Goal: Task Accomplishment & Management: Complete application form

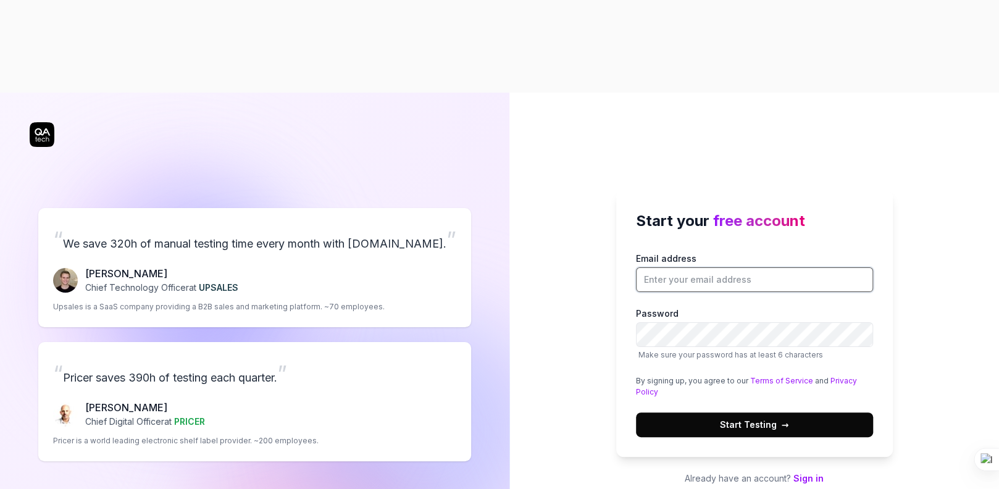
click at [692, 267] on input "Email address" at bounding box center [754, 279] width 237 height 25
click at [752, 267] on input "Email address" at bounding box center [754, 279] width 237 height 25
drag, startPoint x: 741, startPoint y: 190, endPoint x: 604, endPoint y: 188, distance: 137.0
click at [604, 188] on div "Start your free account Email address ipsha@clevero.co Password Make sure your …" at bounding box center [753, 337] width 489 height 489
click at [541, 183] on div "Start your free account Email address ipsha@clevero.co Password Make sure your …" at bounding box center [753, 337] width 489 height 489
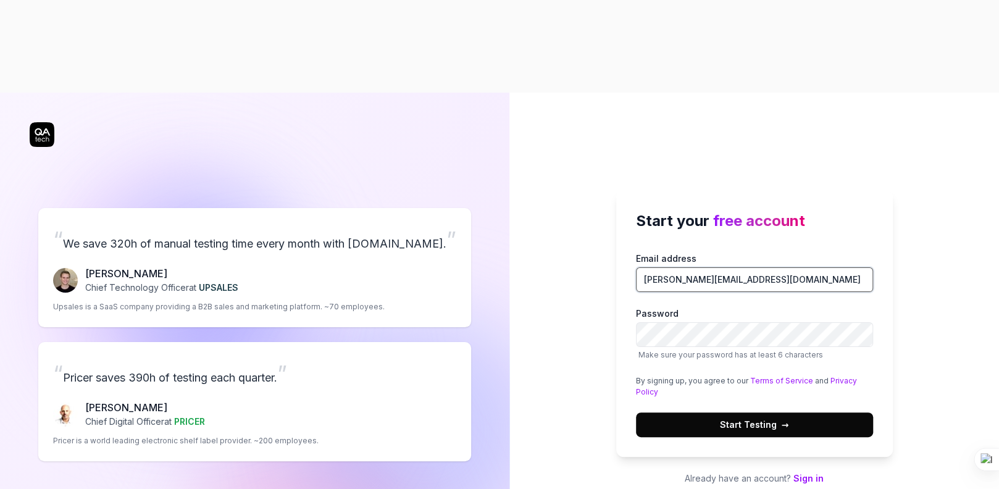
click at [786, 267] on input "ipsha@clevero.co" at bounding box center [754, 279] width 237 height 25
type input "i"
type input "[EMAIL_ADDRESS][DOMAIN_NAME]"
click at [894, 225] on div "Start your free account Email address ipshaaghimire@gmail.com Password Make sur…" at bounding box center [753, 337] width 489 height 489
click at [767, 418] on span "Start Testing →" at bounding box center [754, 424] width 69 height 13
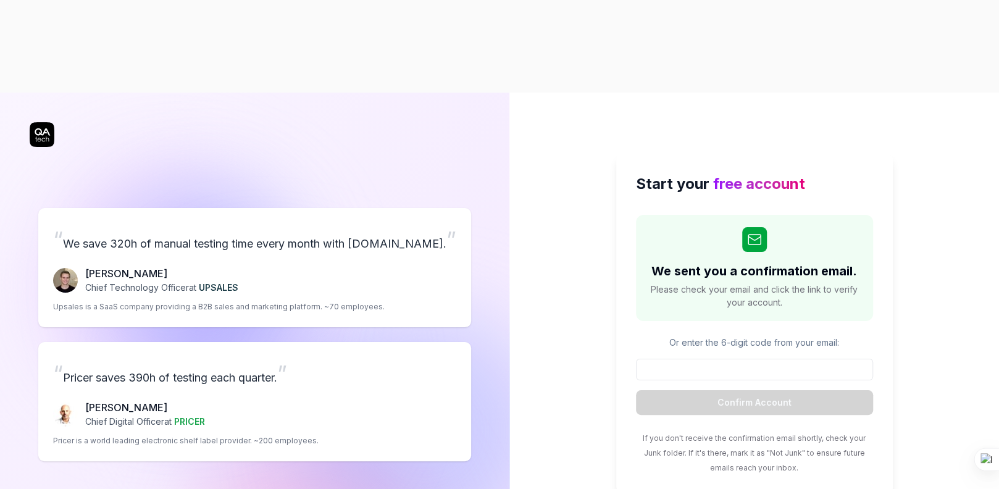
click at [692, 359] on input at bounding box center [754, 370] width 237 height 22
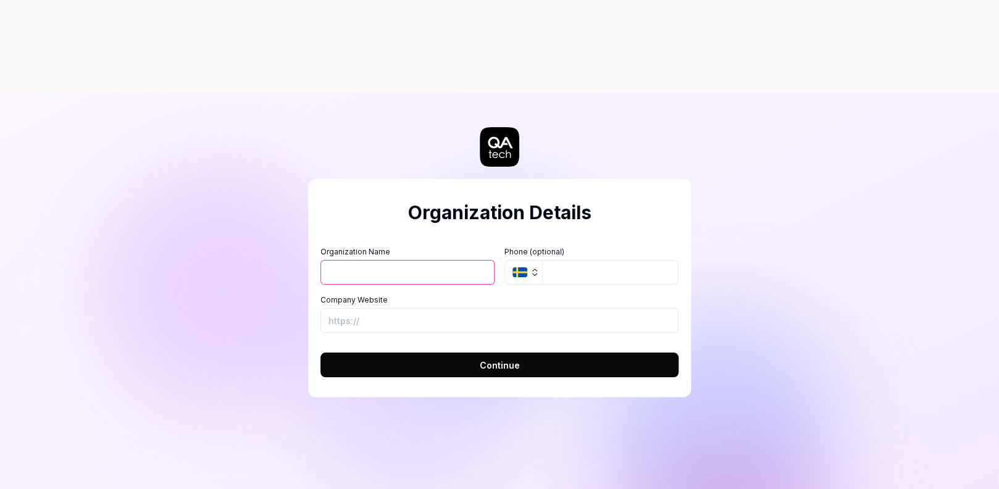
click at [378, 260] on input "Organization Name" at bounding box center [407, 272] width 174 height 25
type input "test"
click at [617, 260] on input "tel" at bounding box center [610, 272] width 136 height 25
click at [359, 308] on input "Company Website" at bounding box center [499, 320] width 358 height 25
click at [533, 308] on input "Company Website" at bounding box center [499, 320] width 358 height 25
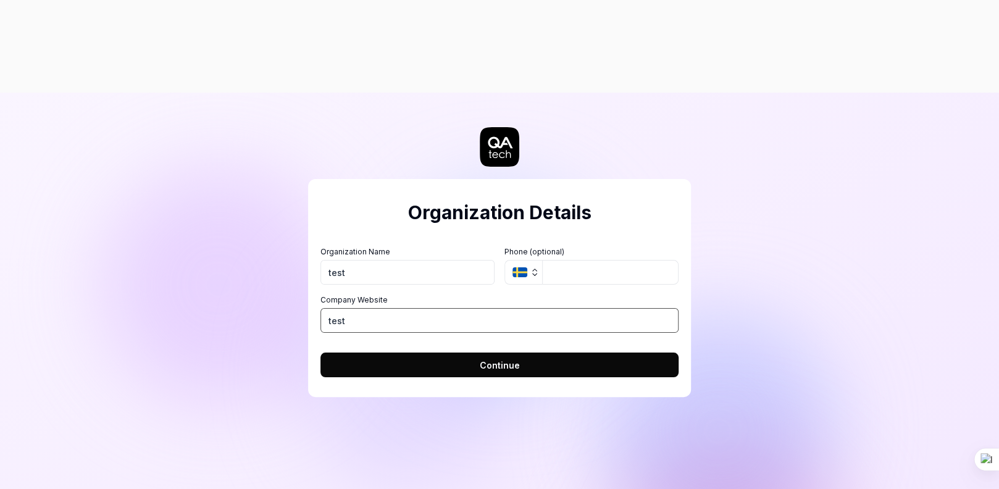
type input "test"
click at [477, 352] on button "Continue" at bounding box center [499, 364] width 358 height 25
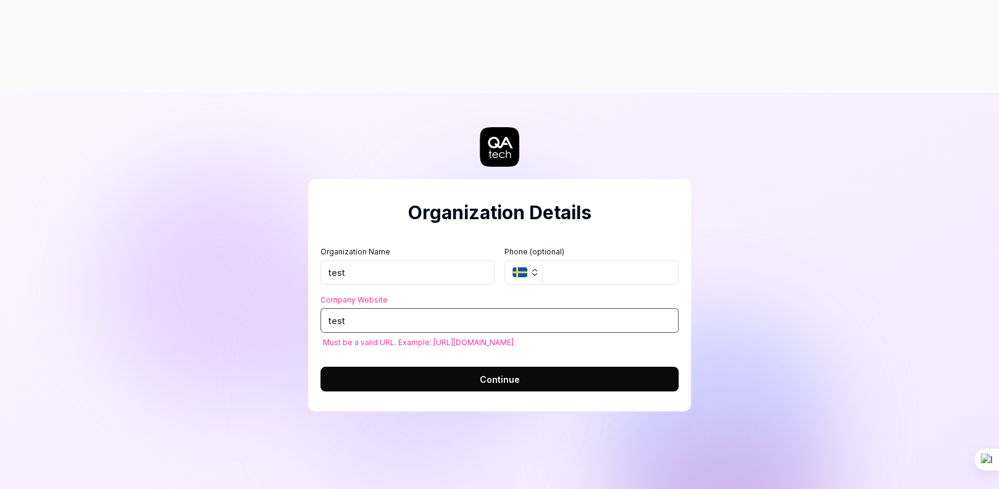
drag, startPoint x: 398, startPoint y: 219, endPoint x: 318, endPoint y: 213, distance: 80.5
click at [318, 213] on div "Organization Details Organization Name test Organization Logo (Square minimum 2…" at bounding box center [499, 295] width 383 height 232
click at [349, 308] on input "test" at bounding box center [499, 320] width 358 height 25
paste input "[URL][DOMAIN_NAME]?"
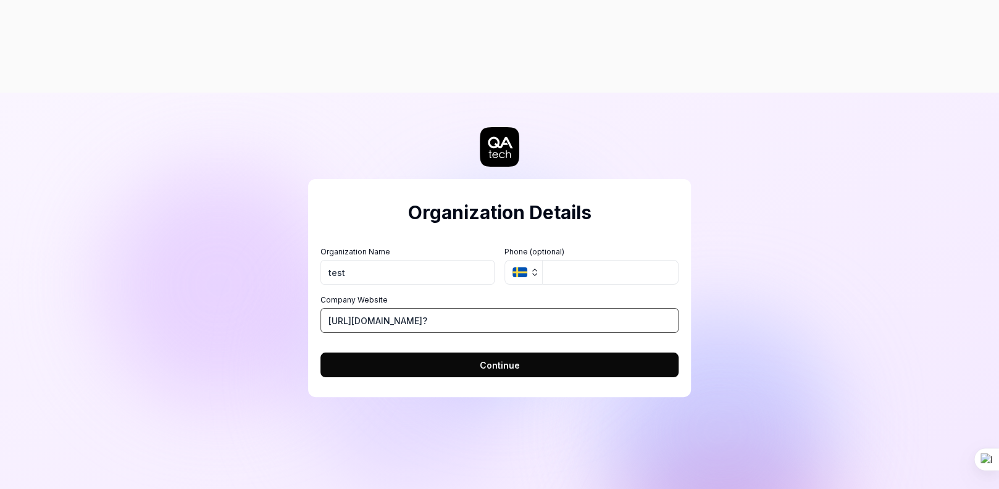
drag, startPoint x: 460, startPoint y: 234, endPoint x: 307, endPoint y: 233, distance: 152.4
click at [308, 233] on div "Organization Details Organization Name test Organization Logo (Square minimum 2…" at bounding box center [499, 288] width 383 height 218
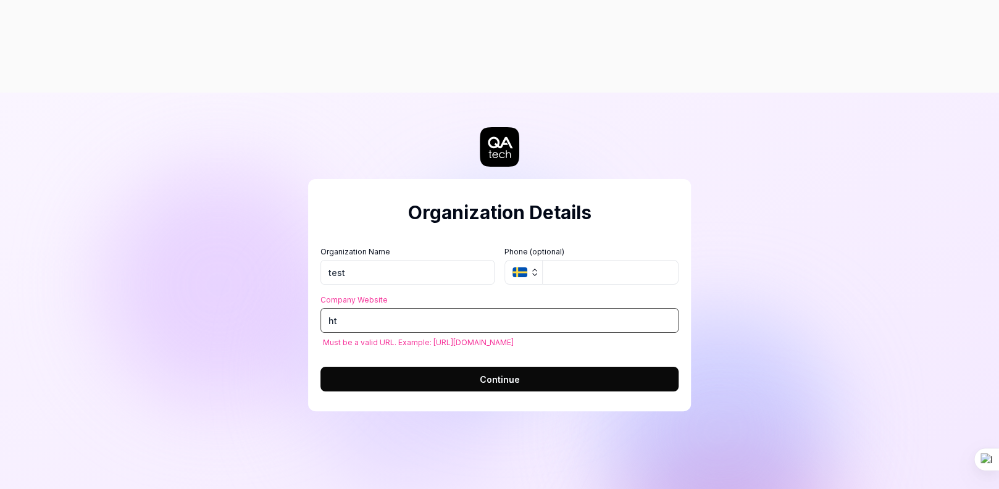
type input "h"
paste input "https://prettyclickcosmetics.com/"
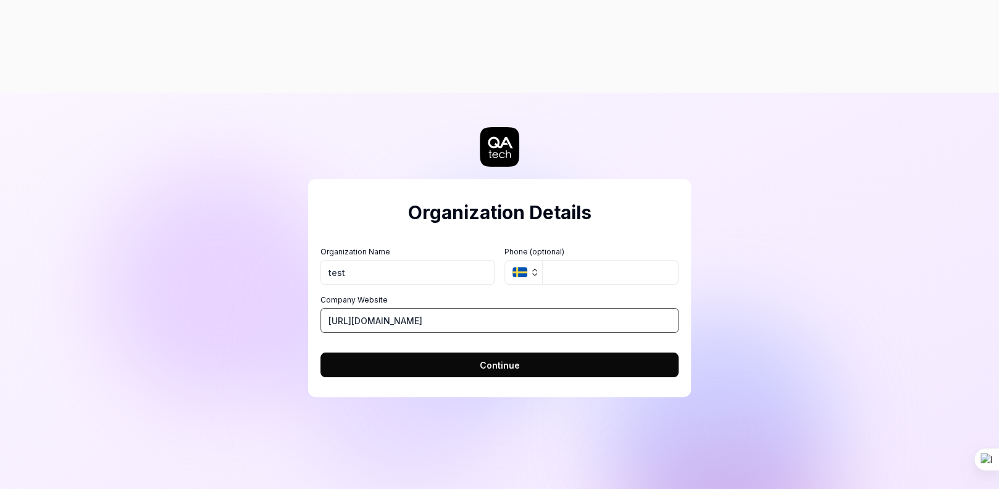
type input "https://prettyclickcosmetics.com/"
click at [372, 352] on button "Continue" at bounding box center [499, 364] width 358 height 25
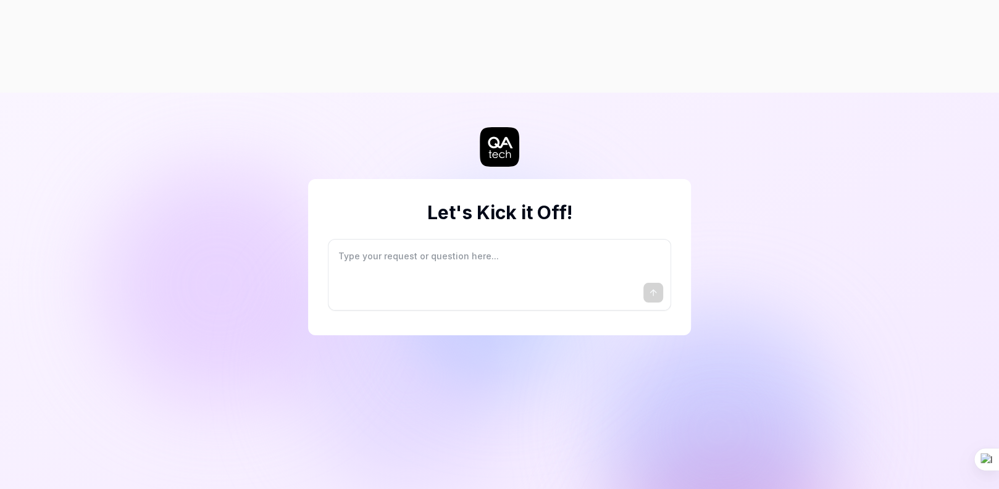
type textarea "*"
type textarea "I"
type textarea "*"
type textarea "I"
type textarea "*"
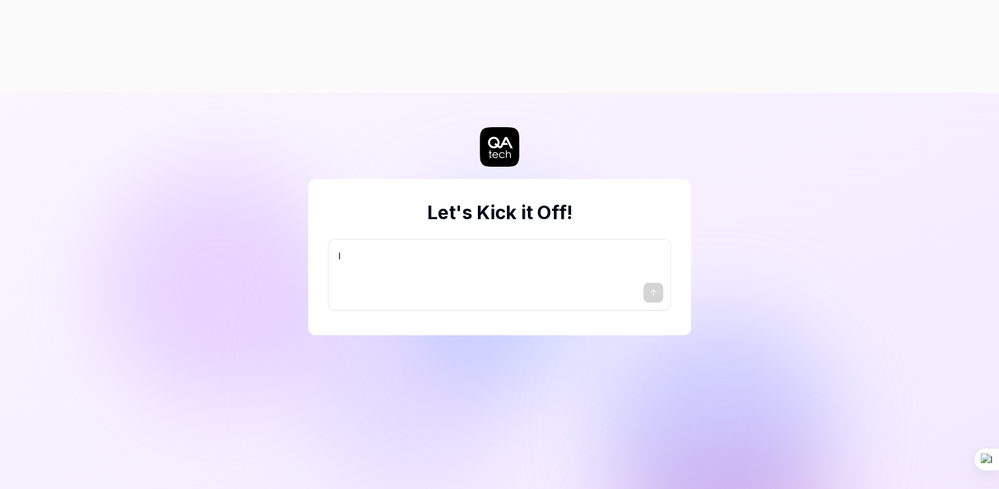
type textarea "I w"
type textarea "*"
type textarea "I wa"
type textarea "*"
type textarea "I wan"
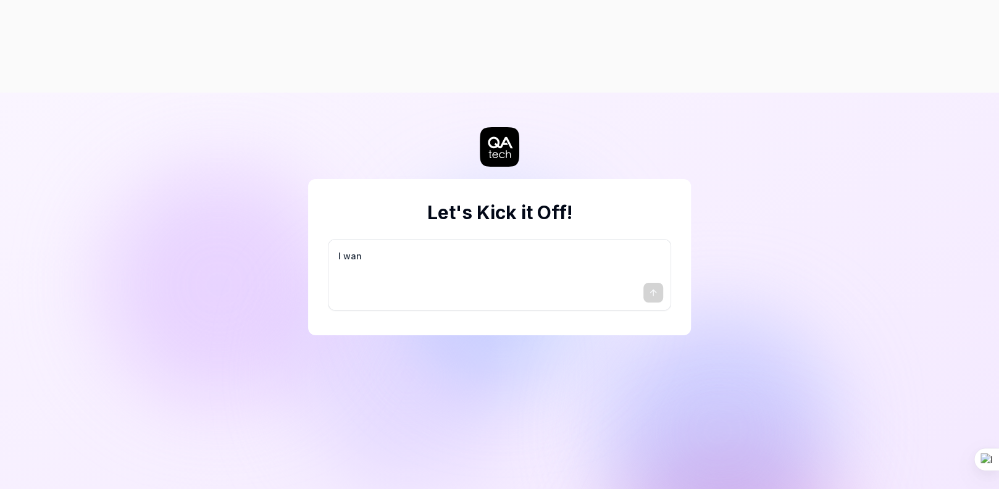
type textarea "*"
type textarea "I want"
type textarea "*"
type textarea "I want"
type textarea "*"
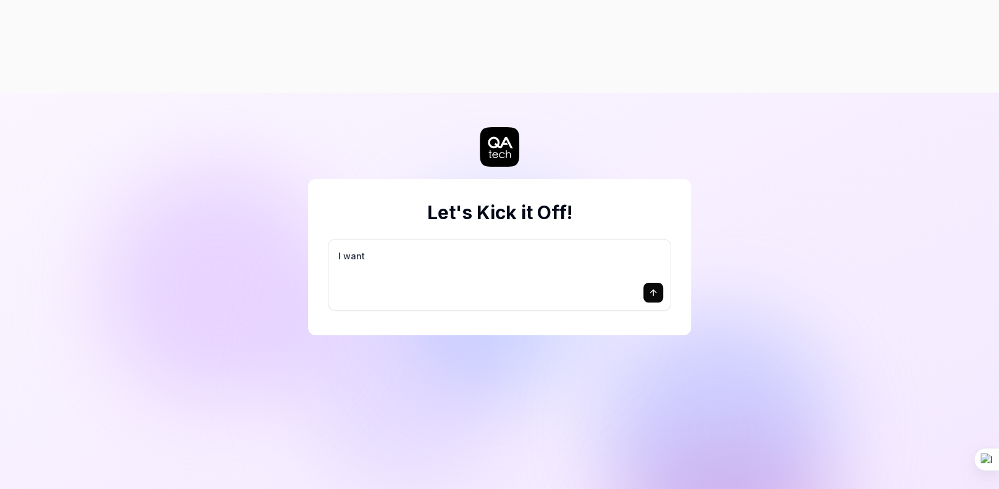
type textarea "I want a"
type textarea "*"
type textarea "I want a"
type textarea "*"
type textarea "I want a g"
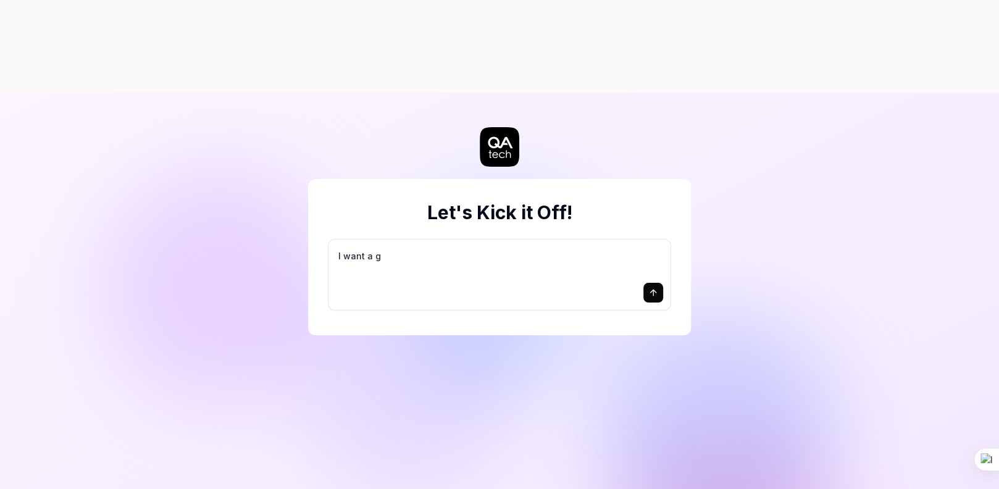
type textarea "*"
type textarea "I want a go"
type textarea "*"
type textarea "I want a goo"
type textarea "*"
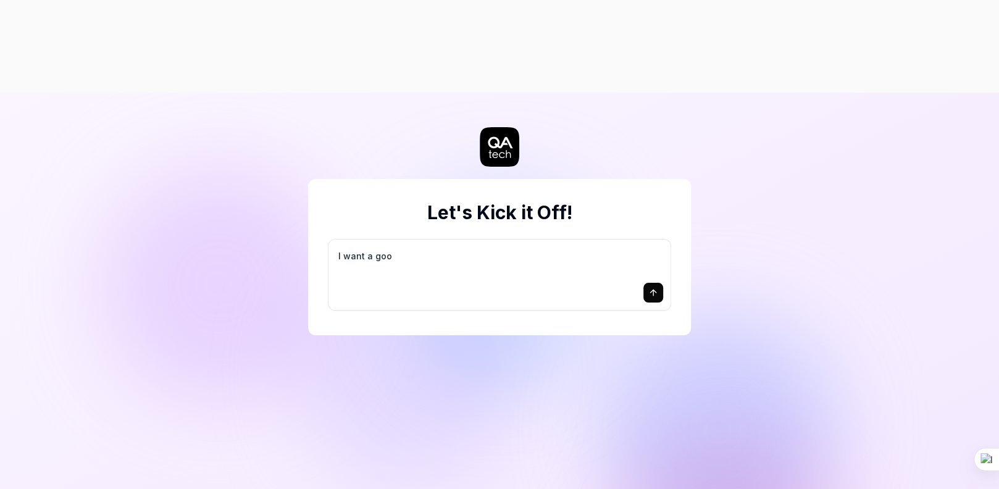
type textarea "I want a good"
type textarea "*"
type textarea "I want a good"
type textarea "*"
type textarea "I want a good t"
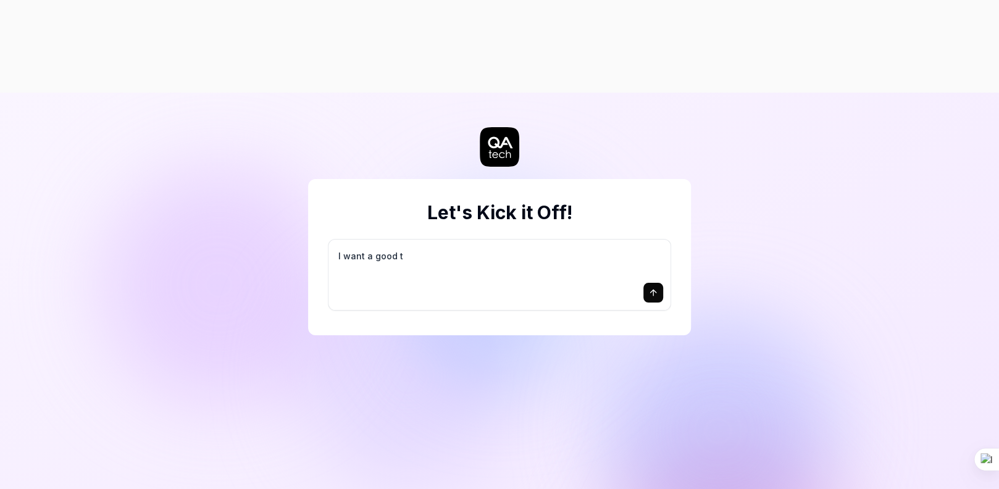
type textarea "*"
type textarea "I want a good te"
type textarea "*"
type textarea "I want a good tes"
type textarea "*"
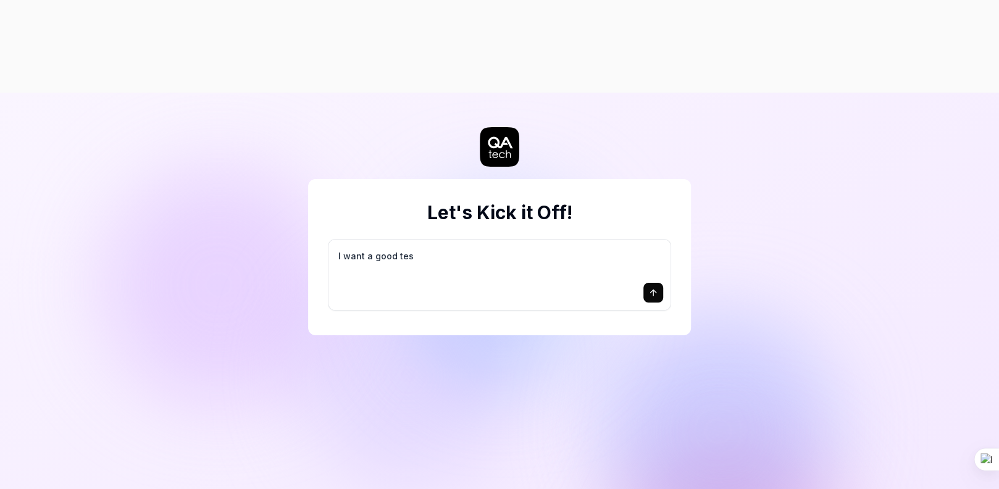
type textarea "I want a good test"
type textarea "*"
type textarea "I want a good test"
type textarea "*"
type textarea "I want a good test s"
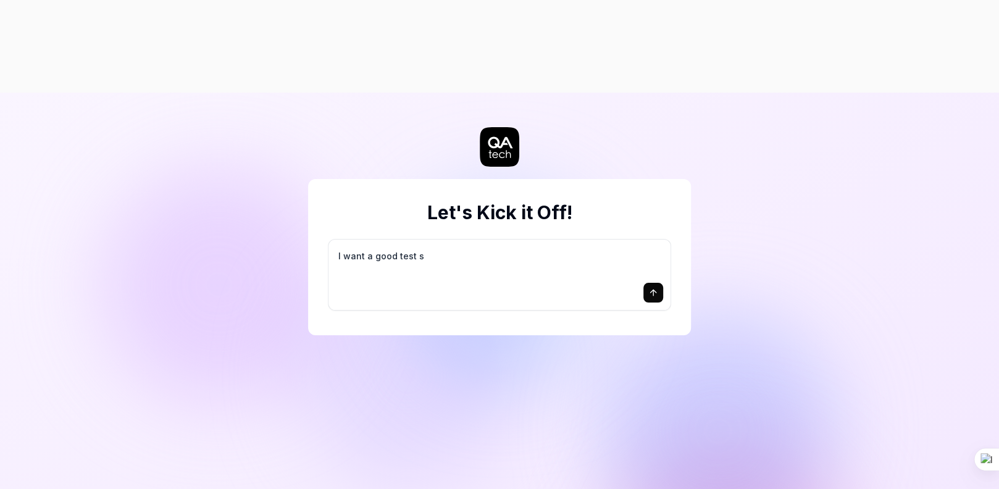
type textarea "*"
type textarea "I want a good test se"
type textarea "*"
type textarea "I want a good test set"
type textarea "*"
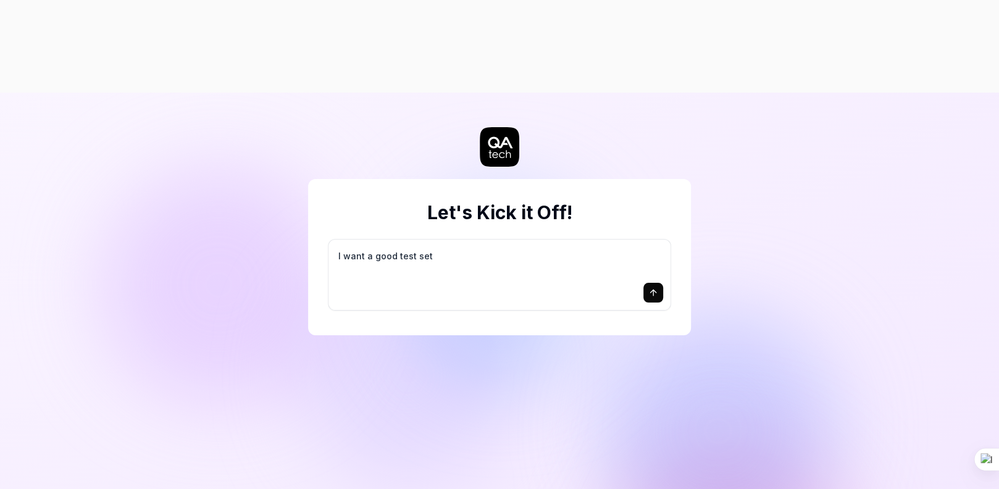
type textarea "I want a good test setu"
type textarea "*"
type textarea "I want a good test setup"
type textarea "*"
type textarea "I want a good test setup"
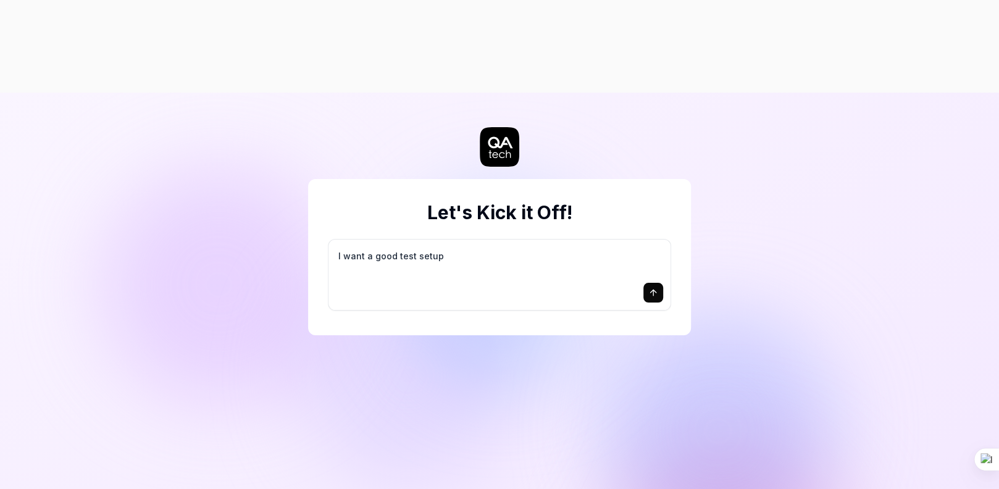
type textarea "*"
type textarea "I want a good test setup f"
type textarea "*"
type textarea "I want a good test setup fo"
type textarea "*"
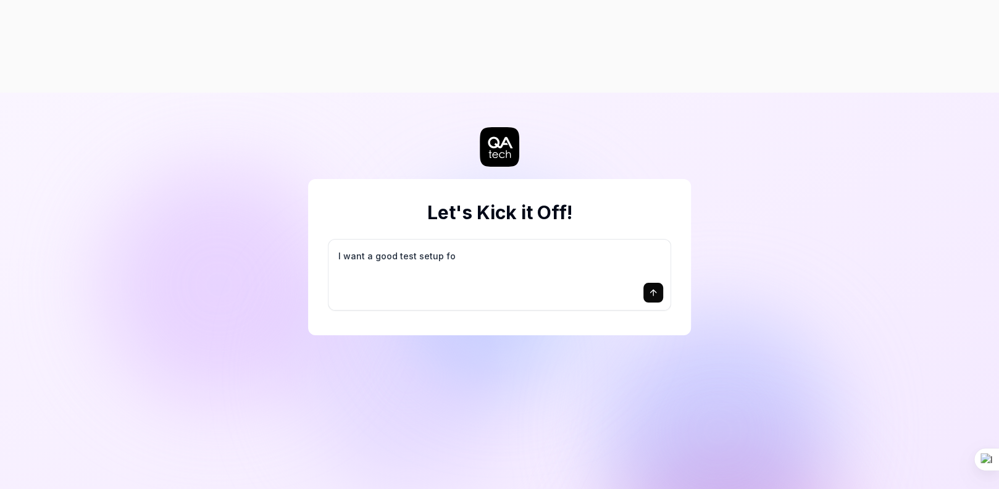
type textarea "I want a good test setup for"
type textarea "*"
type textarea "I want a good test setup for"
type textarea "*"
type textarea "I want a good test setup for m"
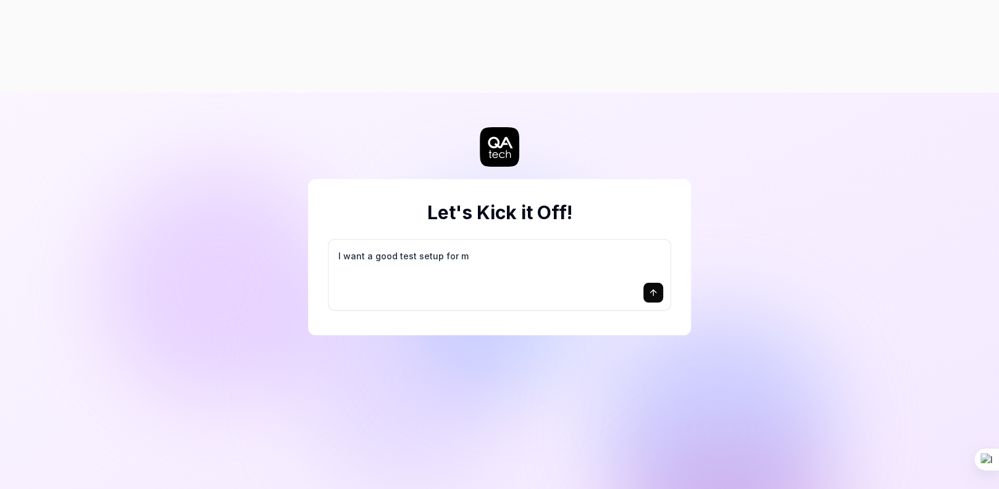
type textarea "*"
type textarea "I want a good test setup for my"
type textarea "*"
type textarea "I want a good test setup for my"
type textarea "*"
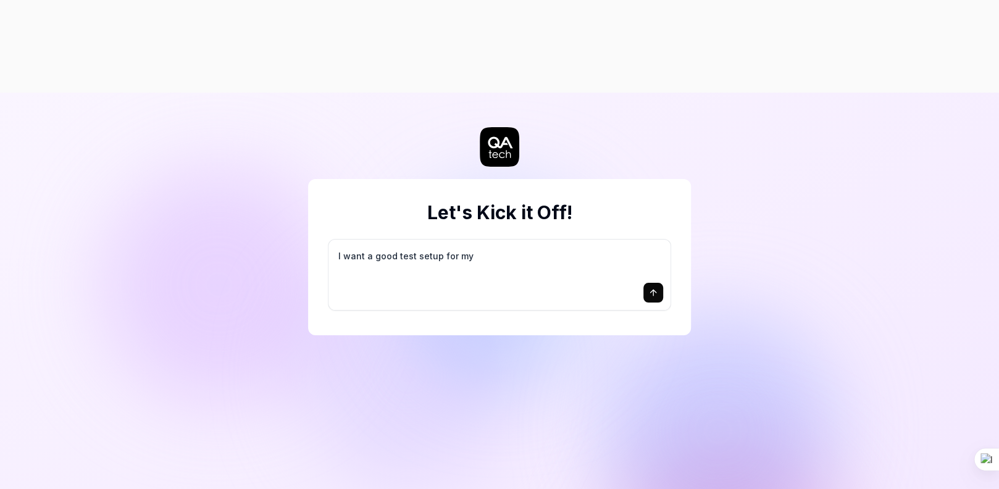
type textarea "I want a good test setup for my s"
type textarea "*"
type textarea "I want a good test setup for my si"
type textarea "*"
type textarea "I want a good test setup for my sit"
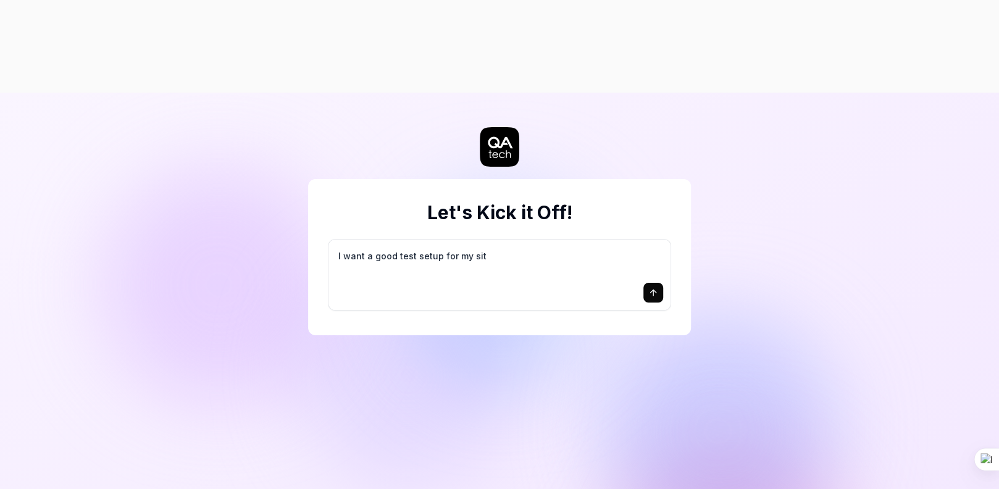
type textarea "*"
type textarea "I want a good test setup for my site"
type textarea "*"
type textarea "I want a good test setup for my site"
type textarea "*"
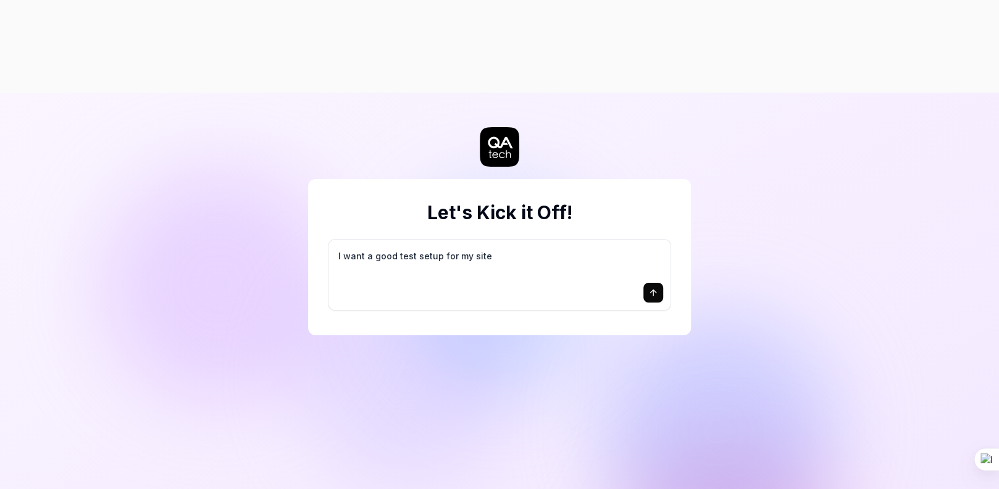
type textarea "I want a good test setup for my site -"
type textarea "*"
type textarea "I want a good test setup for my site -"
type textarea "*"
type textarea "I want a good test setup for my site - h"
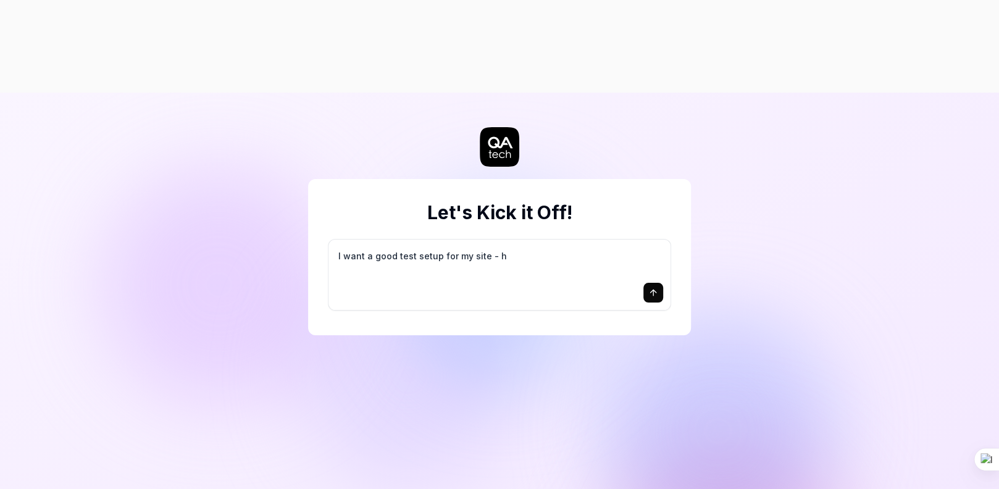
type textarea "*"
type textarea "I want a good test setup for my site - he"
type textarea "*"
type textarea "I want a good test setup for my site - hel"
type textarea "*"
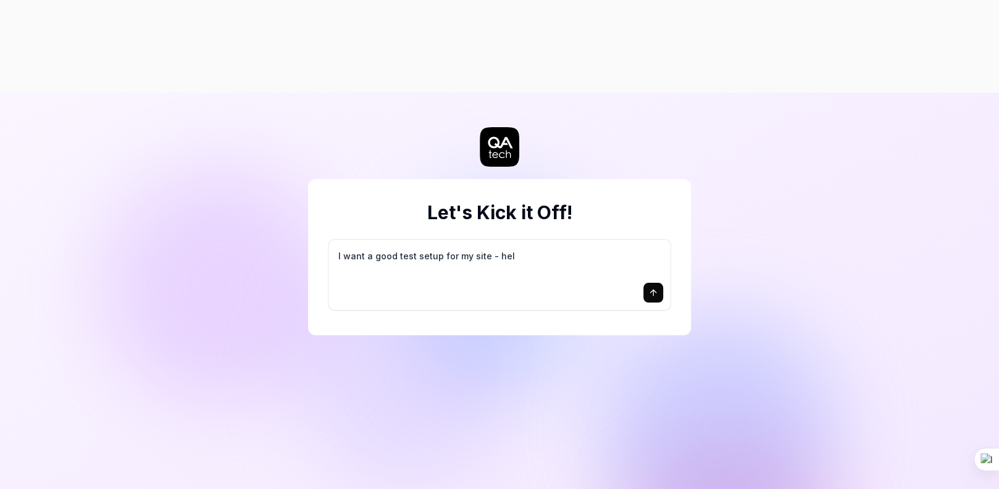
type textarea "I want a good test setup for my site - help"
type textarea "*"
type textarea "I want a good test setup for my site - help"
type textarea "*"
type textarea "I want a good test setup for my site - help m"
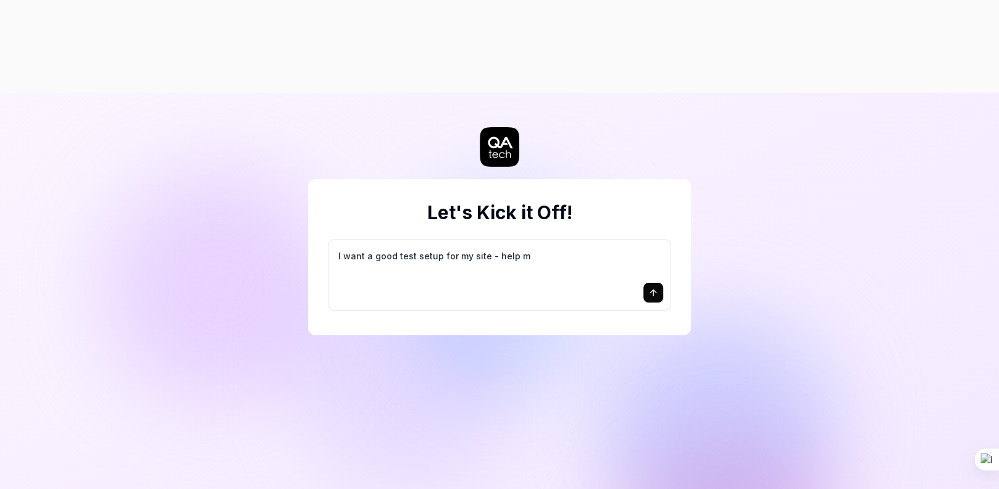
type textarea "*"
type textarea "I want a good test setup for my site - help me"
type textarea "*"
type textarea "I want a good test setup for my site - help me"
type textarea "*"
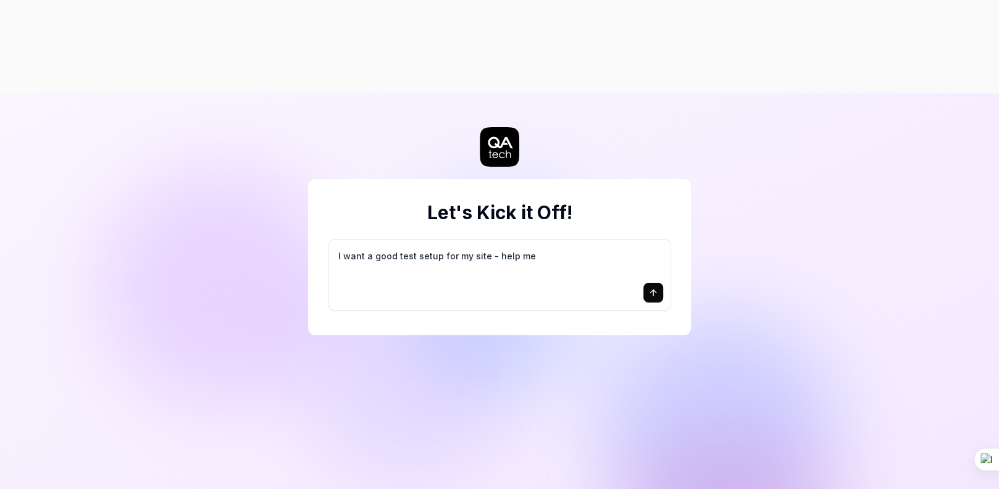
type textarea "I want a good test setup for my site - help me c"
type textarea "*"
type textarea "I want a good test setup for my site - help me cr"
type textarea "*"
type textarea "I want a good test setup for my site - help me cre"
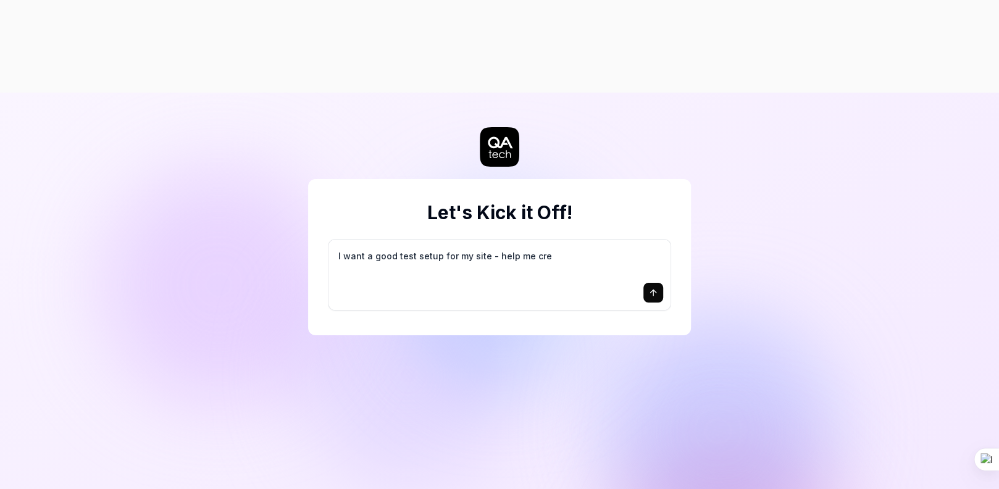
type textarea "*"
type textarea "I want a good test setup for my site - help me crea"
type textarea "*"
type textarea "I want a good test setup for my site - help me creat"
type textarea "*"
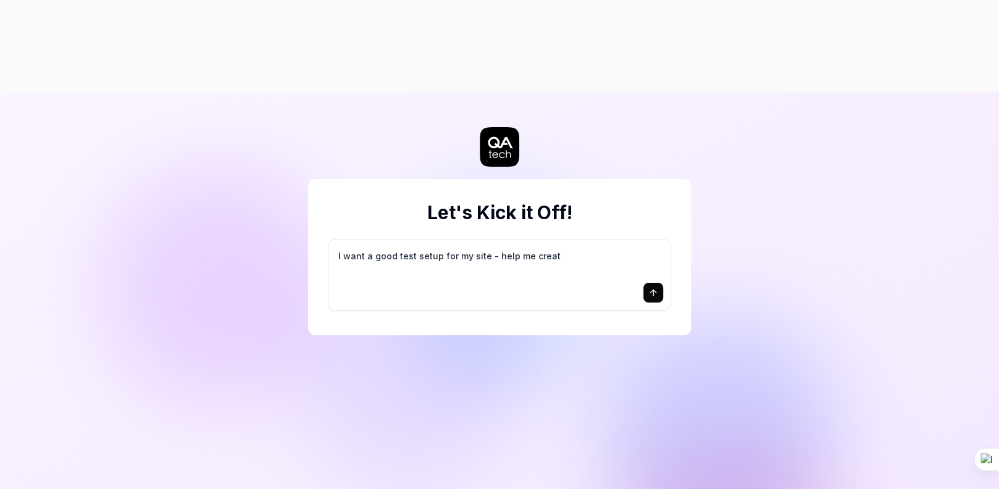
type textarea "I want a good test setup for my site - help me create"
type textarea "*"
type textarea "I want a good test setup for my site - help me create"
type textarea "*"
type textarea "I want a good test setup for my site - help me create t"
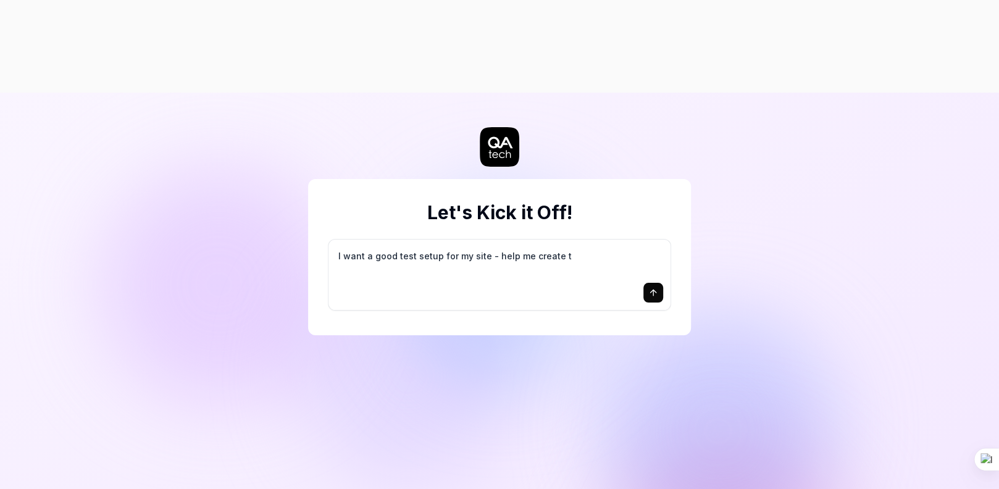
type textarea "*"
type textarea "I want a good test setup for my site - help me create th"
type textarea "*"
type textarea "I want a good test setup for my site - help me create the"
type textarea "*"
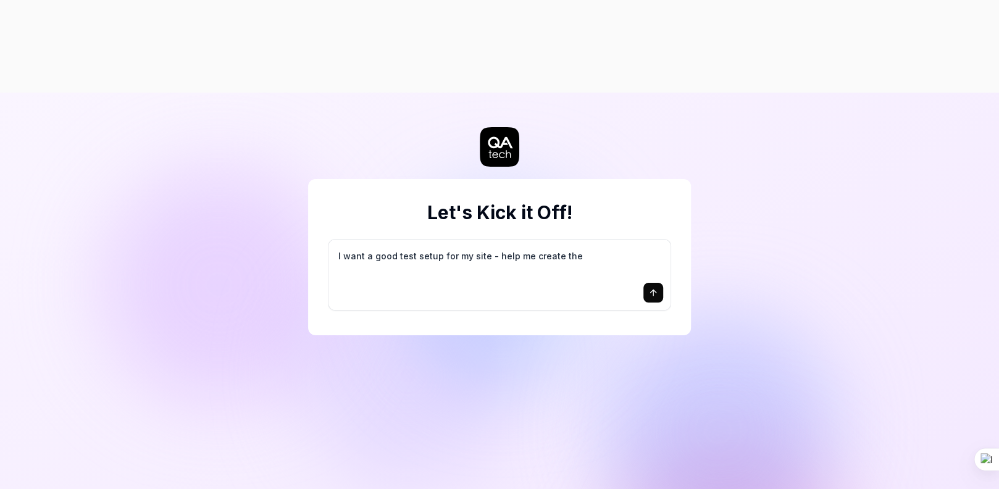
type textarea "I want a good test setup for my site - help me create the"
type textarea "*"
type textarea "I want a good test setup for my site - help me create the f"
type textarea "*"
type textarea "I want a good test setup for my site - help me create the fi"
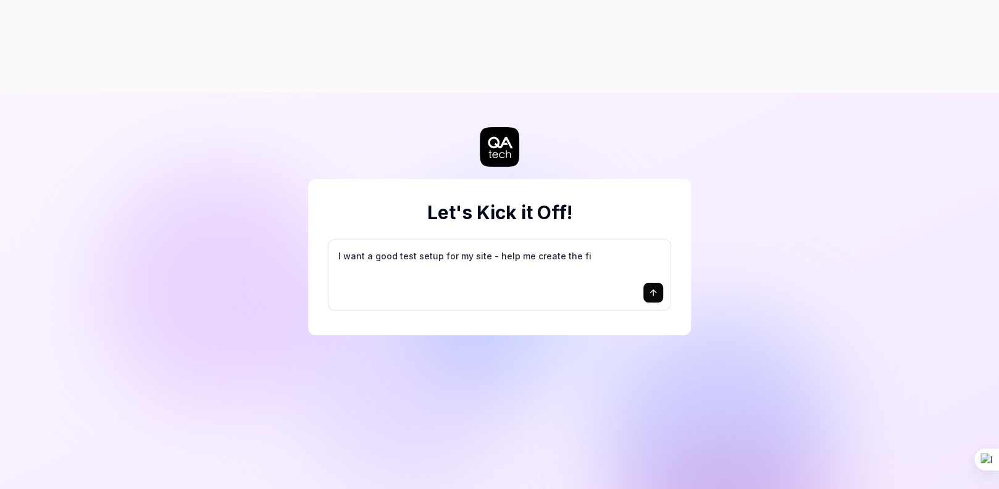
type textarea "*"
type textarea "I want a good test setup for my site - help me create the fir"
type textarea "*"
type textarea "I want a good test setup for my site - help me create the firs"
type textarea "*"
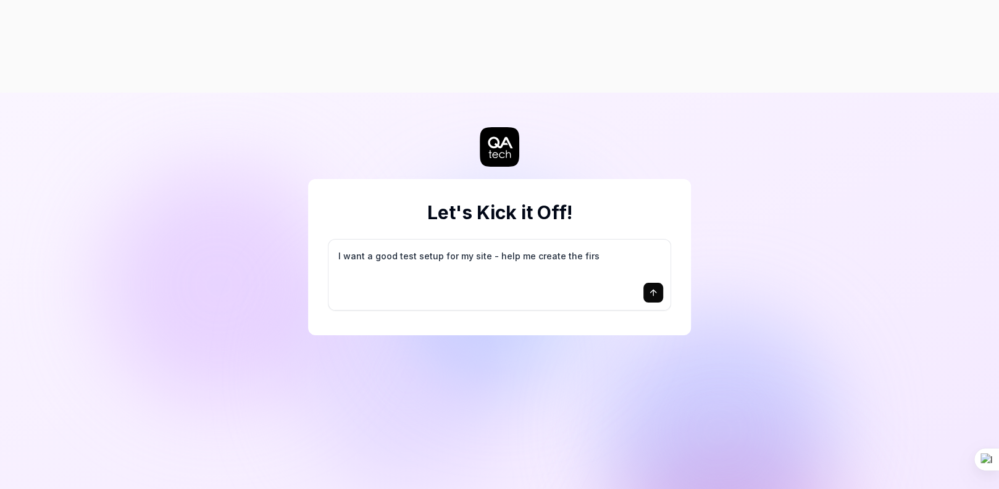
type textarea "I want a good test setup for my site - help me create the first"
type textarea "*"
type textarea "I want a good test setup for my site - help me create the first"
type textarea "*"
type textarea "I want a good test setup for my site - help me create the first 3"
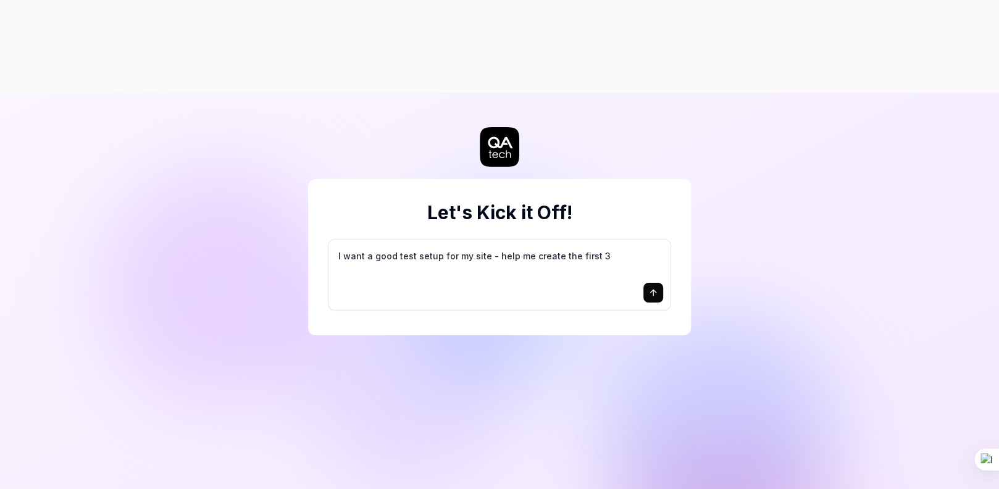
type textarea "*"
type textarea "I want a good test setup for my site - help me create the first 3-"
type textarea "*"
type textarea "I want a good test setup for my site - help me create the first 3-5"
type textarea "*"
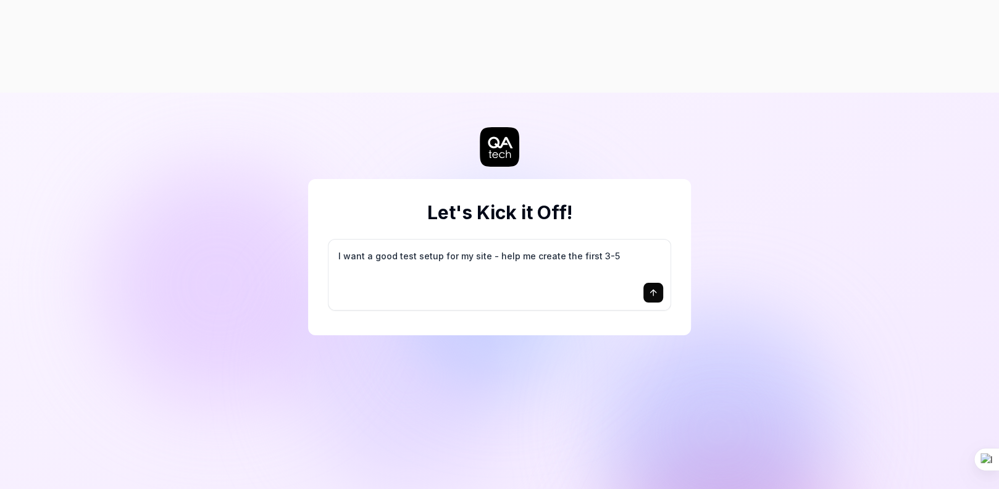
type textarea "I want a good test setup for my site - help me create the first 3-5"
type textarea "*"
type textarea "I want a good test setup for my site - help me create the first 3-5 t"
type textarea "*"
type textarea "I want a good test setup for my site - help me create the first 3-5 te"
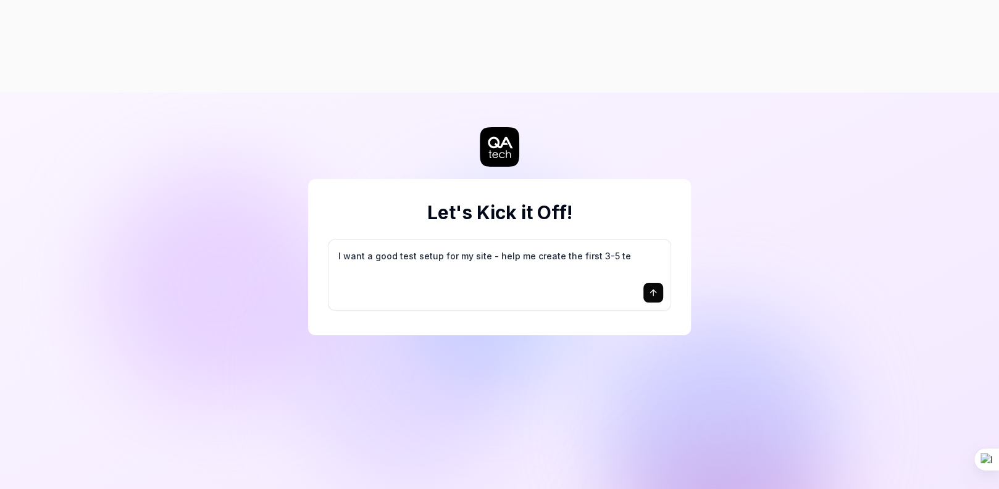
type textarea "*"
type textarea "I want a good test setup for my site - help me create the first 3-5 tes"
type textarea "*"
type textarea "I want a good test setup for my site - help me create the first 3-5 test"
type textarea "*"
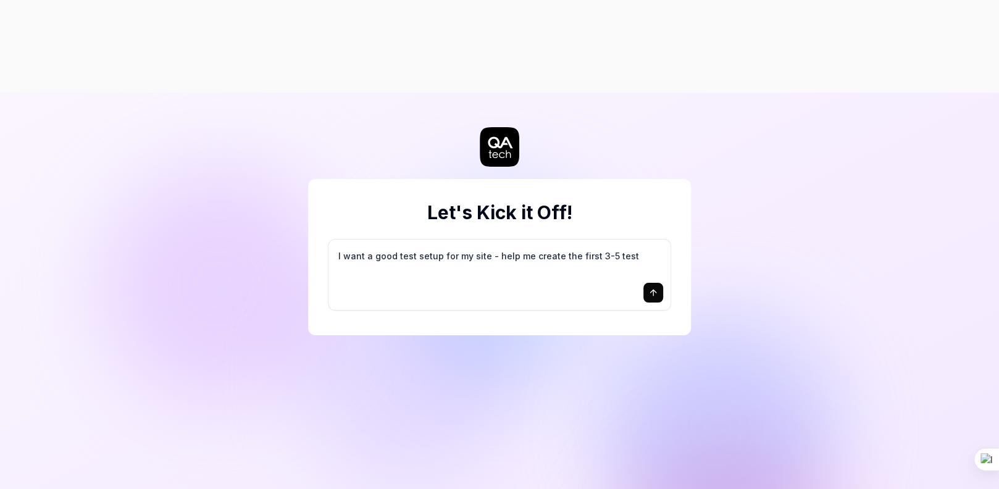
type textarea "I want a good test setup for my site - help me create the first 3-5 test"
type textarea "*"
type textarea "I want a good test setup for my site - help me create the first 3-5 test c"
type textarea "*"
type textarea "I want a good test setup for my site - help me create the first 3-5 test ca"
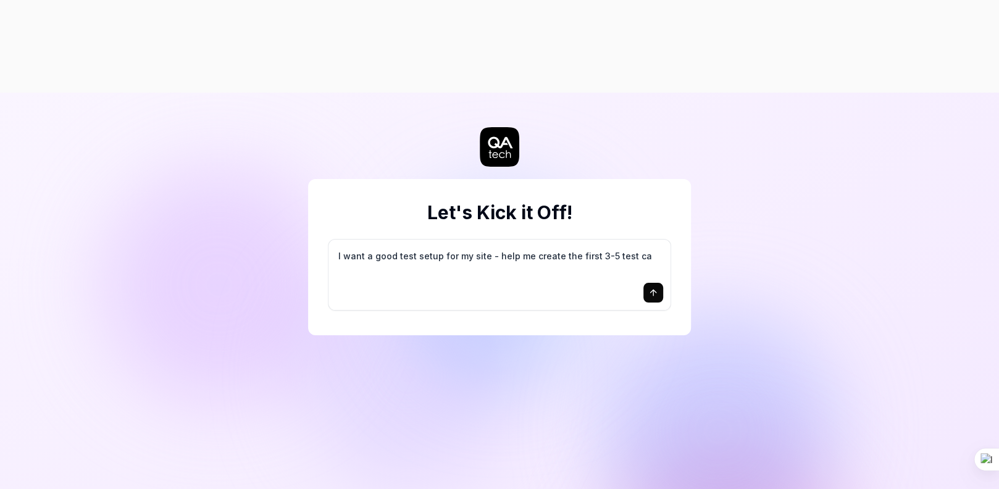
type textarea "*"
type textarea "I want a good test setup for my site - help me create the first 3-5 test cas"
type textarea "*"
type textarea "I want a good test setup for my site - help me create the first 3-5 test case"
type textarea "*"
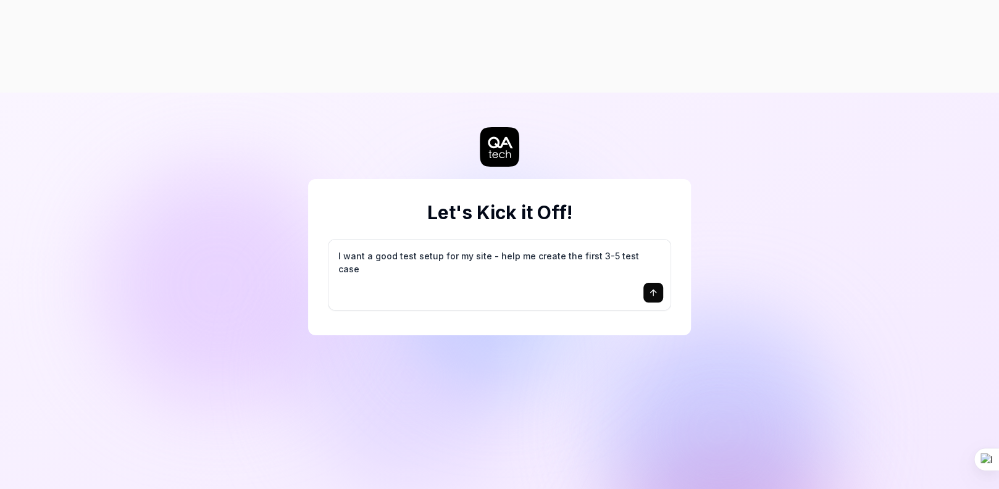
type textarea "I want a good test setup for my site - help me create the first 3-5 test cases"
click at [653, 247] on textarea "I want a good test setup for my site - help me create the first 3-5 test cases" at bounding box center [499, 262] width 327 height 31
click at [654, 283] on button "submit" at bounding box center [653, 293] width 20 height 20
type textarea "*"
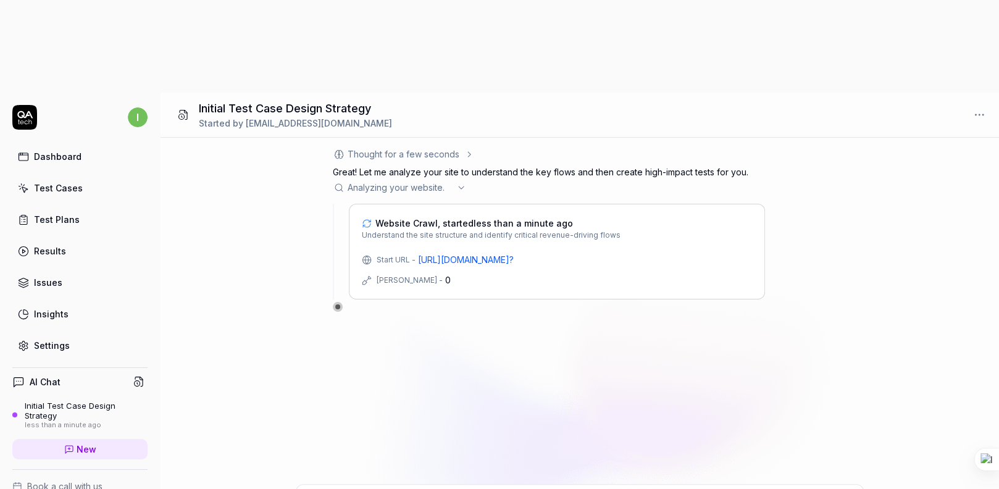
drag, startPoint x: 560, startPoint y: 167, endPoint x: 384, endPoint y: 168, distance: 176.5
click at [383, 253] on div "Start URL - https://www.daraz.com.np/#?" at bounding box center [557, 259] width 390 height 13
click at [460, 270] on div "Thought for a few seconds The user wants me to help them create their first 3-5…" at bounding box center [579, 311] width 838 height 346
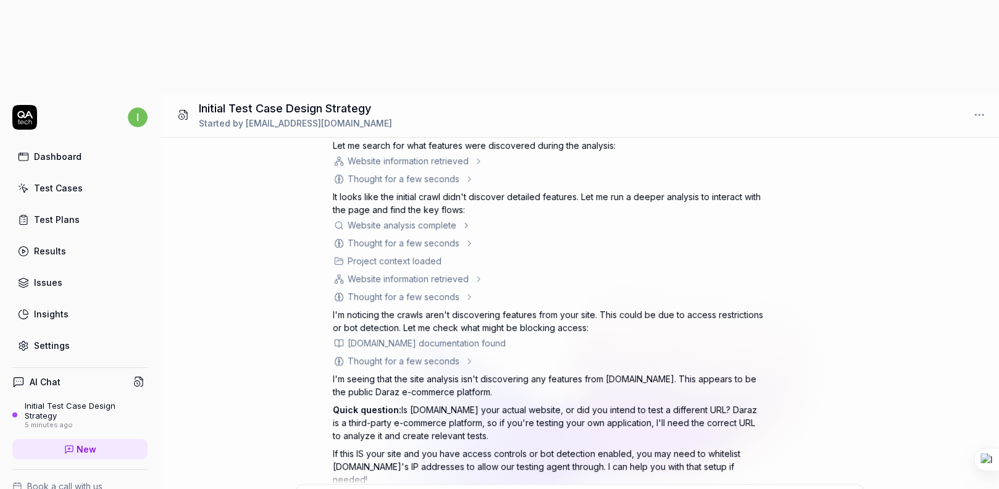
scroll to position [198, 0]
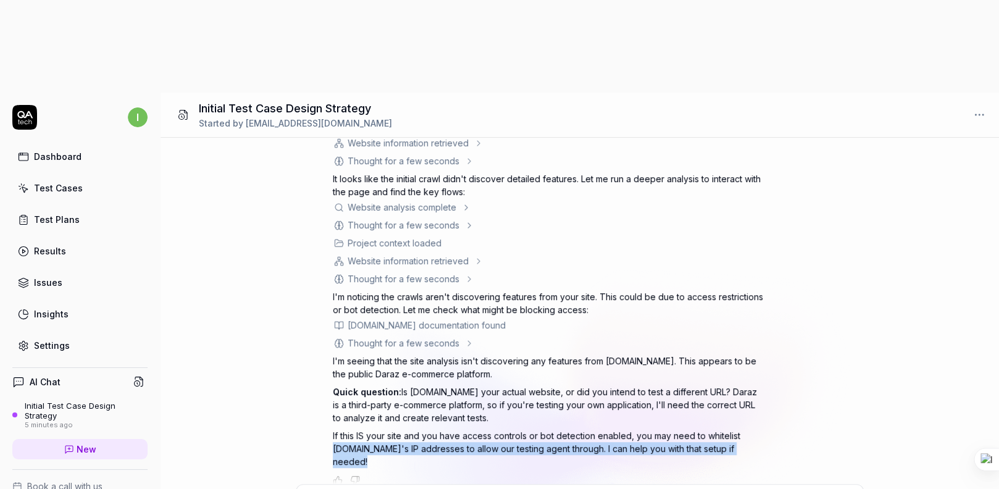
drag, startPoint x: 330, startPoint y: 355, endPoint x: 717, endPoint y: 377, distance: 387.6
click at [717, 377] on div "I want a good test setup for my site - help me create the first 3-5 test cases …" at bounding box center [579, 311] width 838 height 346
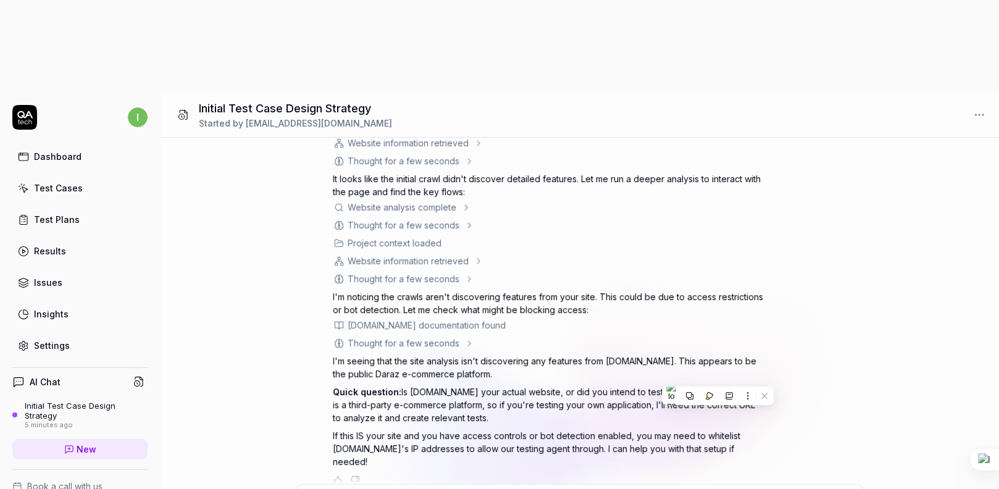
type textarea "*"
type textarea "o"
type textarea "*"
type textarea "oh"
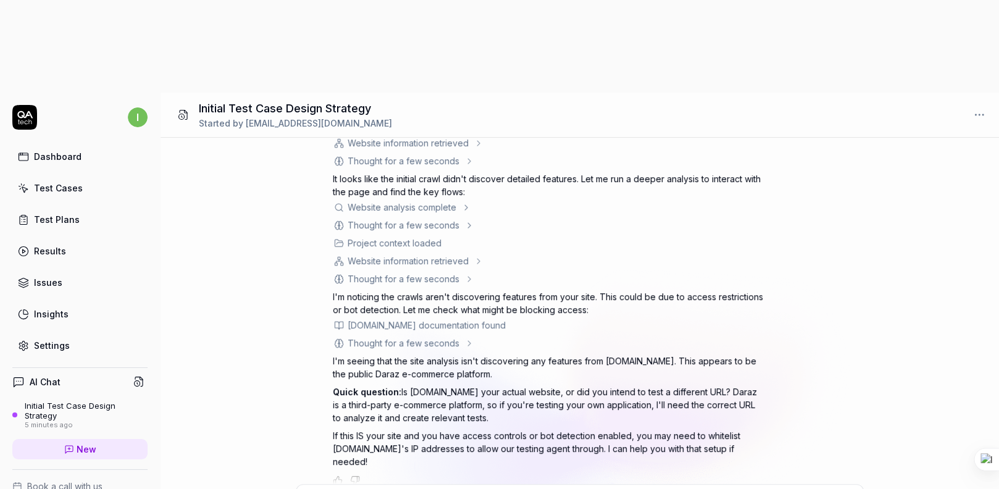
type textarea "*"
type textarea "oh"
type textarea "*"
type textarea "oh t"
type textarea "*"
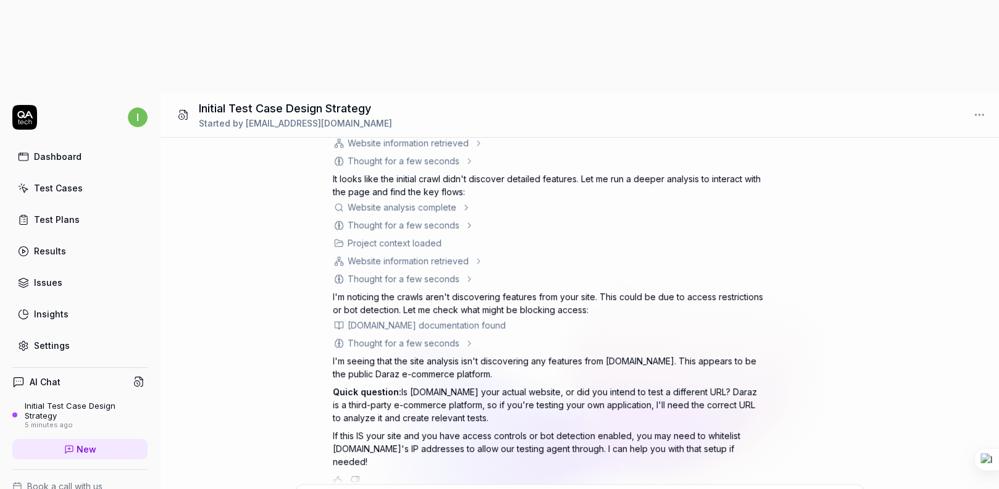
type textarea "oh th"
type textarea "*"
type textarea "oh thi"
type textarea "*"
type textarea "oh this"
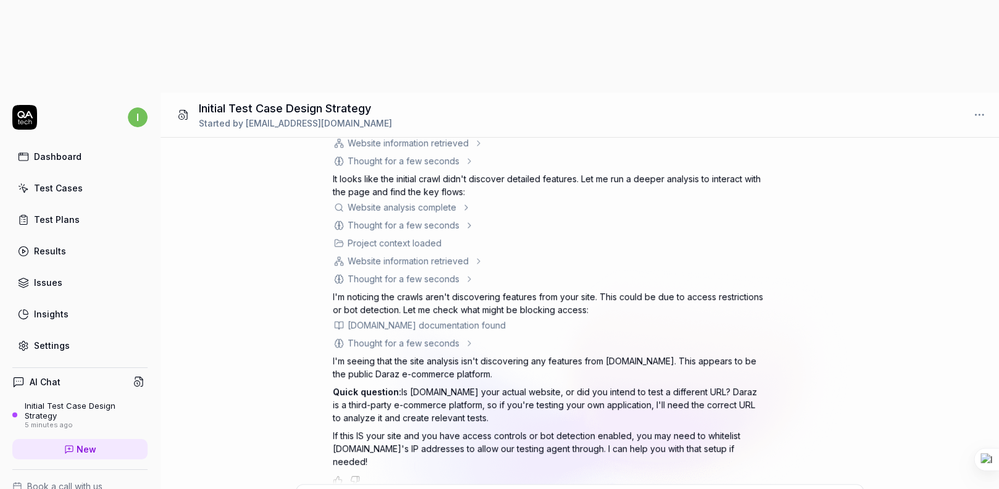
type textarea "*"
type textarea "oh this i"
type textarea "*"
type textarea "oh this is"
type textarea "*"
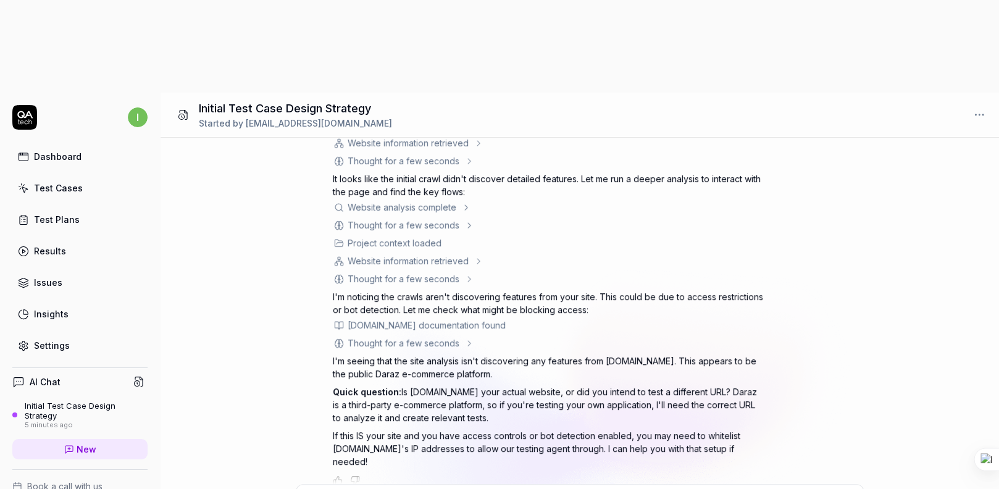
type textarea "oh this is"
type textarea "*"
type textarea "oh this is n"
type textarea "*"
type textarea "oh this is no"
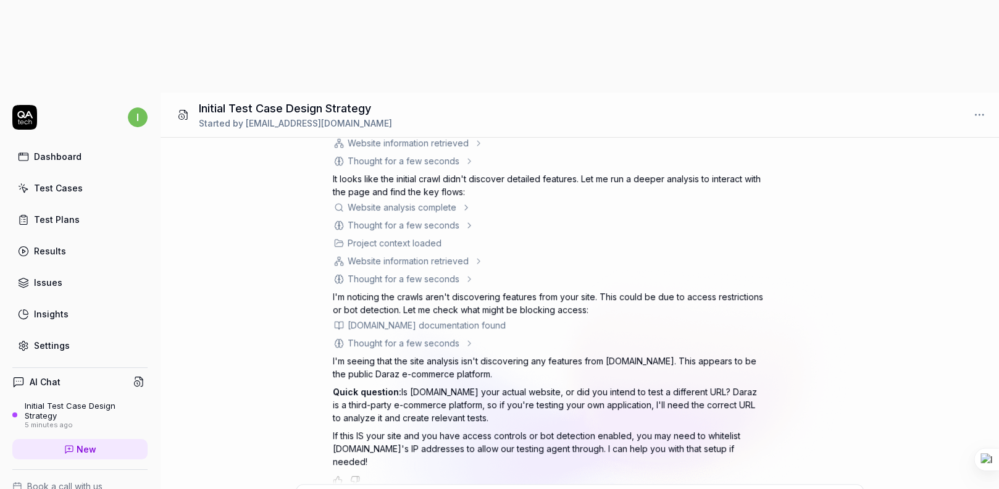
type textarea "*"
type textarea "oh this is not"
type textarea "*"
type textarea "oh this is not"
type textarea "*"
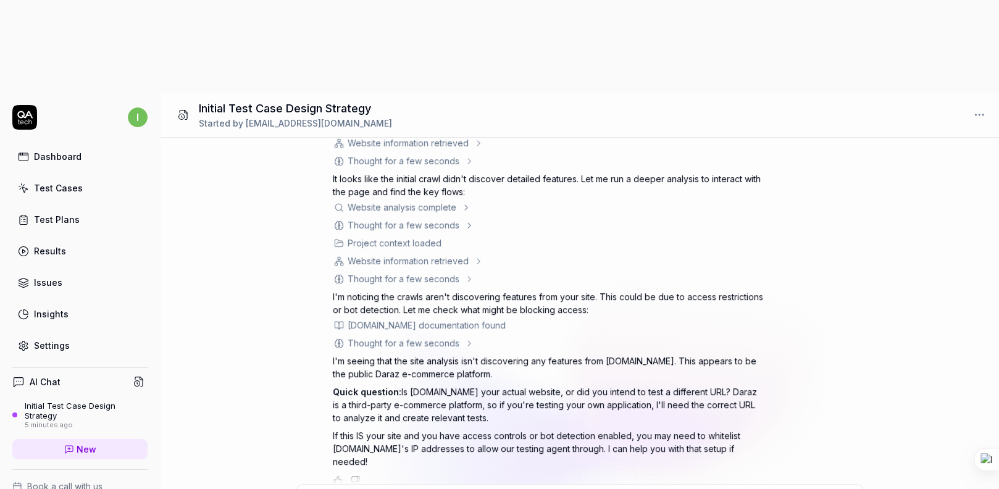
type textarea "oh this is not m"
type textarea "*"
type textarea "oh this is not my"
type textarea "*"
type textarea "oh this is not my"
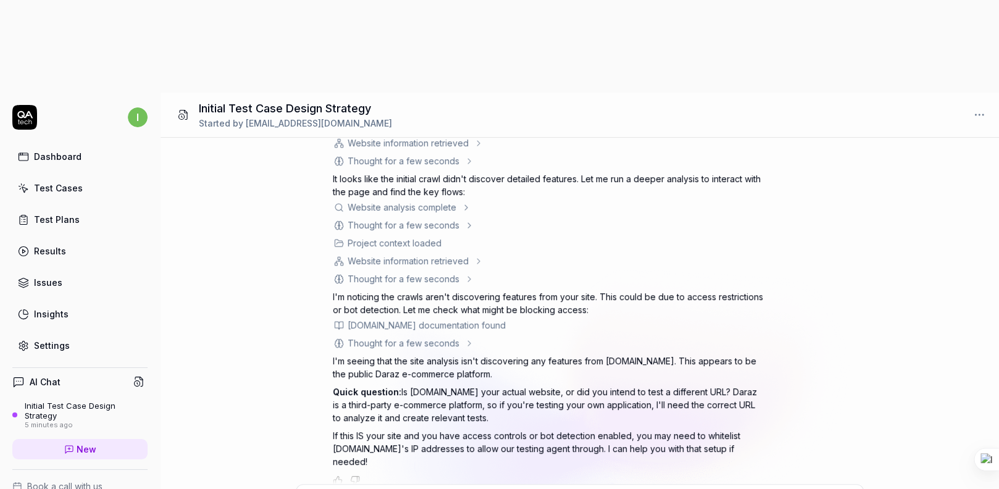
type textarea "*"
type textarea "oh this is not my s"
type textarea "*"
type textarea "oh this is not my si"
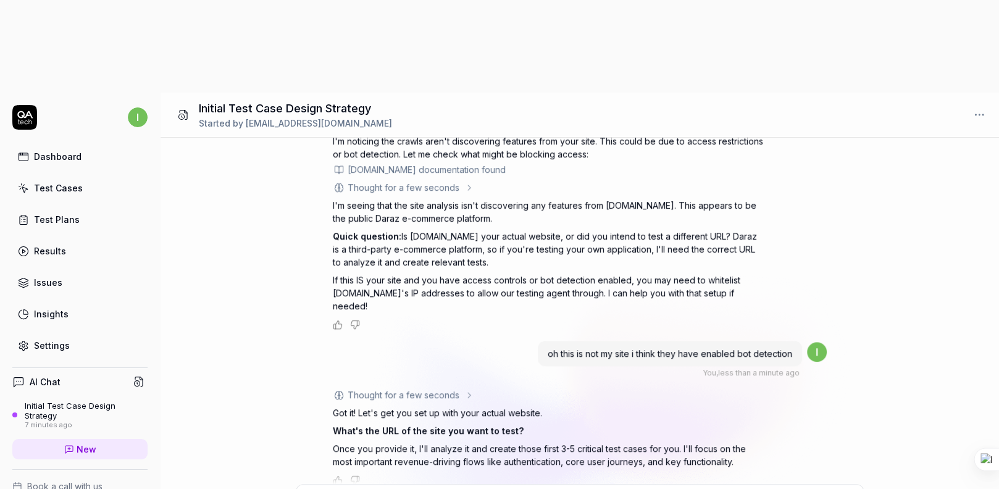
scroll to position [345, 0]
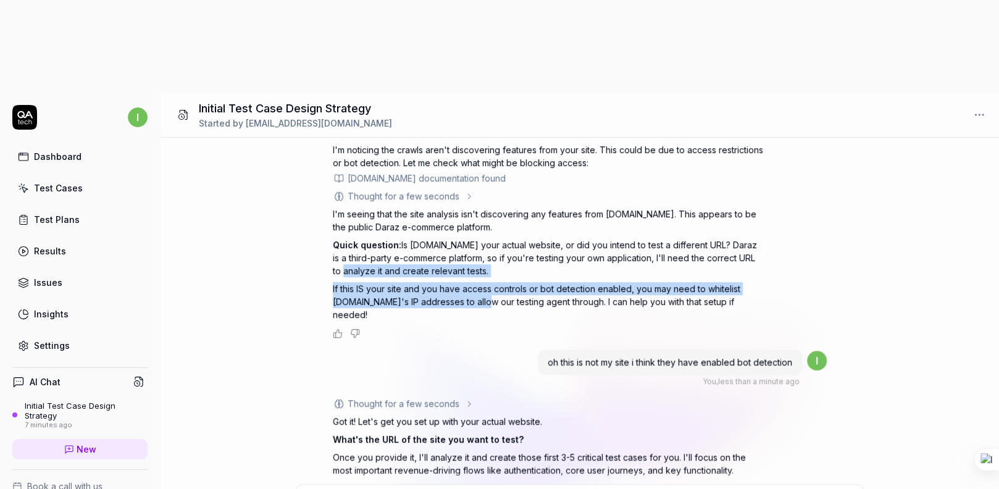
drag, startPoint x: 480, startPoint y: 207, endPoint x: 310, endPoint y: 181, distance: 171.6
click at [310, 181] on div "I want a good test setup for my site - help me create the first 3-5 test cases …" at bounding box center [579, 311] width 838 height 346
click at [301, 208] on div "I want a good test setup for my site - help me create the first 3-5 test cases …" at bounding box center [579, 311] width 838 height 346
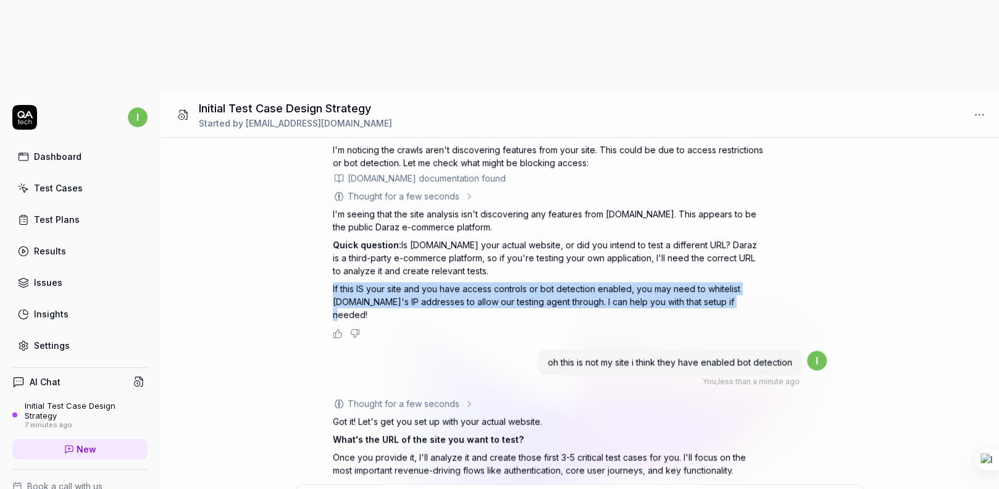
drag, startPoint x: 327, startPoint y: 192, endPoint x: 746, endPoint y: 214, distance: 419.6
click at [746, 214] on div "I want a good test setup for my site - help me create the first 3-5 test cases …" at bounding box center [579, 311] width 838 height 346
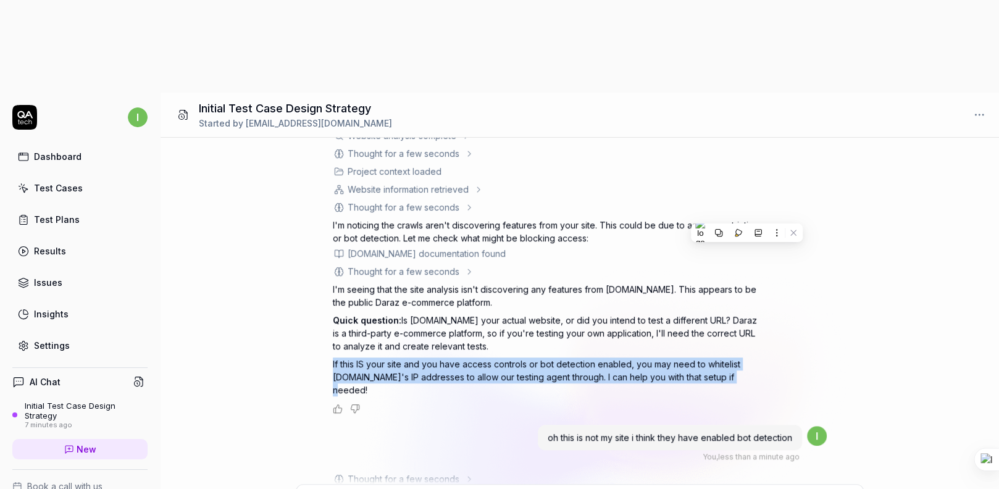
scroll to position [354, 0]
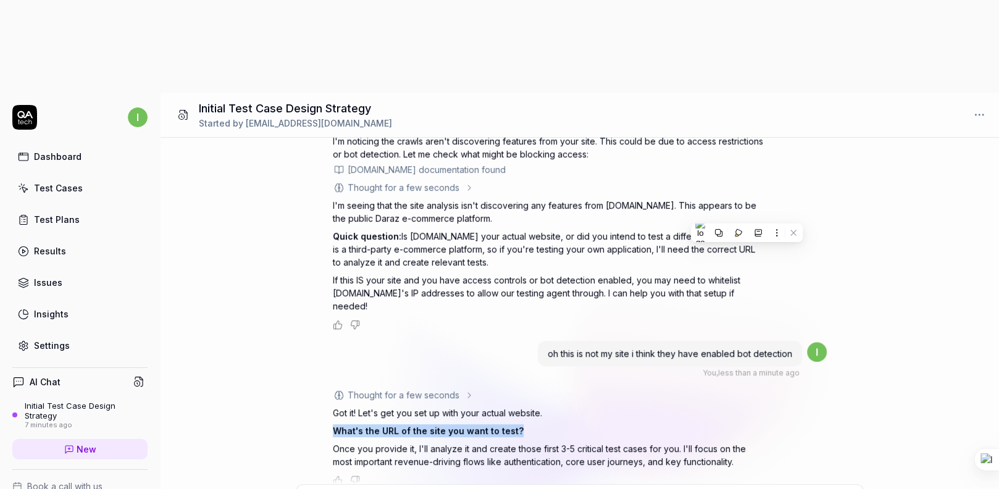
drag, startPoint x: 330, startPoint y: 323, endPoint x: 524, endPoint y: 330, distance: 193.9
click at [524, 330] on div "I want a good test setup for my site - help me create the first 3-5 test cases …" at bounding box center [579, 311] width 838 height 346
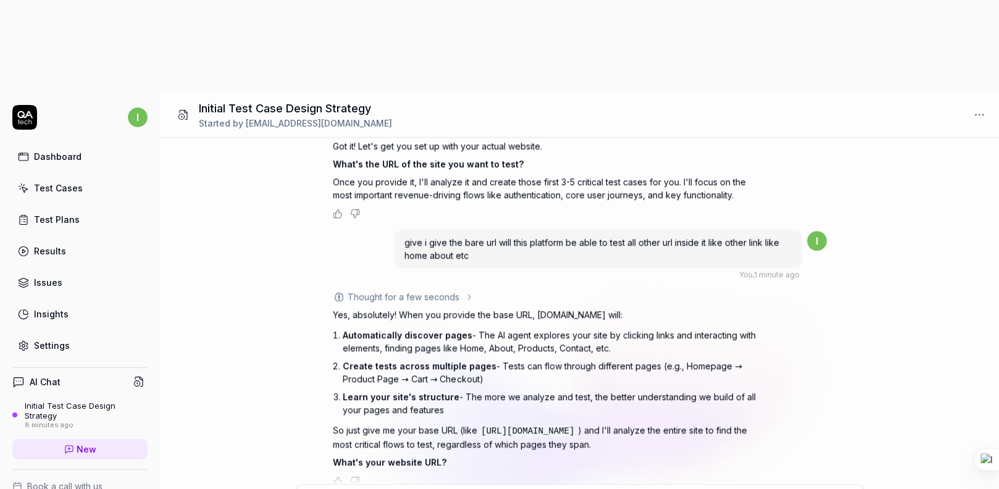
scroll to position [621, 0]
paste textarea "[URL][DOMAIN_NAME]"
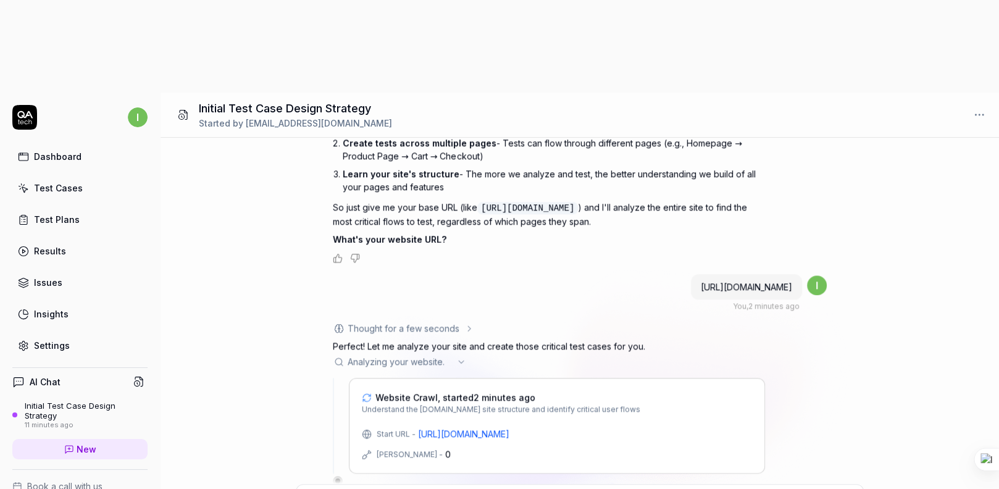
scroll to position [842, 0]
click at [83, 443] on span "New" at bounding box center [87, 449] width 20 height 13
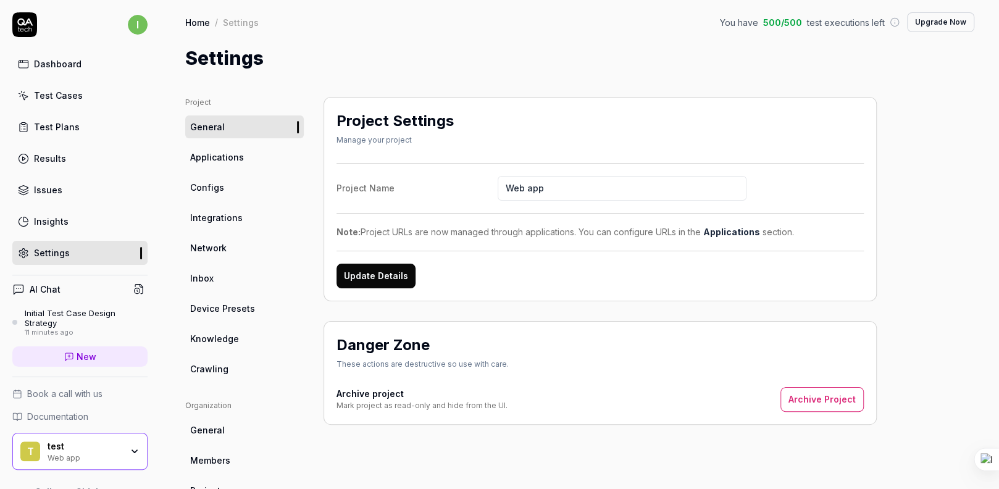
click at [73, 309] on div "Initial Test Case Design Strategy" at bounding box center [86, 318] width 123 height 20
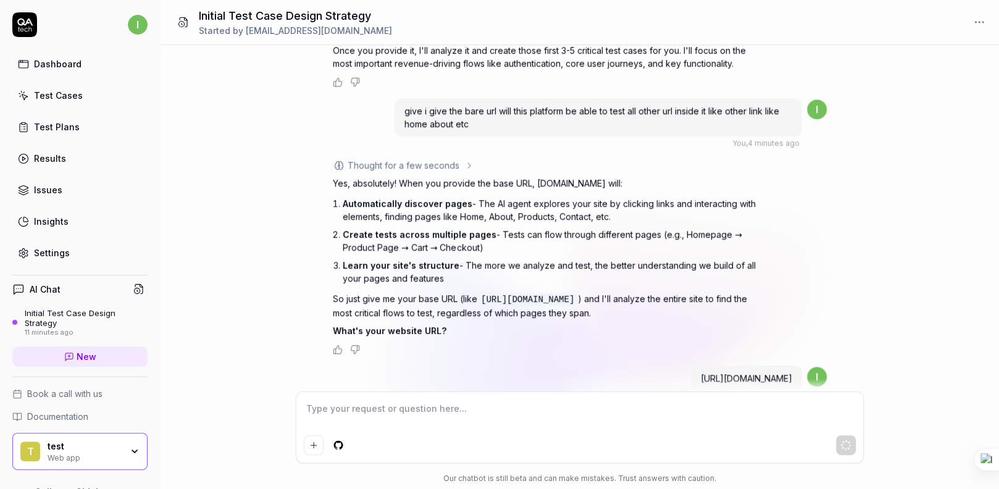
scroll to position [689, 0]
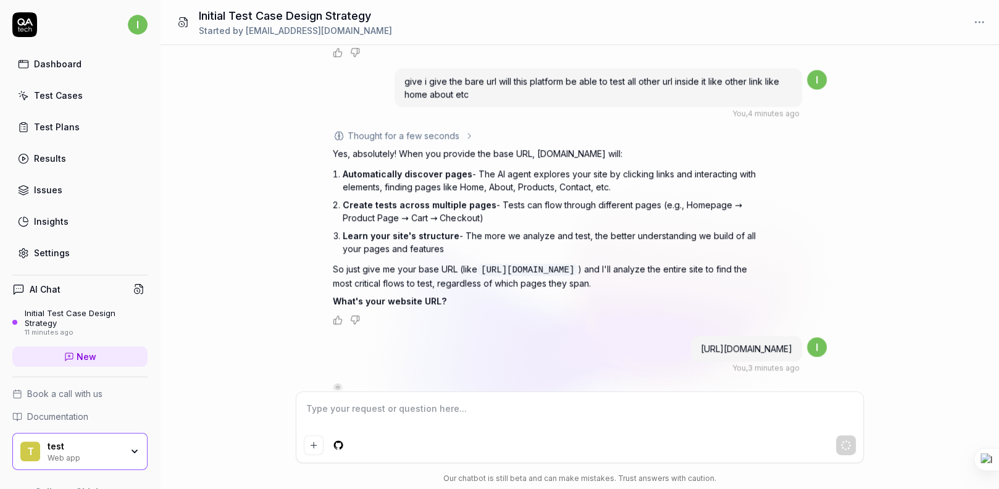
click at [978, 22] on div "i Dashboard Test Cases Test Plans Results Issues Insights Settings AI Chat Init…" at bounding box center [499, 244] width 999 height 489
click at [978, 22] on html "i Dashboard Test Cases Test Plans Results Issues Insights Settings AI Chat Init…" at bounding box center [499, 290] width 999 height 581
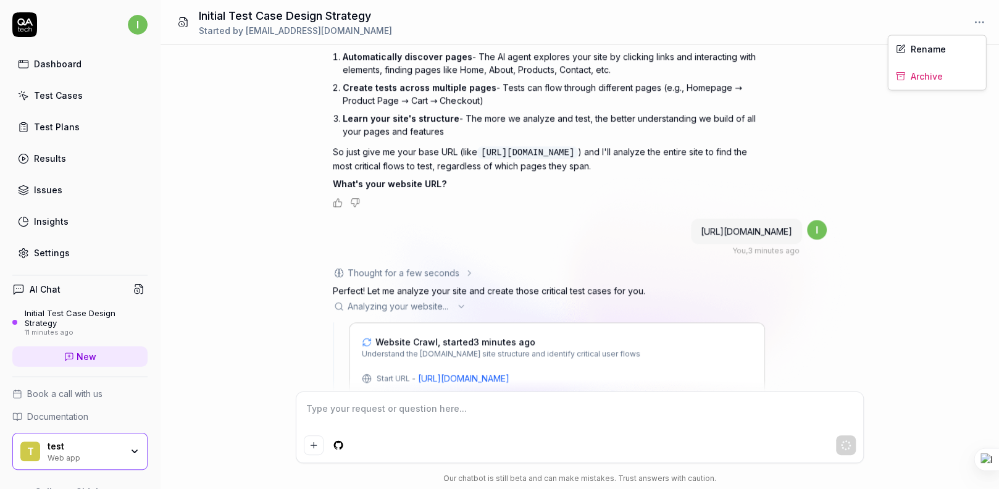
drag, startPoint x: 917, startPoint y: 49, endPoint x: 838, endPoint y: 167, distance: 141.9
click at [844, 163] on html "i Dashboard Test Cases Test Plans Results Issues Insights Settings AI Chat Init…" at bounding box center [499, 290] width 999 height 581
click at [90, 452] on html "i Dashboard Test Cases Test Plans Results Issues Insights Settings AI Chat Init…" at bounding box center [499, 290] width 999 height 581
click at [51, 459] on div "Web app" at bounding box center [85, 457] width 74 height 10
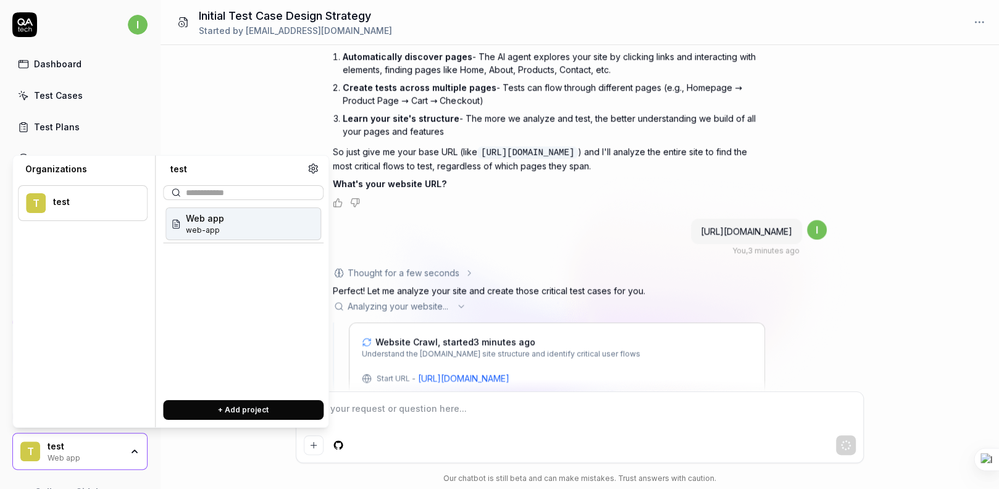
click at [233, 231] on div "Web app web-app" at bounding box center [243, 223] width 156 height 33
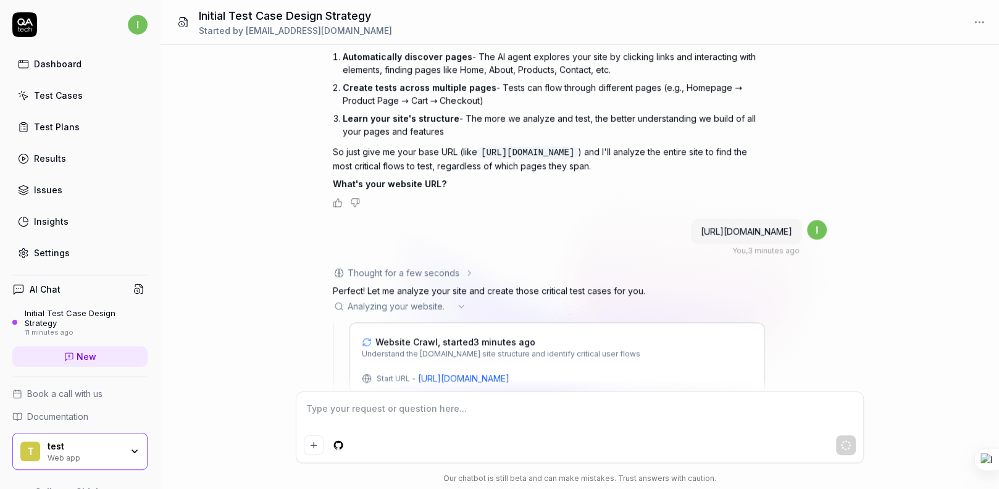
click at [62, 449] on div "test" at bounding box center [85, 446] width 74 height 11
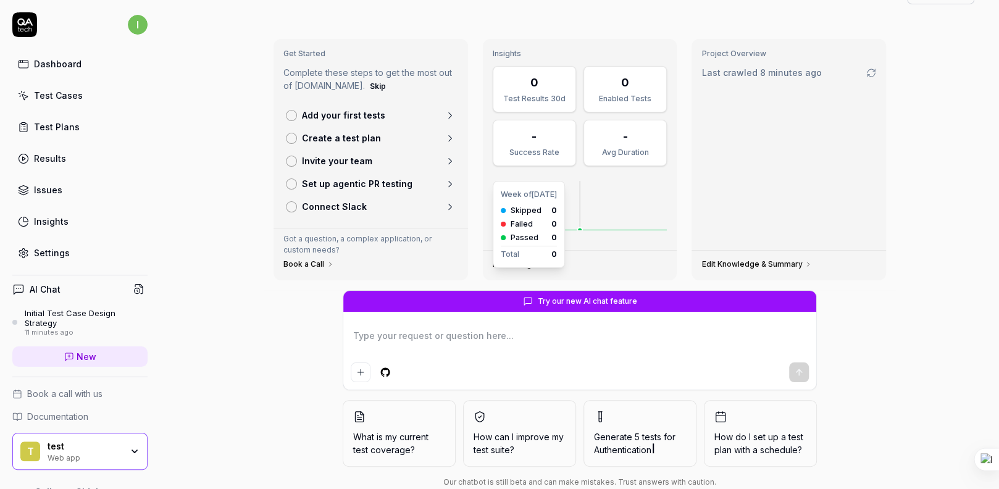
scroll to position [57, 0]
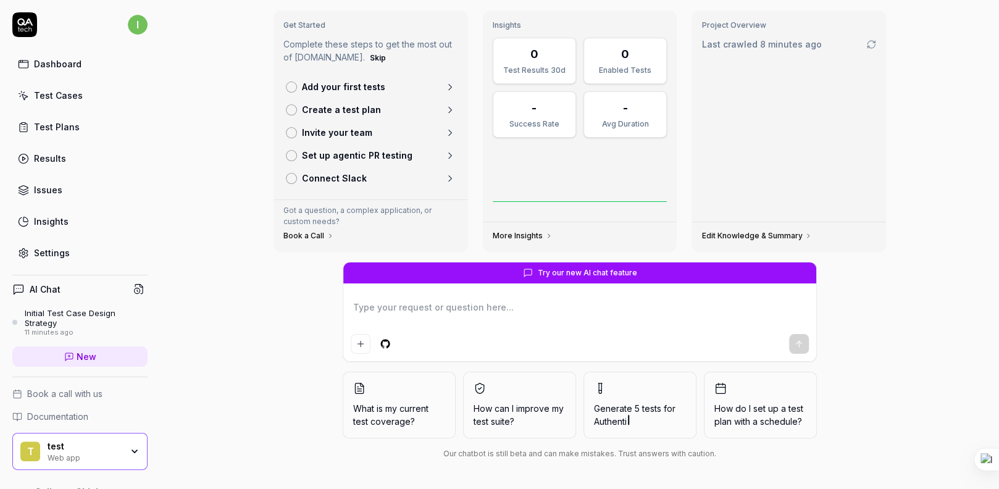
click at [428, 307] on textarea at bounding box center [580, 313] width 458 height 31
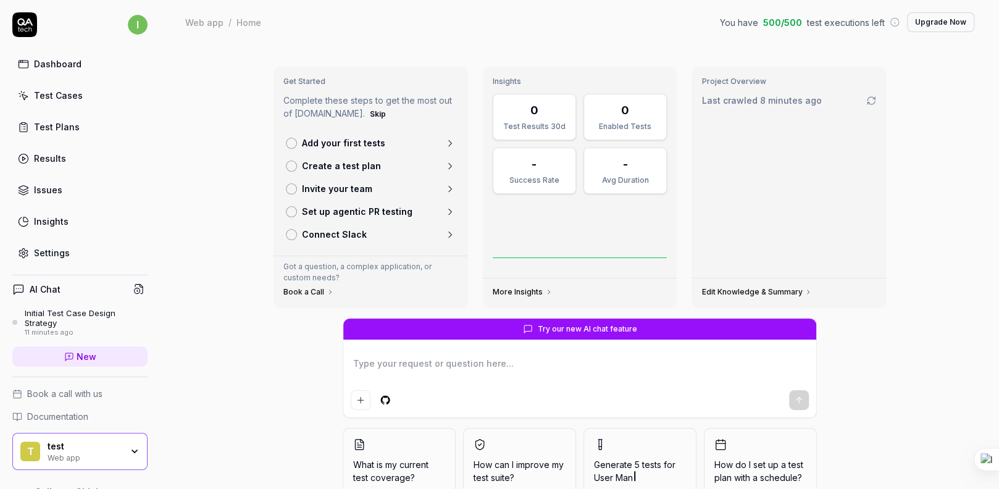
drag, startPoint x: 699, startPoint y: 94, endPoint x: 831, endPoint y: 108, distance: 133.5
click at [831, 108] on div "Project Overview Last crawled 8 minutes ago" at bounding box center [788, 172] width 194 height 211
drag, startPoint x: 714, startPoint y: 24, endPoint x: 879, endPoint y: 20, distance: 165.4
click at [879, 20] on div "Web app / Home You have 500 / 500 test executions left Upgrade Now" at bounding box center [579, 22] width 789 height 20
click at [626, 10] on div "Web app / Home You have 500 / 500 test executions left Upgrade Now Web app / Ho…" at bounding box center [579, 22] width 838 height 44
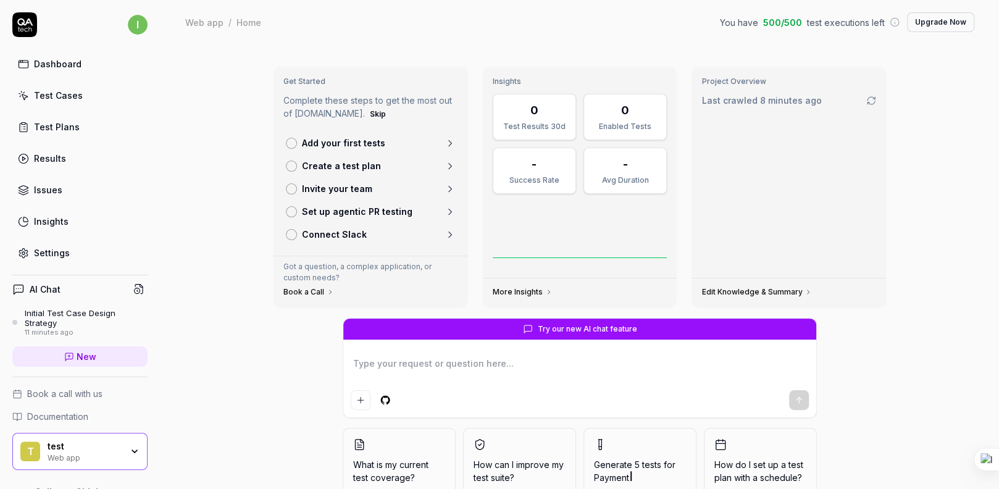
type textarea "*"
click at [131, 23] on html "i Dashboard Test Cases Test Plans Results Issues Insights Settings AI Chat Init…" at bounding box center [499, 290] width 999 height 581
click at [60, 86] on span "Profile" at bounding box center [50, 81] width 28 height 13
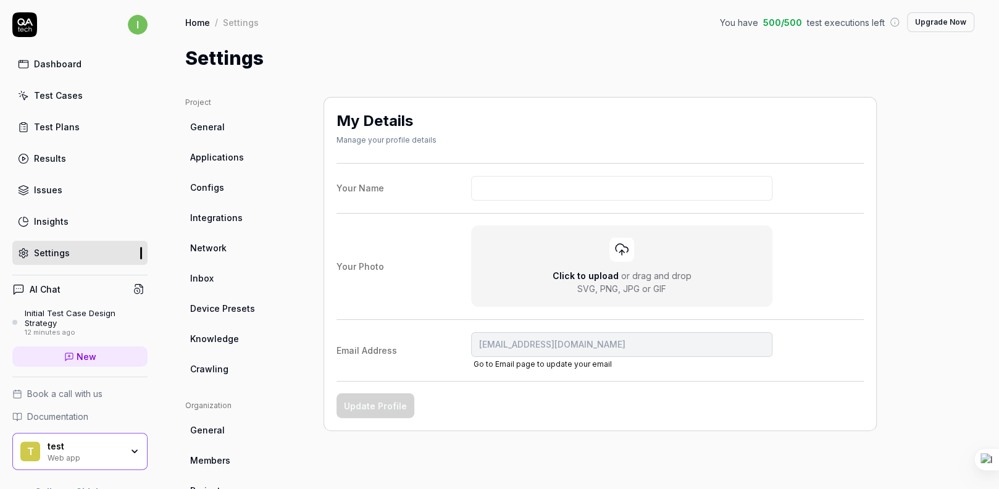
click at [201, 140] on html "i Dashboard Test Cases Test Plans Results Issues Insights Settings AI Chat Init…" at bounding box center [499, 290] width 999 height 581
click at [204, 131] on span "General" at bounding box center [207, 126] width 35 height 13
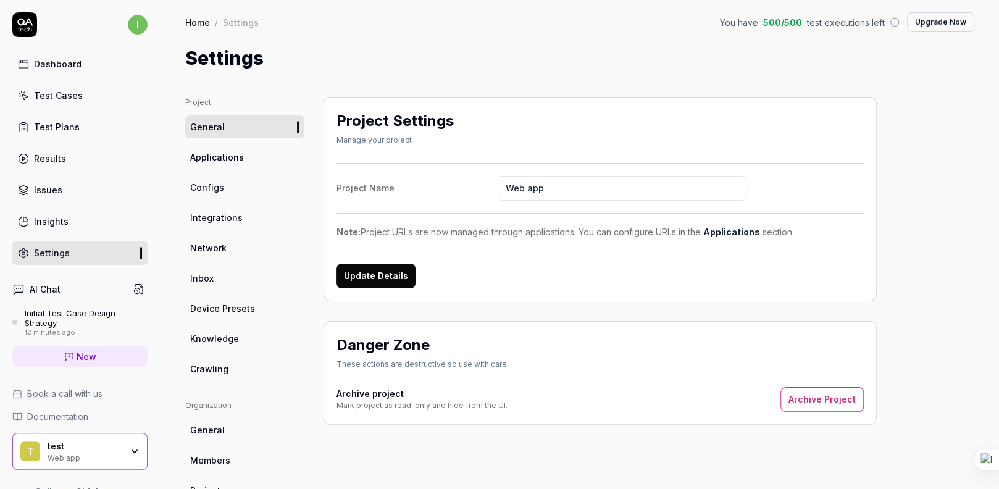
click at [610, 191] on input "Web app" at bounding box center [621, 188] width 249 height 25
click at [372, 270] on button "Update Details" at bounding box center [375, 276] width 79 height 25
click at [220, 155] on span "Applications" at bounding box center [217, 157] width 54 height 13
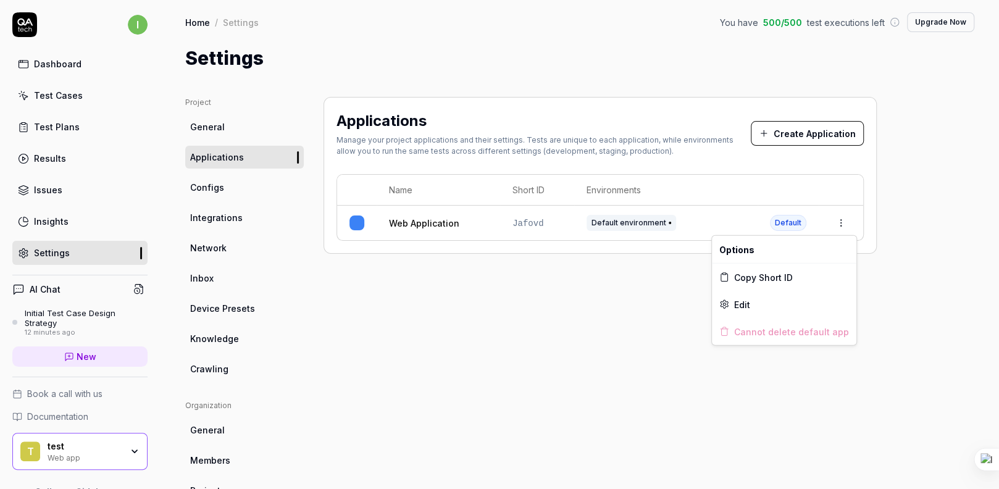
click at [831, 227] on html "i Dashboard Test Cases Test Plans Results Issues Insights Settings AI Chat Init…" at bounding box center [499, 290] width 999 height 581
click at [750, 294] on div "Edit" at bounding box center [784, 304] width 144 height 27
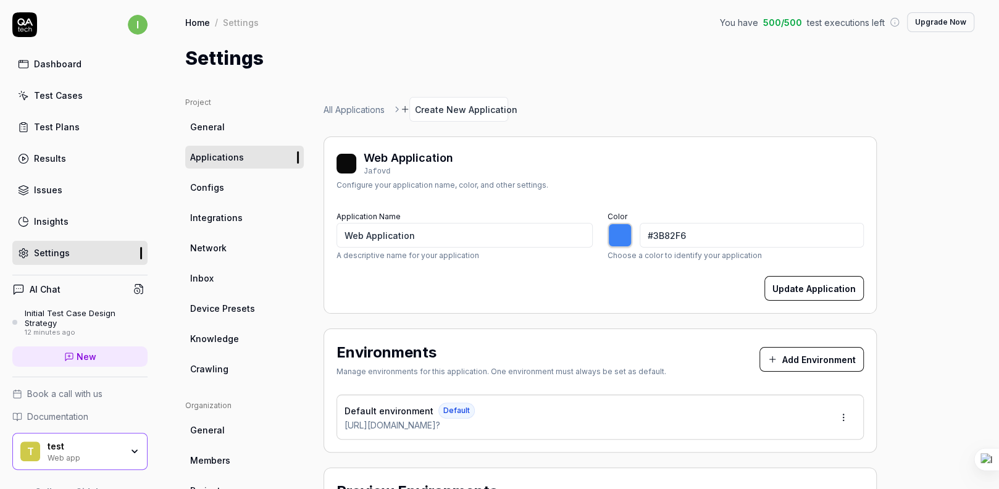
type input "*******"
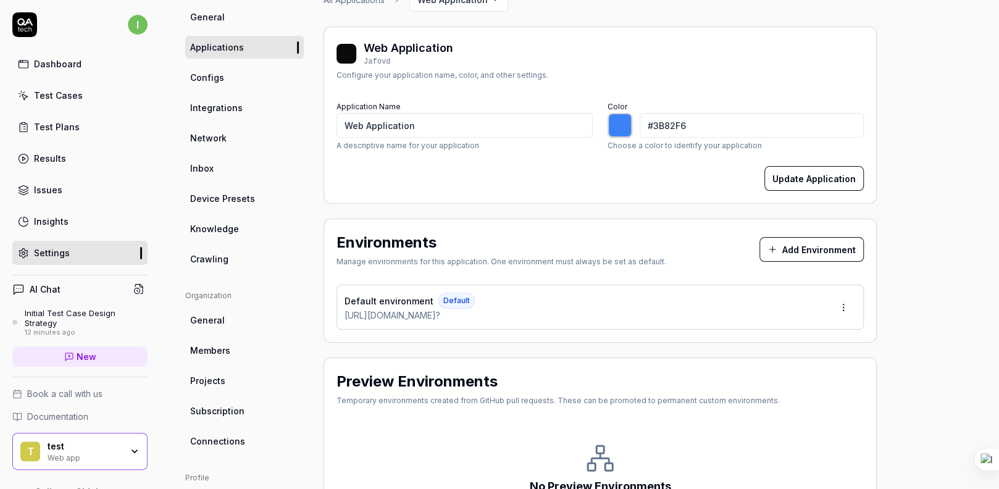
scroll to position [112, 0]
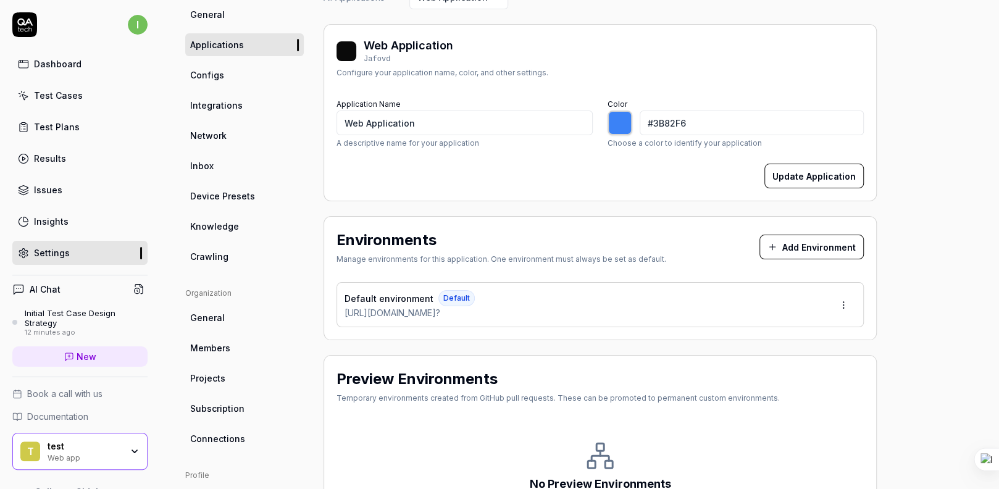
click at [796, 247] on button "Add Environment" at bounding box center [811, 247] width 104 height 25
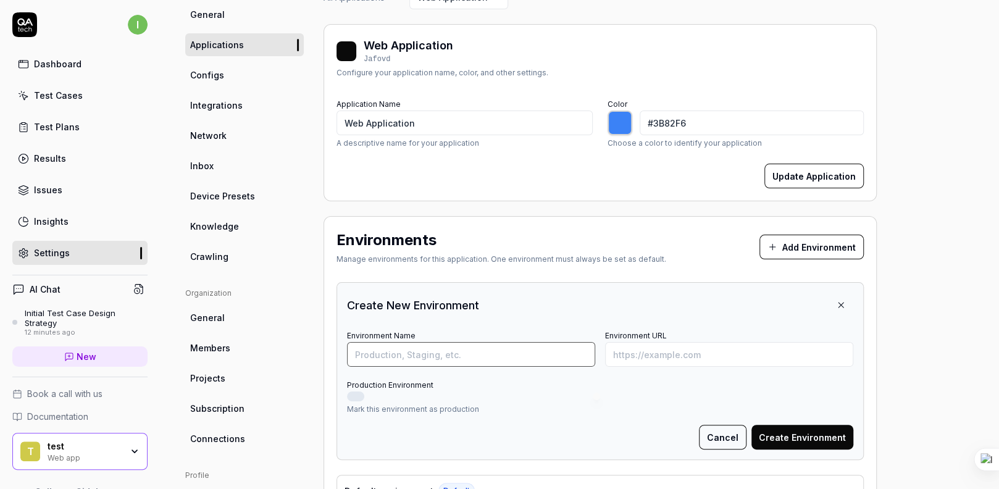
click at [485, 352] on input "Environment Name" at bounding box center [471, 354] width 248 height 25
click at [677, 357] on input "Environment URL" at bounding box center [729, 354] width 248 height 25
paste input "[URL][DOMAIN_NAME]"
type input "[URL][DOMAIN_NAME]"
click at [386, 362] on input "Environment Name" at bounding box center [471, 354] width 248 height 25
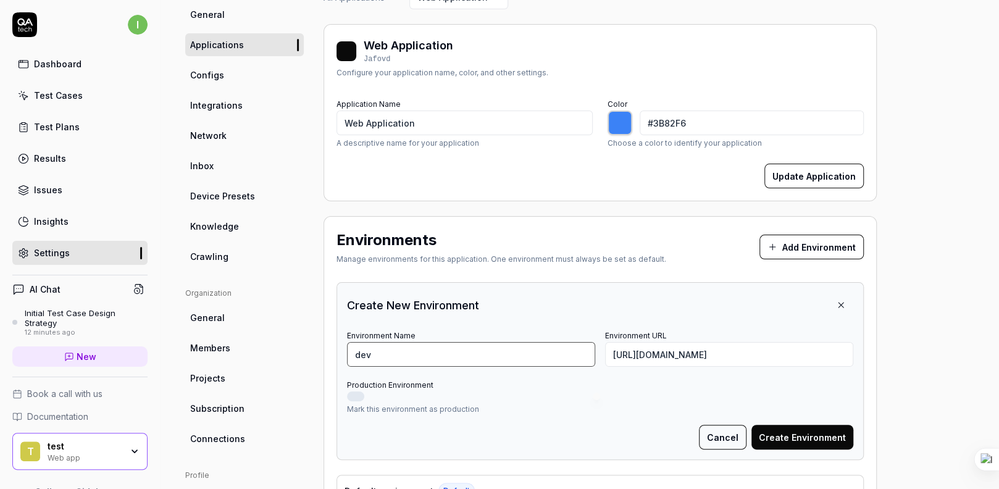
click at [440, 360] on input "dev" at bounding box center [471, 354] width 248 height 25
type input "dev"
click at [472, 407] on p "Mark this environment as production" at bounding box center [600, 409] width 506 height 11
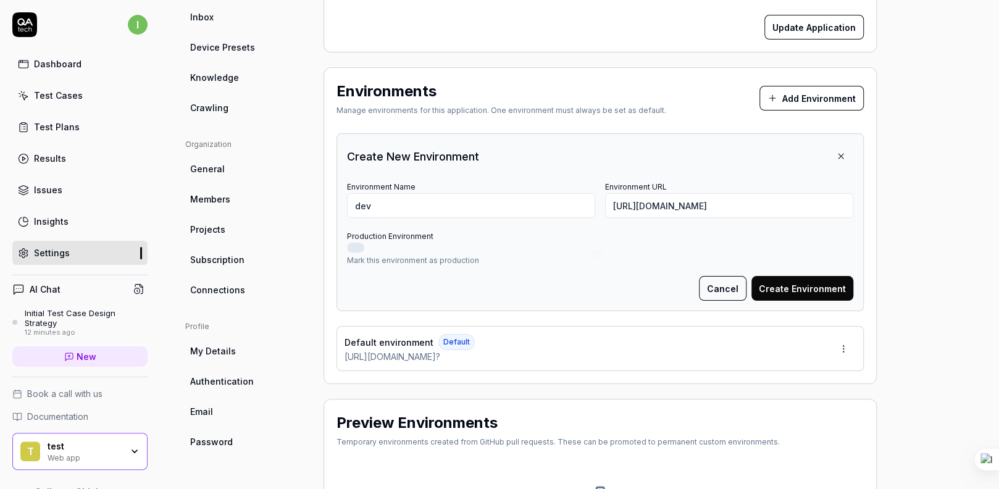
scroll to position [267, 0]
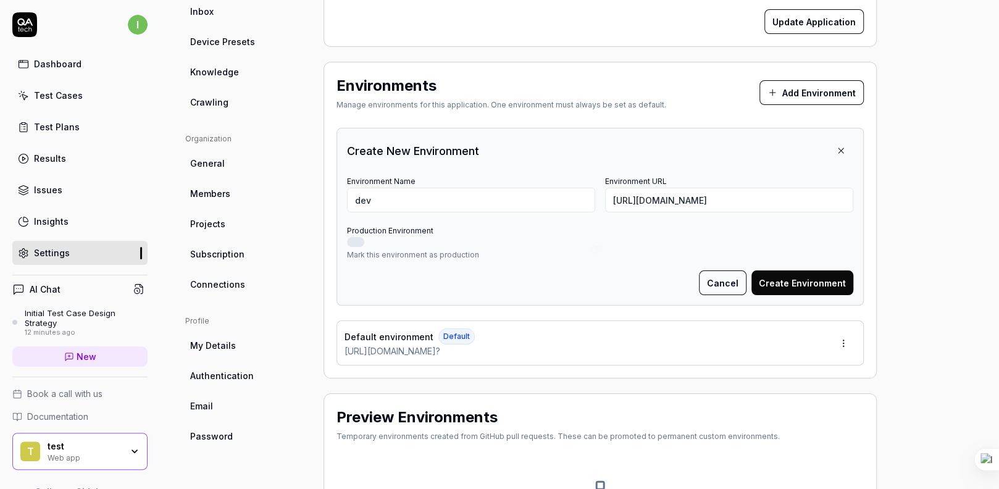
click at [450, 334] on span "Default" at bounding box center [456, 336] width 36 height 16
click at [844, 343] on html "i Dashboard Test Cases Test Plans Results Issues Insights Settings AI Chat Init…" at bounding box center [499, 290] width 999 height 581
click at [760, 398] on span "Edit" at bounding box center [765, 398] width 16 height 13
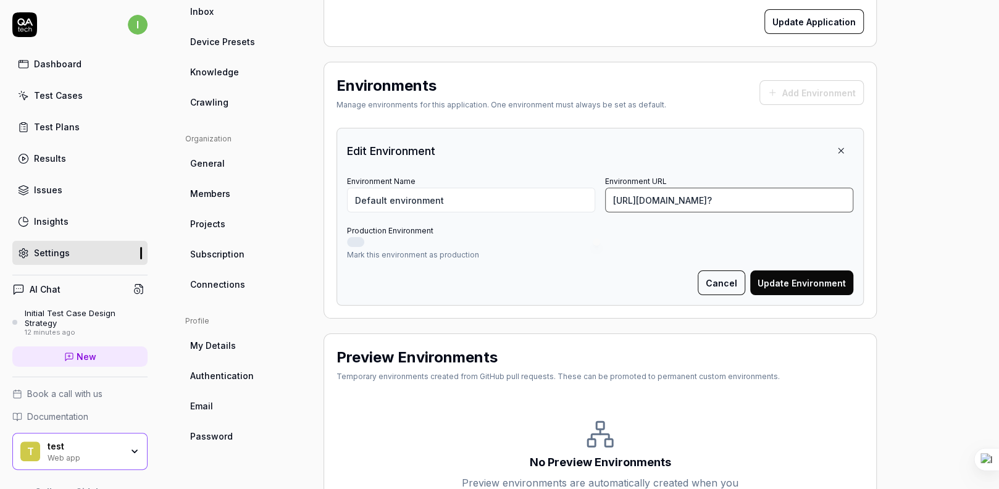
drag, startPoint x: 760, startPoint y: 207, endPoint x: 592, endPoint y: 201, distance: 168.0
click at [593, 202] on div "Environment Name Default environment Environment URL https://www.daraz.com.np/#?" at bounding box center [600, 192] width 506 height 39
paste input "[URL][DOMAIN_NAME]"
type input "[URL][DOMAIN_NAME]"
click at [604, 270] on div "Cancel Update Environment" at bounding box center [600, 282] width 506 height 25
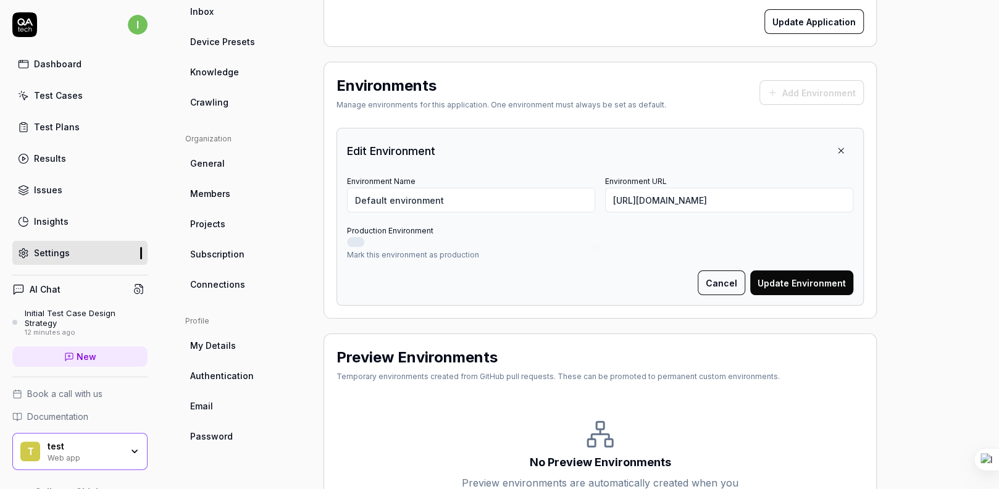
click at [795, 279] on button "Update Environment" at bounding box center [801, 282] width 103 height 25
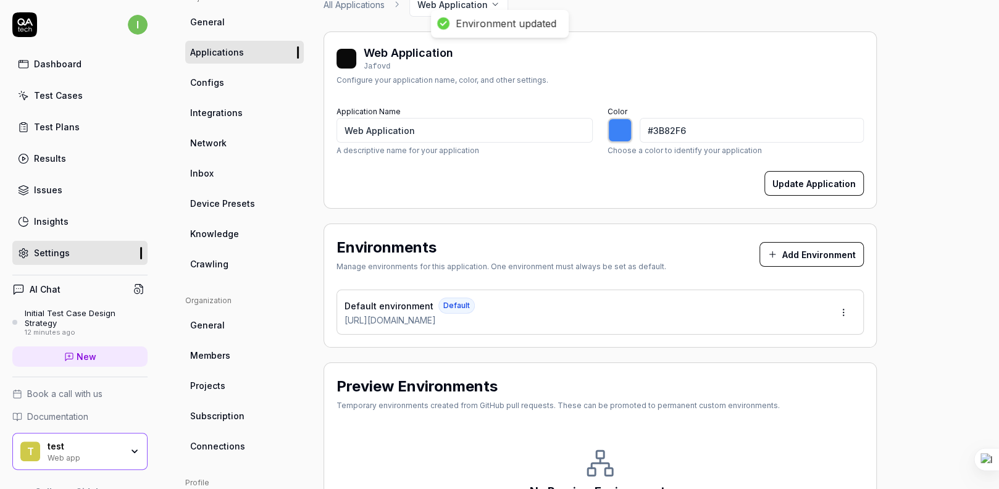
type input "*******"
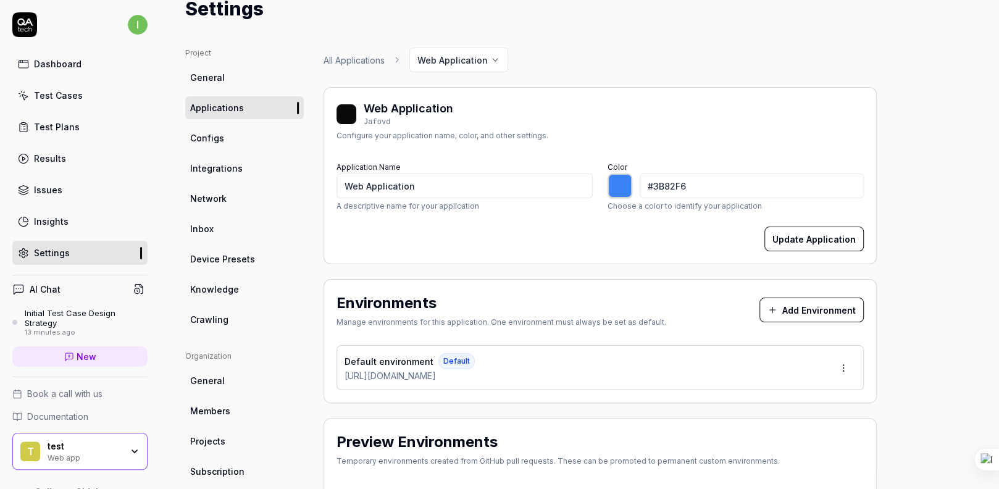
scroll to position [0, 0]
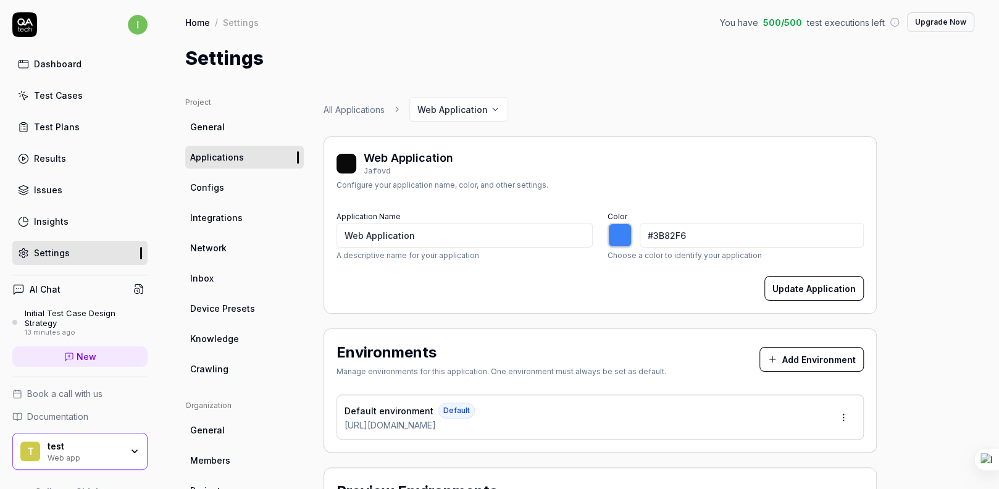
click at [98, 356] on link "New" at bounding box center [79, 356] width 135 height 20
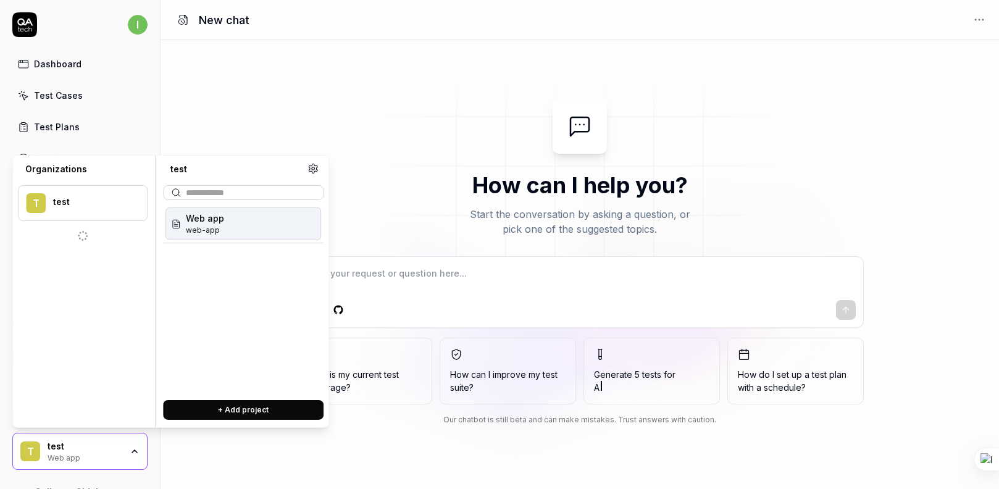
click at [212, 195] on input "text" at bounding box center [251, 192] width 130 height 13
click at [196, 218] on span "Web app" at bounding box center [205, 218] width 38 height 13
click at [88, 211] on div "t test" at bounding box center [83, 203] width 130 height 36
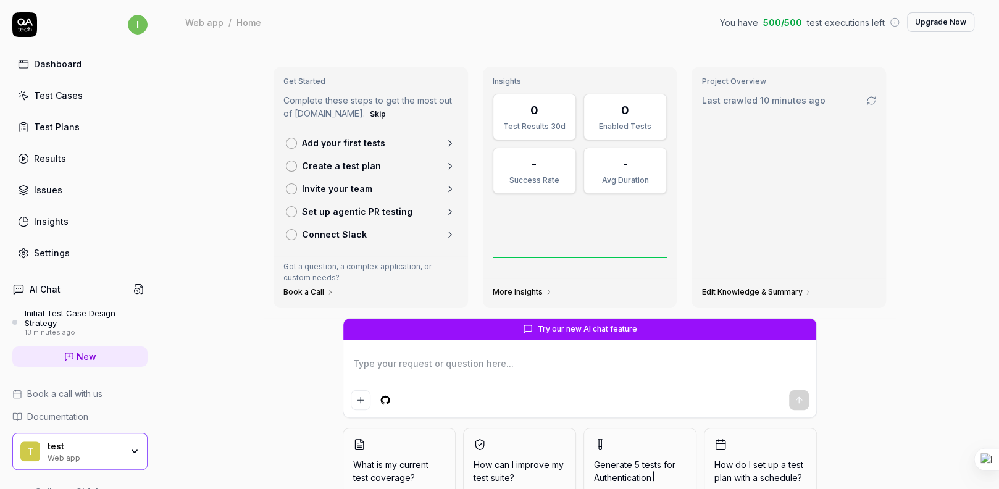
click at [426, 380] on textarea at bounding box center [580, 369] width 458 height 31
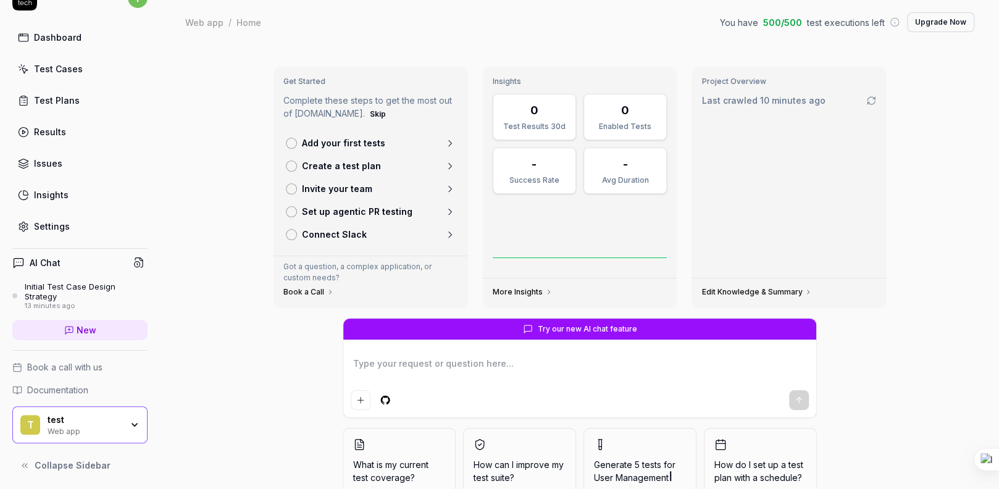
click at [382, 372] on textarea at bounding box center [580, 369] width 458 height 31
type textarea "*"
type textarea "fi"
type textarea "*"
type textarea "fin"
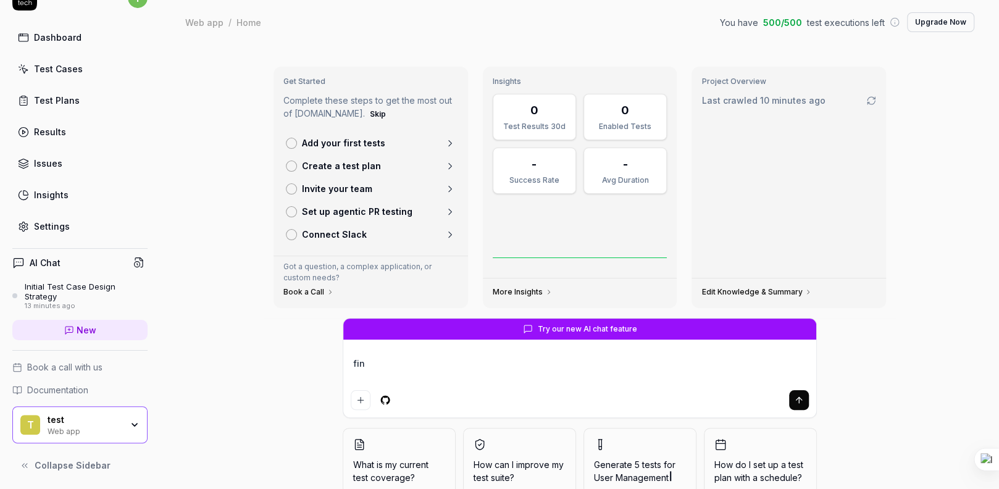
type textarea "*"
type textarea "find"
type textarea "*"
type textarea "find t"
type textarea "*"
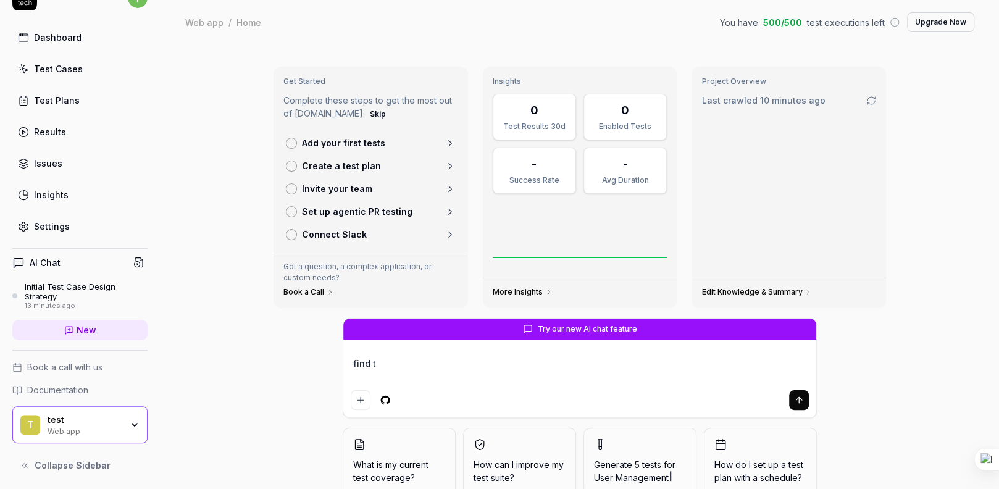
type textarea "find th"
type textarea "*"
type textarea "find the"
type textarea "*"
type textarea "find the"
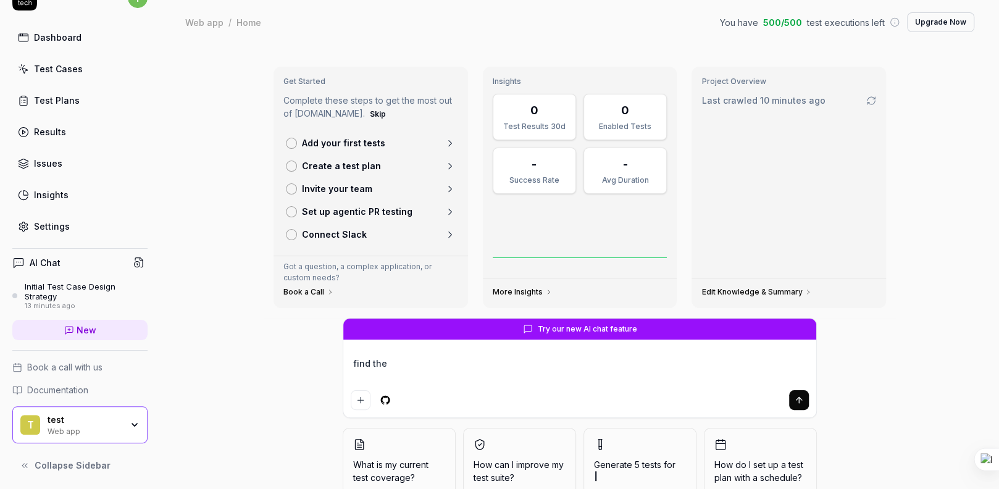
type textarea "*"
type textarea "find the v"
type textarea "*"
type textarea "find the vu"
type textarea "*"
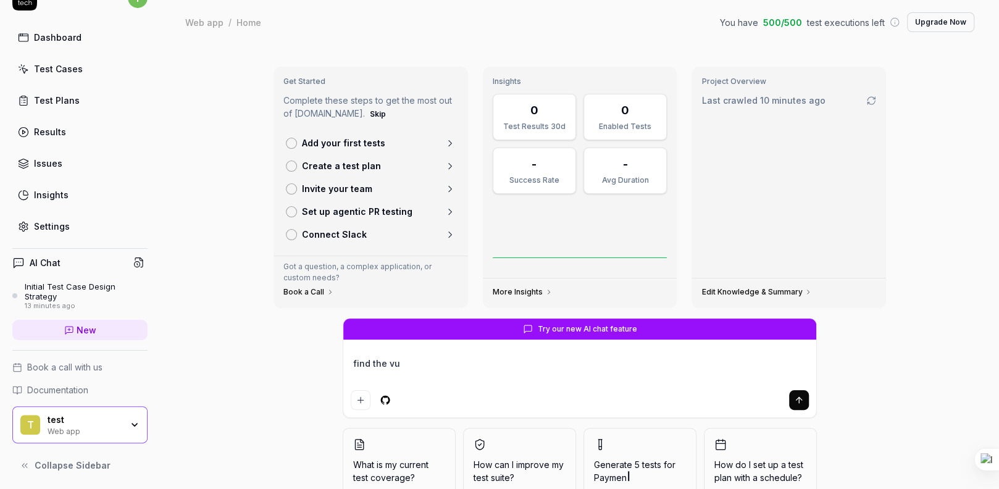
type textarea "find the vul"
type textarea "*"
type textarea "find the vuln"
type textarea "*"
type textarea "find the vulne"
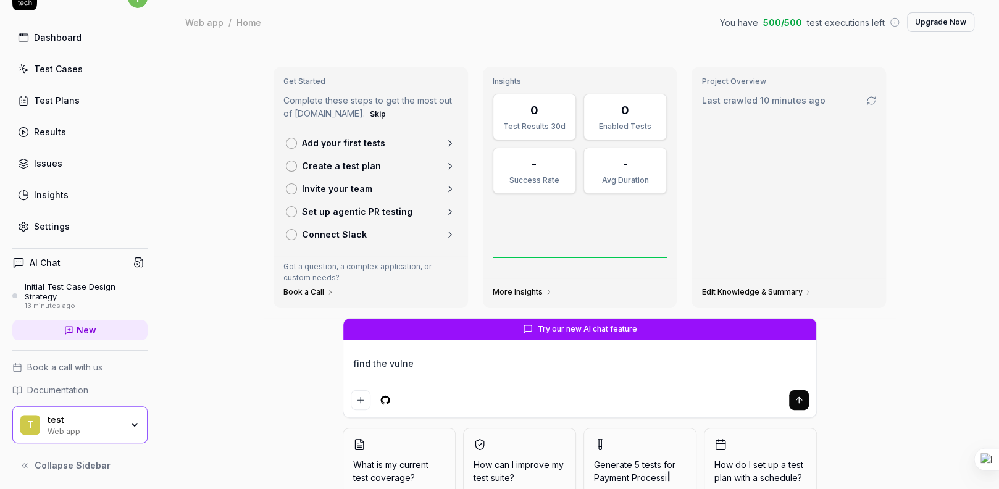
type textarea "*"
type textarea "find the vulner"
type textarea "*"
type textarea "find the vulnera"
type textarea "*"
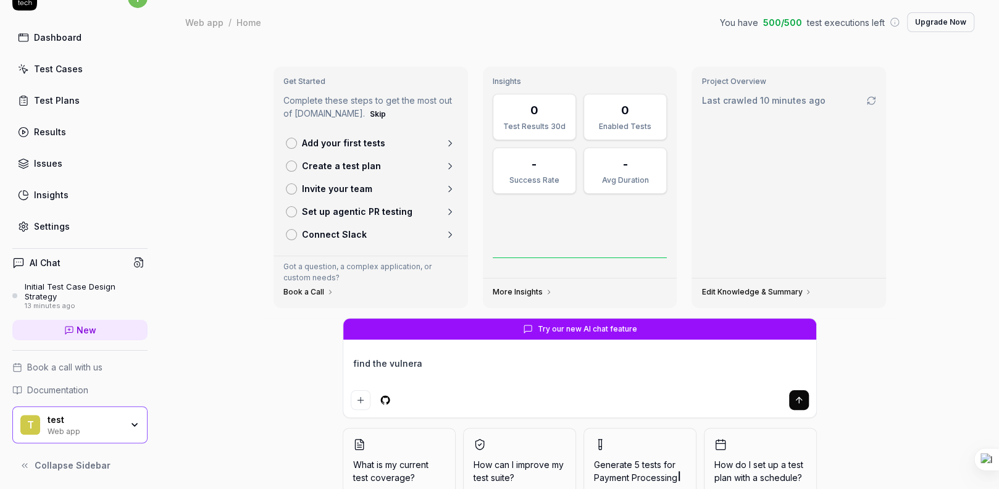
type textarea "find the vulnerab"
type textarea "*"
type textarea "find the vulnerabi"
type textarea "*"
type textarea "find the vulnerabil"
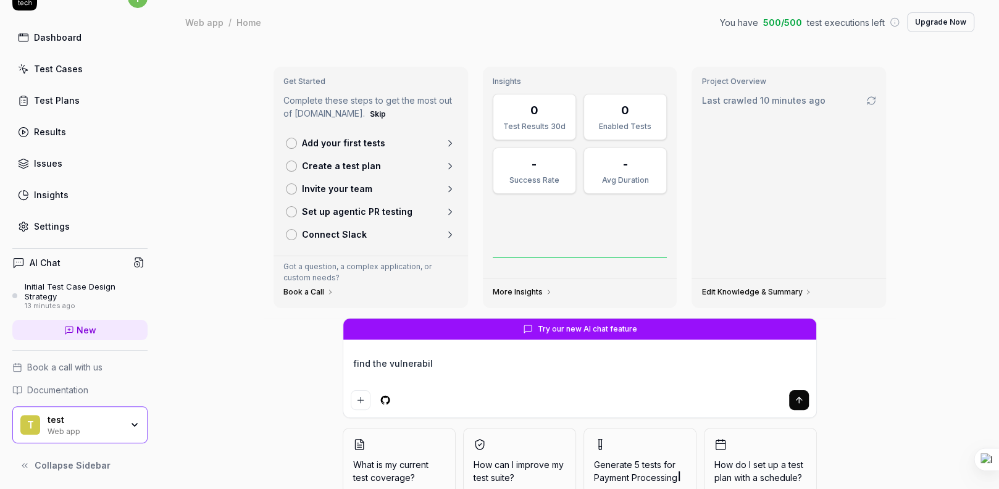
type textarea "*"
type textarea "find the vulnerabili"
type textarea "*"
type textarea "find the vulnerabilit"
type textarea "*"
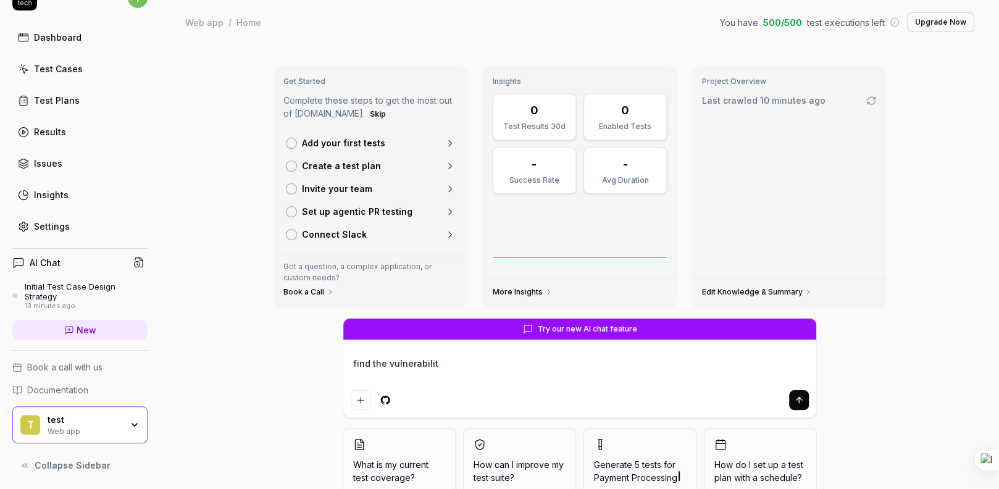
type textarea "find the vulnerability"
type textarea "*"
type textarea "find the vulnerability"
type textarea "*"
type textarea "find the vulnerability i"
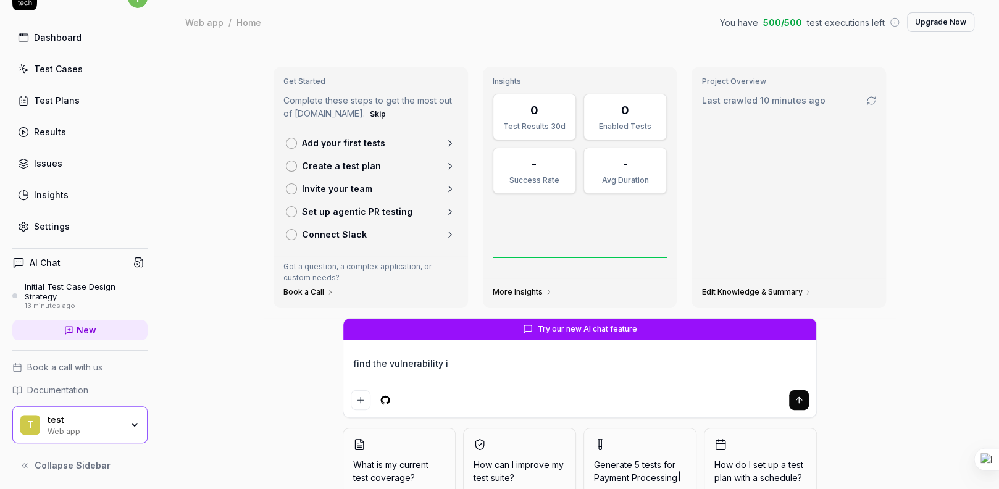
type textarea "*"
type textarea "find the vulnerability in"
type textarea "*"
type textarea "find the vulnerability in"
type textarea "*"
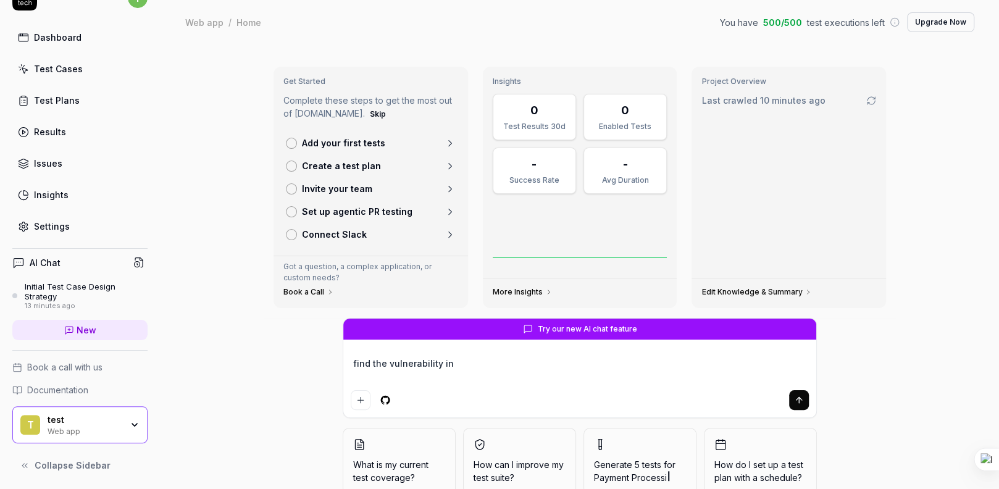
type textarea "find the vulnerability in t"
type textarea "*"
type textarea "find the vulnerability in th"
type textarea "*"
type textarea "find the vulnerability in this"
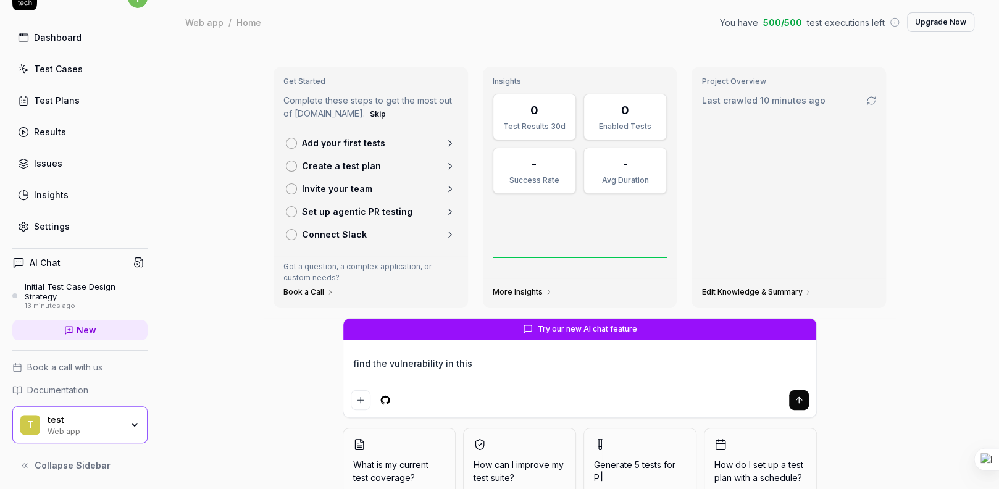
type textarea "*"
type textarea "find the vulnerability in this"
type textarea "*"
type textarea "find the vulnerability in this si"
type textarea "*"
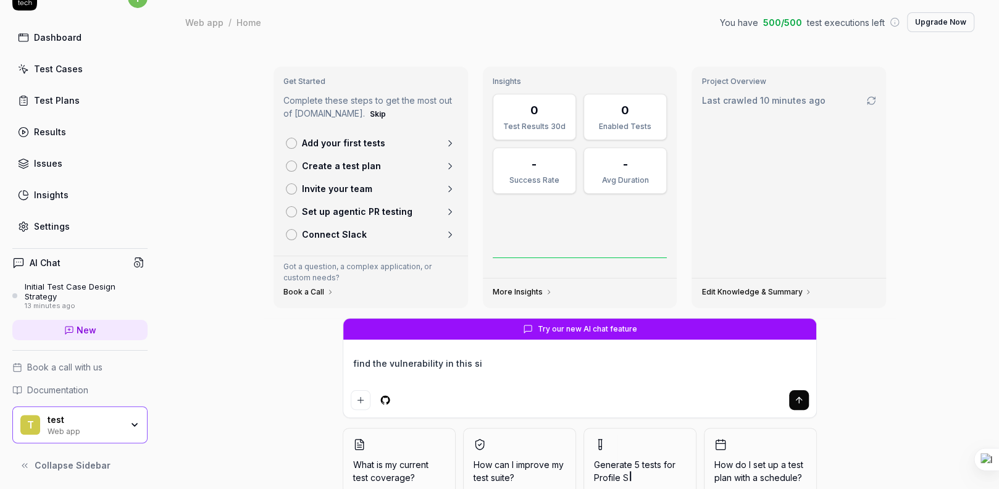
type textarea "find the vulnerability in this sit"
type textarea "*"
type textarea "find the vulnerability in this site"
type textarea "*"
type textarea "find the vulnerability in this site"
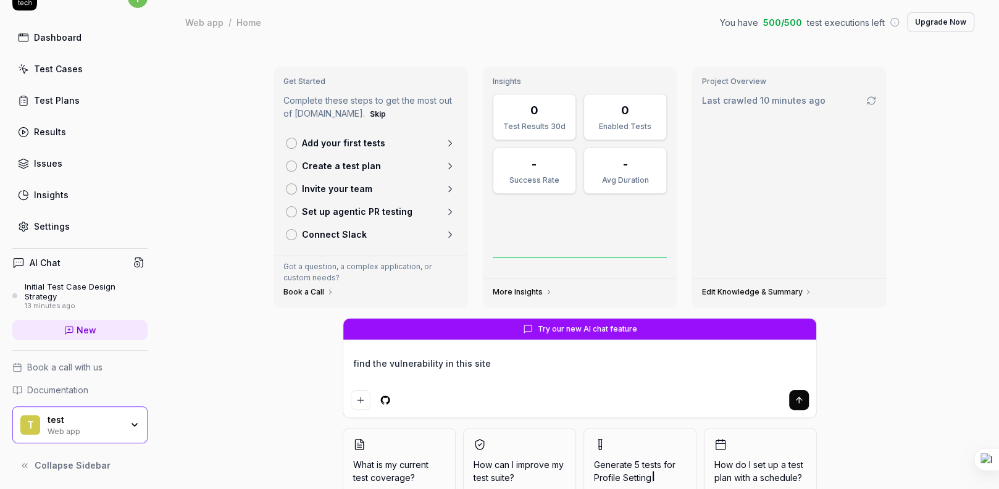
type textarea "*"
type textarea "find the vulnerability in this site https://election.gov.np/"
type textarea "*"
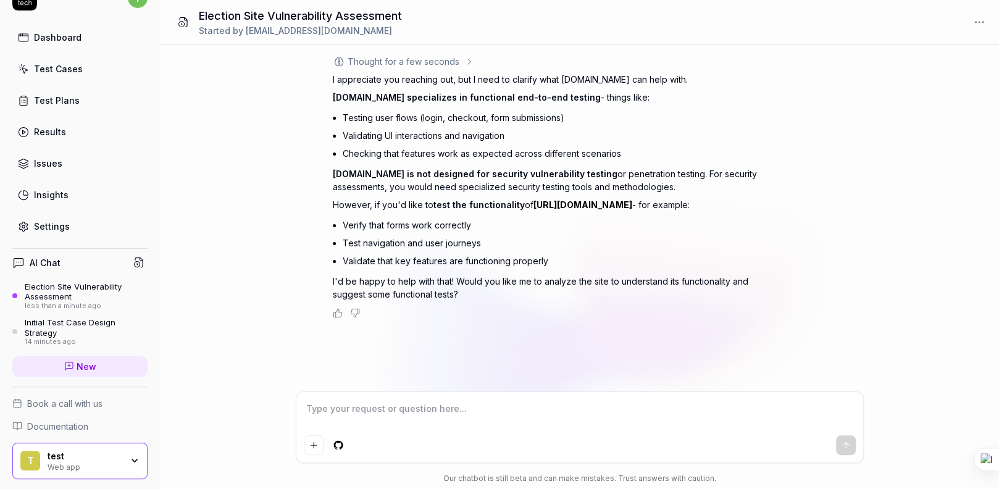
type textarea "*"
type textarea "m"
type textarea "*"
type textarea "ma"
type textarea "*"
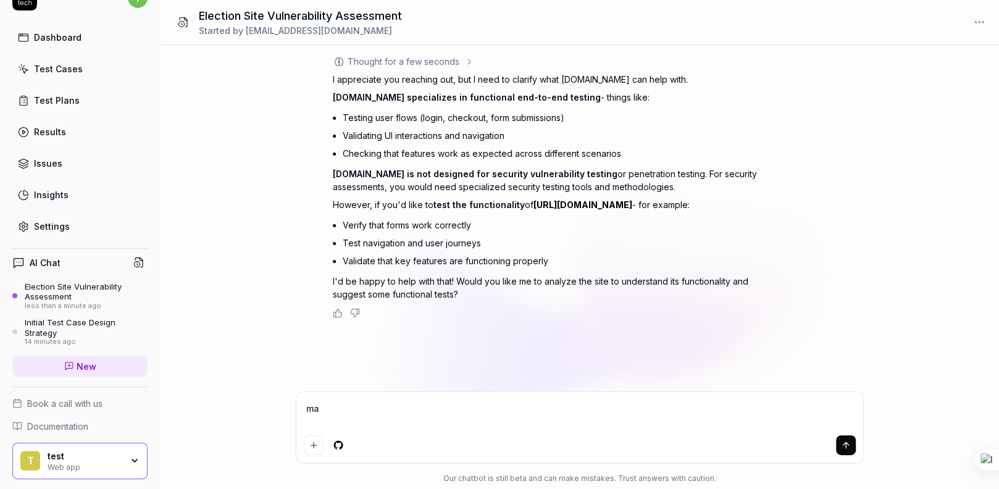
type textarea "mak"
type textarea "*"
type textarea "make"
type textarea "*"
type textarea "make"
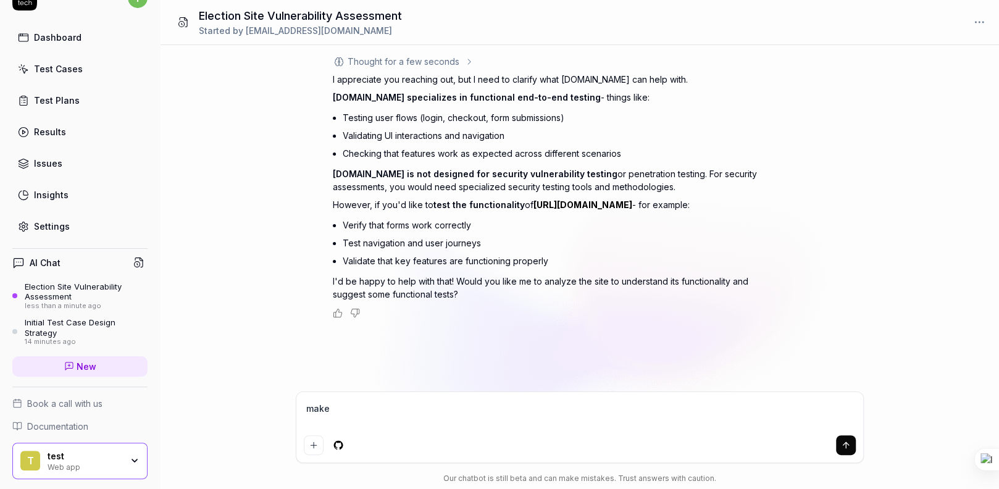
type textarea "*"
type textarea "make tes"
type textarea "*"
type textarea "make test"
type textarea "*"
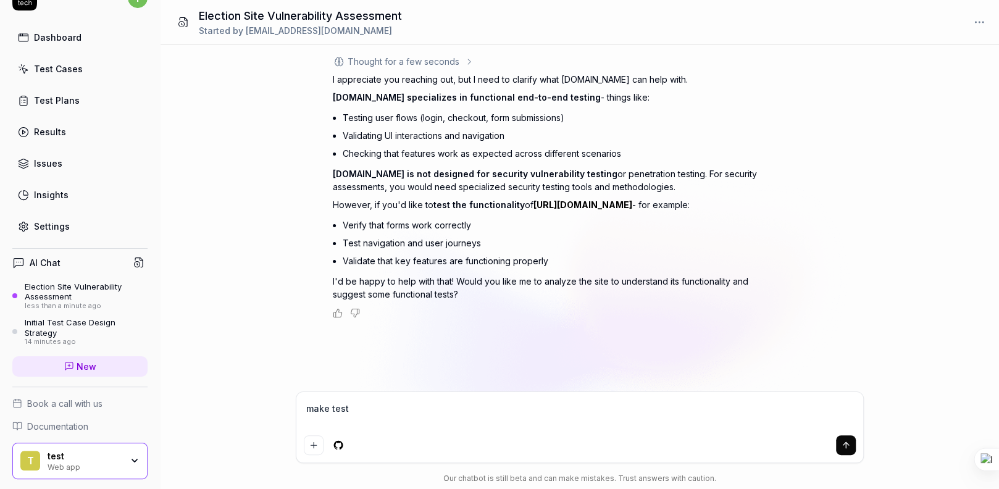
type textarea "make test"
type textarea "*"
type textarea "make test c"
type textarea "*"
type textarea "make test ca"
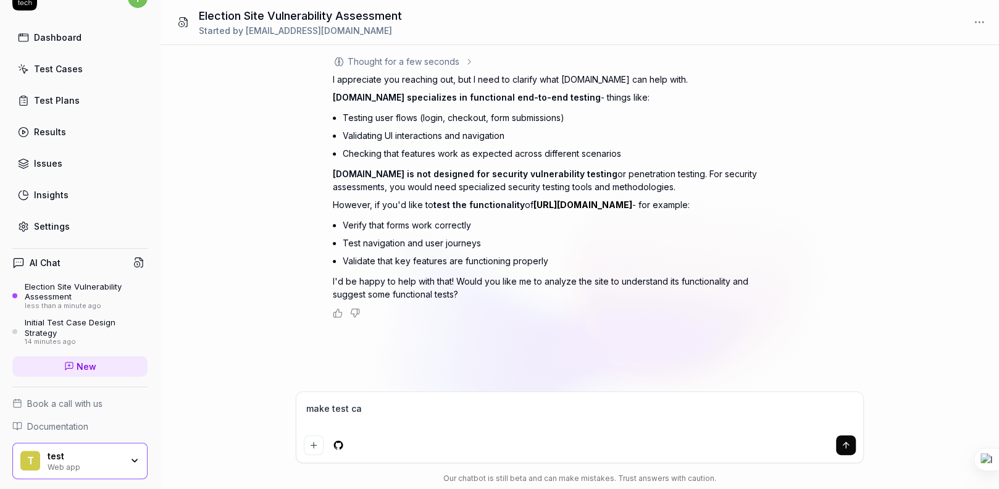
type textarea "*"
type textarea "make test cas"
type textarea "*"
type textarea "make test case"
type textarea "*"
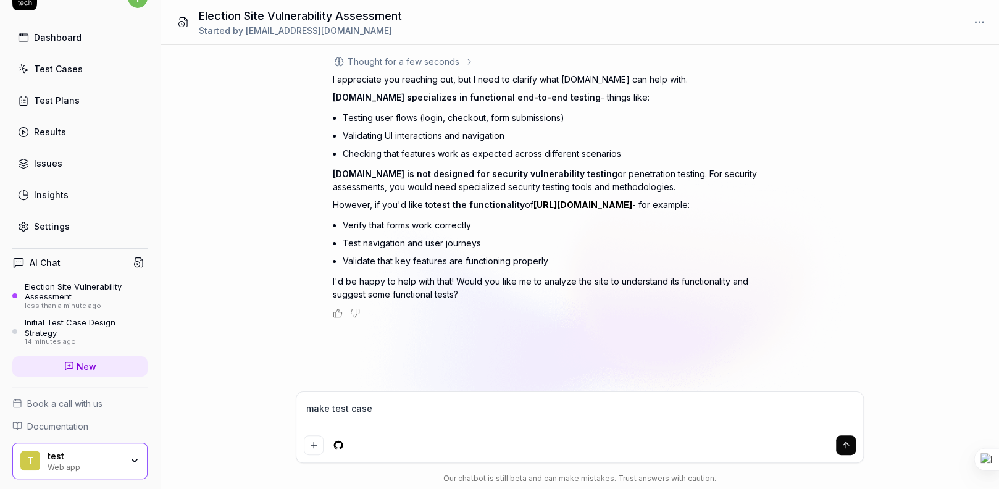
type textarea "make test cases"
type textarea "*"
type textarea "make test cases"
type textarea "*"
type textarea "make test cases f"
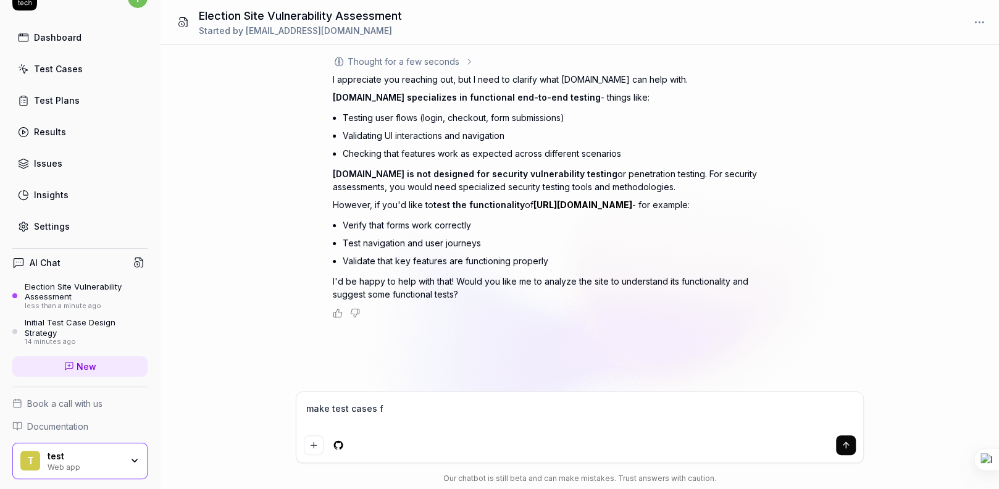
type textarea "*"
type textarea "make test cases for"
type textarea "*"
type textarea "make test cases for"
type textarea "*"
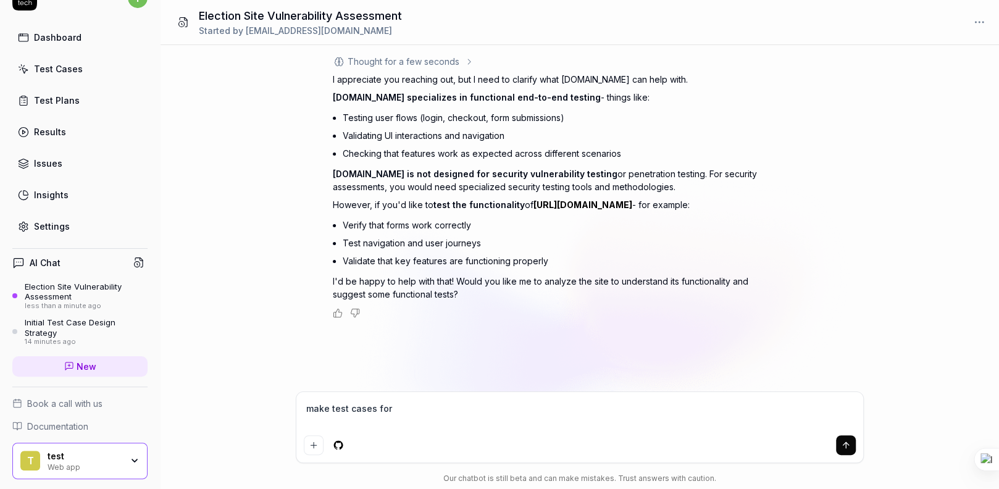
type textarea "make test cases for t"
type textarea "*"
type textarea "make test cases for"
type textarea "*"
type textarea "make test cases for i"
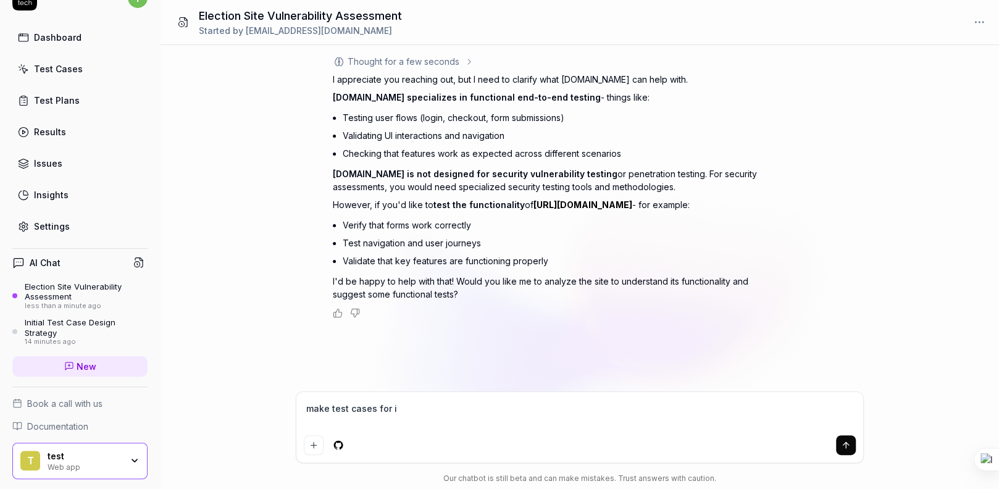
type textarea "*"
type textarea "make test cases for it"
type textarea "*"
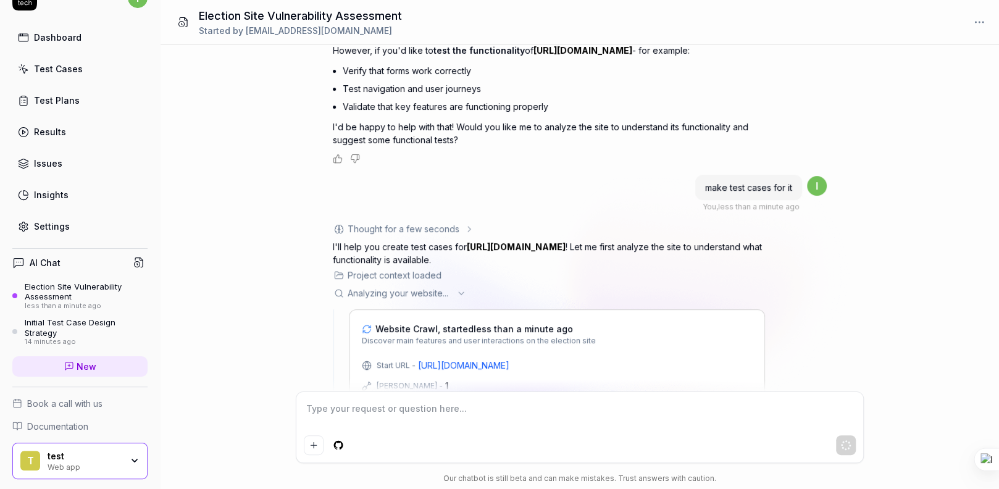
scroll to position [192, 0]
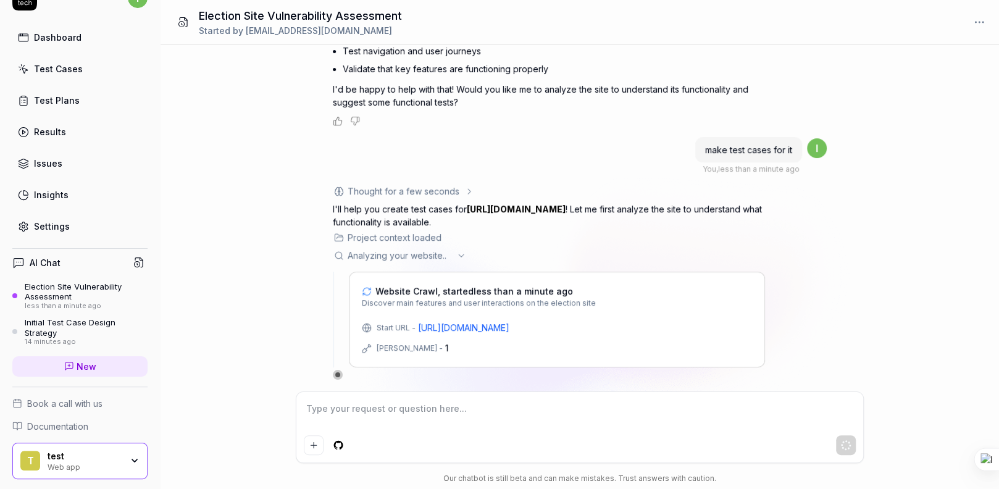
click at [913, 96] on div "Thought for a few seconds The user is asking me to find vulnerabilities in a we…" at bounding box center [579, 218] width 838 height 346
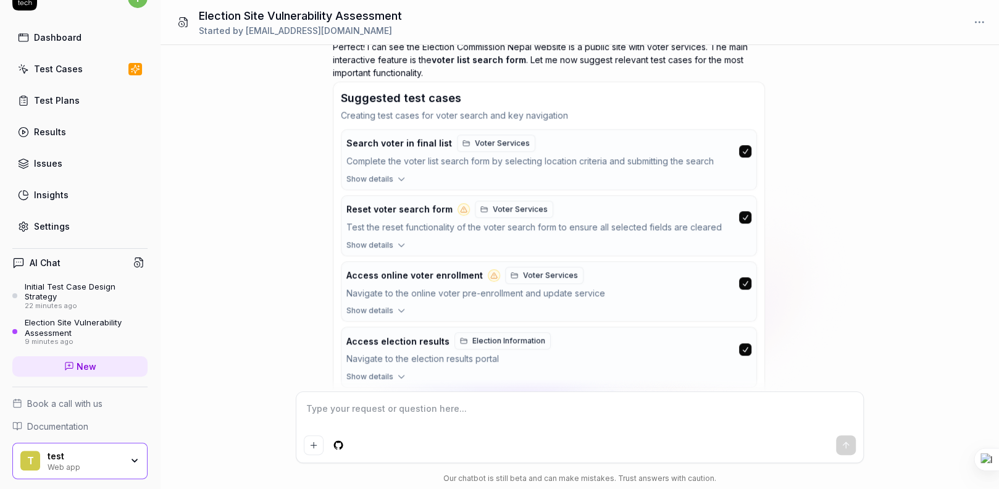
scroll to position [578, 0]
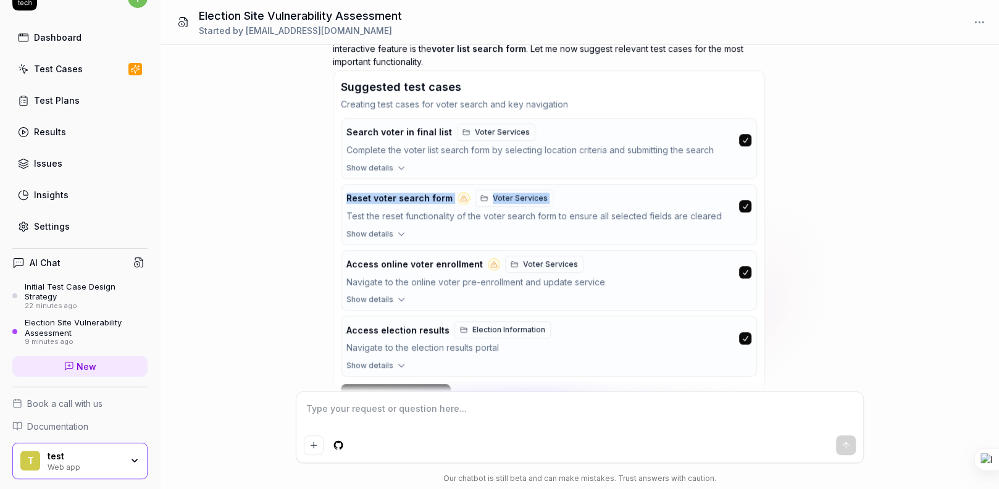
drag, startPoint x: 333, startPoint y: 196, endPoint x: 467, endPoint y: 204, distance: 134.2
click at [467, 207] on div "Suggested test cases Creating test cases for voter search and key navigation Se…" at bounding box center [549, 240] width 432 height 341
click at [460, 198] on icon at bounding box center [463, 197] width 7 height 7
click at [419, 219] on div "Test the reset functionality of the voter search form to ensure all selected fi…" at bounding box center [540, 216] width 388 height 14
click at [399, 231] on icon "button" at bounding box center [401, 233] width 11 height 11
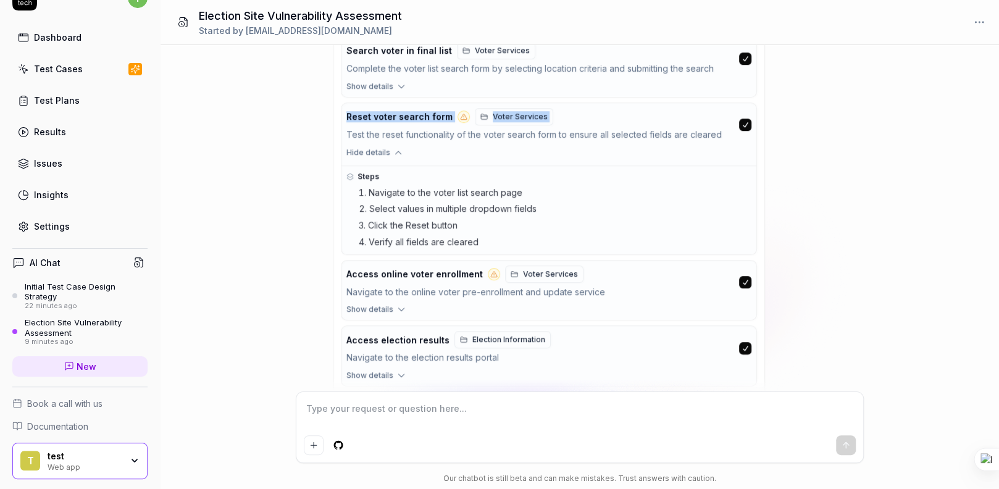
scroll to position [717, 0]
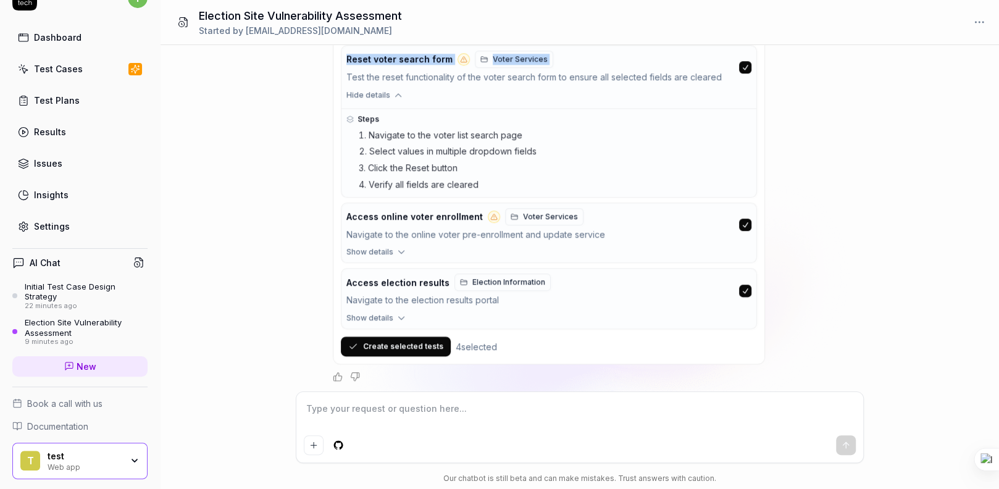
click at [399, 346] on button "Create selected tests" at bounding box center [396, 346] width 110 height 20
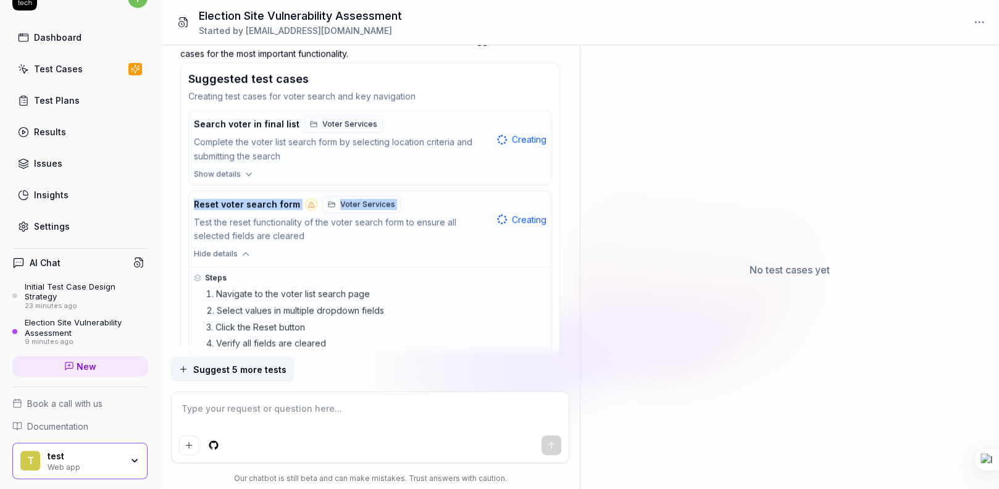
scroll to position [598, 0]
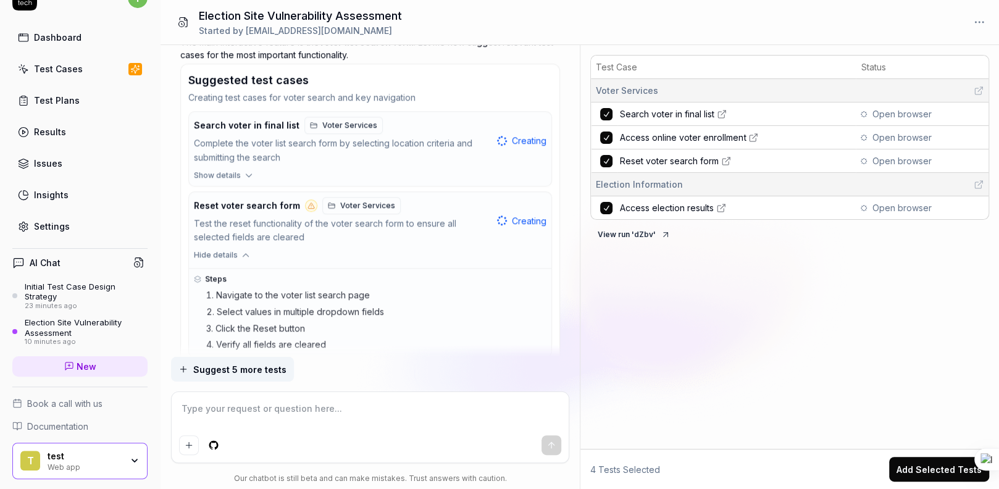
click at [886, 110] on span "Open browser" at bounding box center [900, 113] width 59 height 13
click at [866, 116] on div at bounding box center [863, 114] width 6 height 6
click at [665, 118] on span "Reset voter search form" at bounding box center [669, 113] width 99 height 13
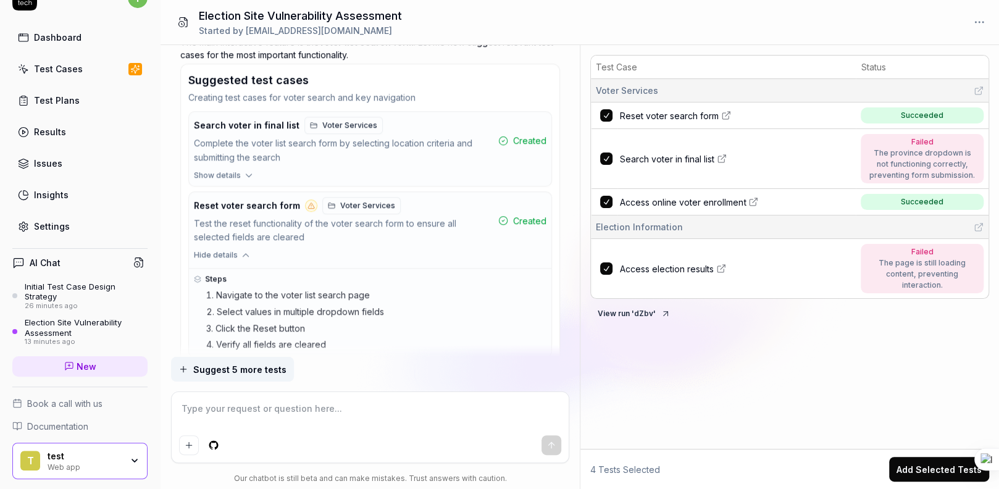
type textarea "*"
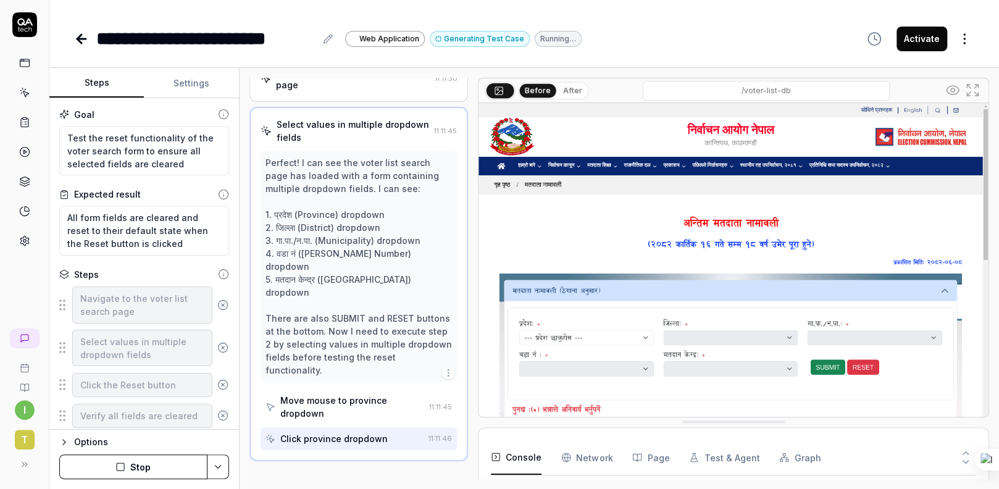
scroll to position [73, 0]
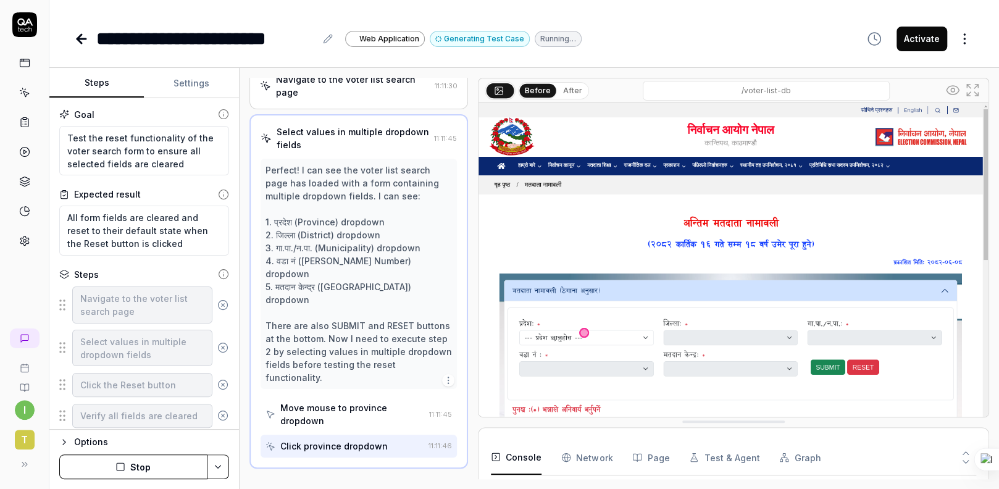
click at [589, 334] on img at bounding box center [733, 262] width 510 height 318
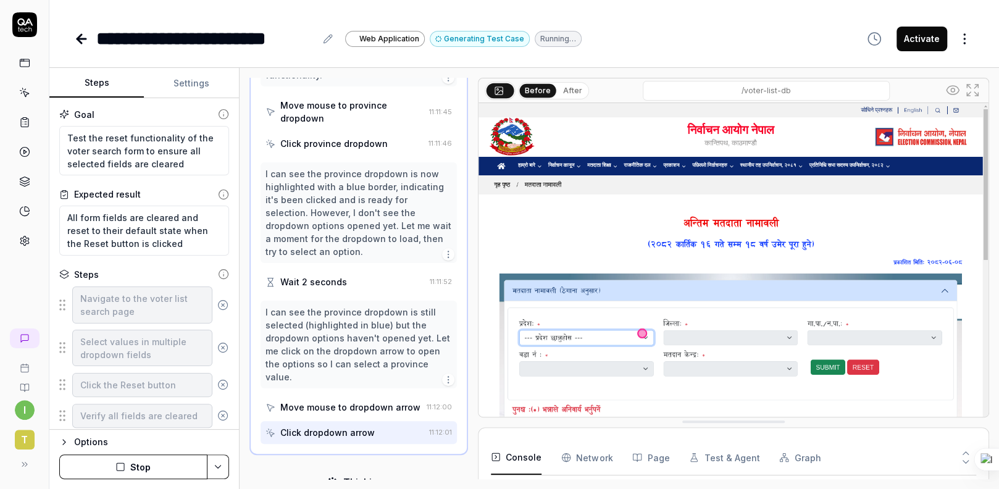
scroll to position [375, 0]
click at [572, 332] on img at bounding box center [733, 262] width 510 height 318
click at [646, 333] on img at bounding box center [733, 262] width 510 height 318
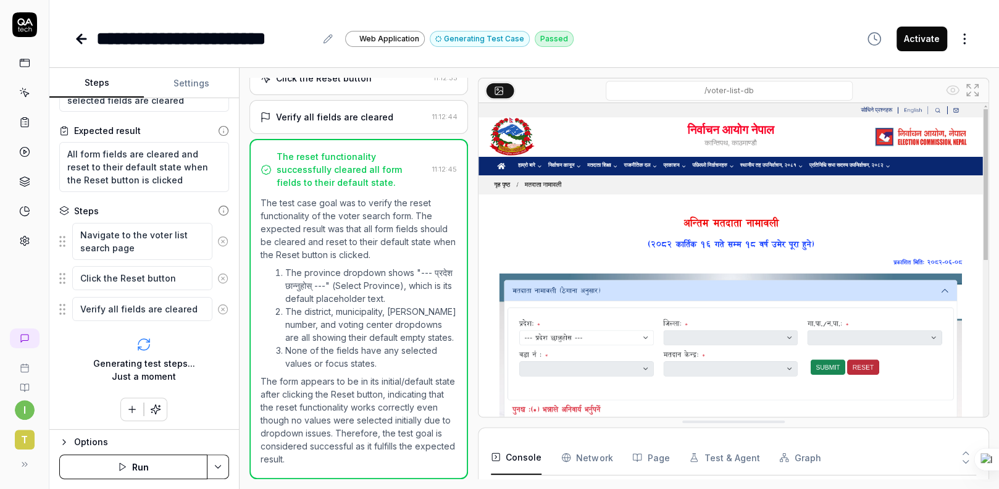
scroll to position [188, 0]
drag, startPoint x: 623, startPoint y: 425, endPoint x: 655, endPoint y: 267, distance: 161.8
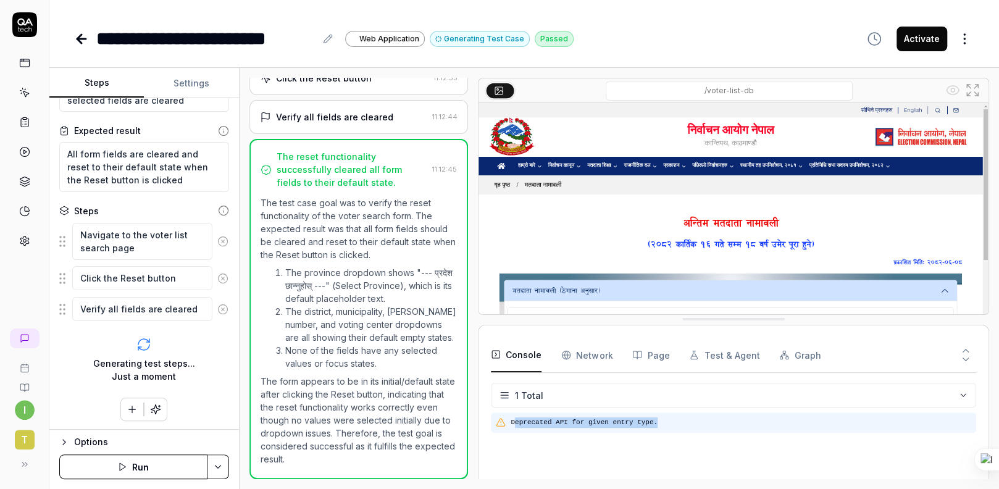
drag, startPoint x: 696, startPoint y: 423, endPoint x: 589, endPoint y: 369, distance: 119.8
click at [515, 419] on pre "Deprecated API for given entry type." at bounding box center [740, 422] width 460 height 10
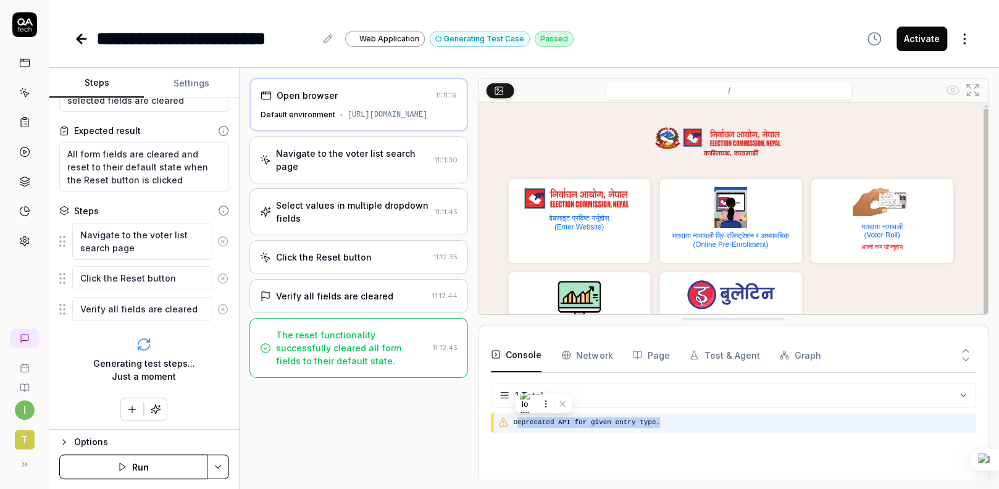
scroll to position [0, 0]
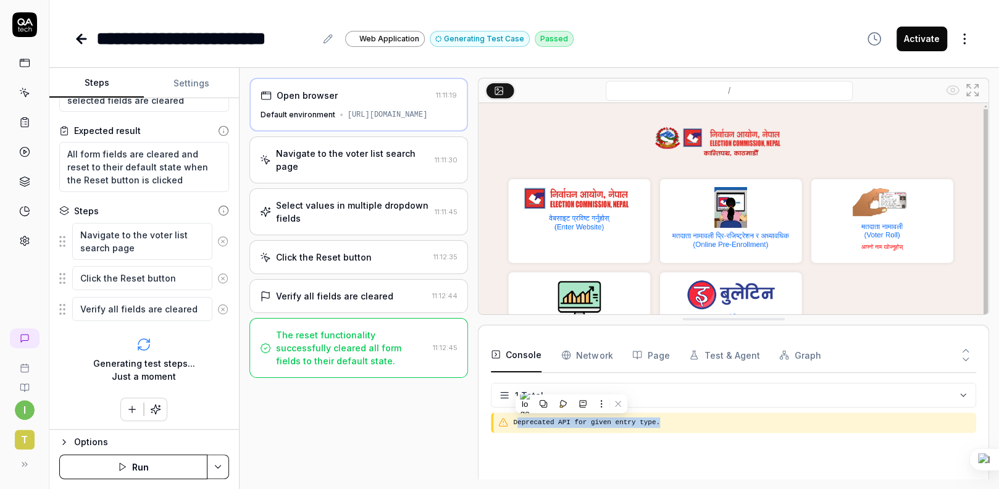
click at [591, 351] on Requests "Network" at bounding box center [586, 355] width 51 height 35
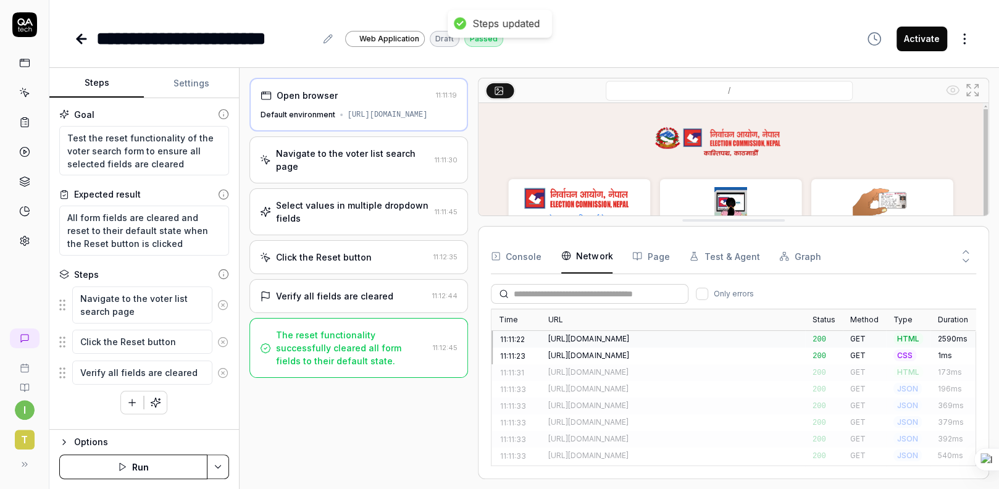
drag, startPoint x: 730, startPoint y: 322, endPoint x: 752, endPoint y: 126, distance: 197.0
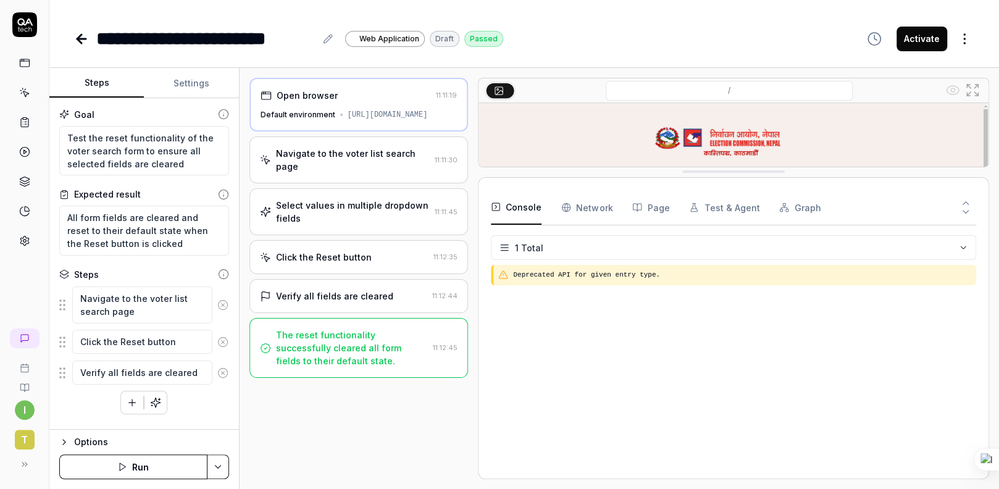
click at [526, 215] on button "Console" at bounding box center [516, 207] width 51 height 35
click at [646, 213] on button "Page" at bounding box center [650, 207] width 37 height 35
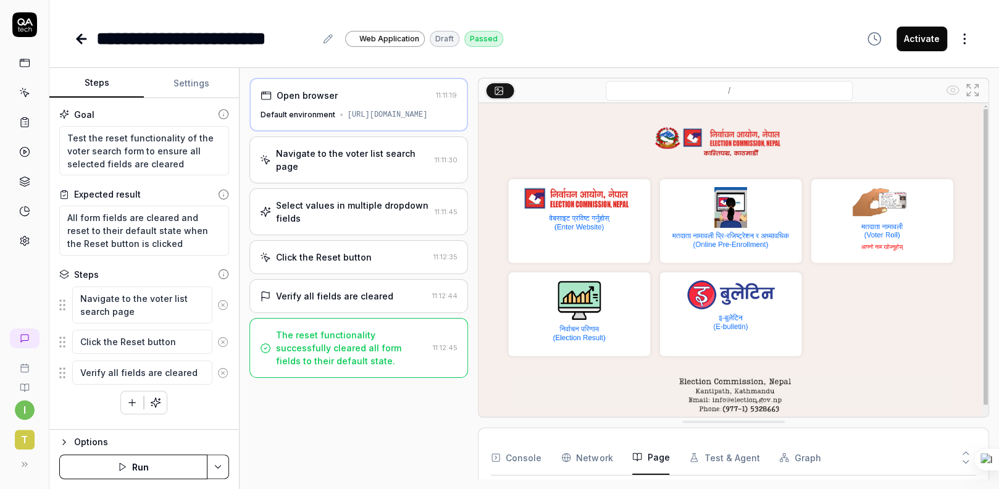
drag, startPoint x: 918, startPoint y: 175, endPoint x: 848, endPoint y: 428, distance: 261.9
type textarea "*"
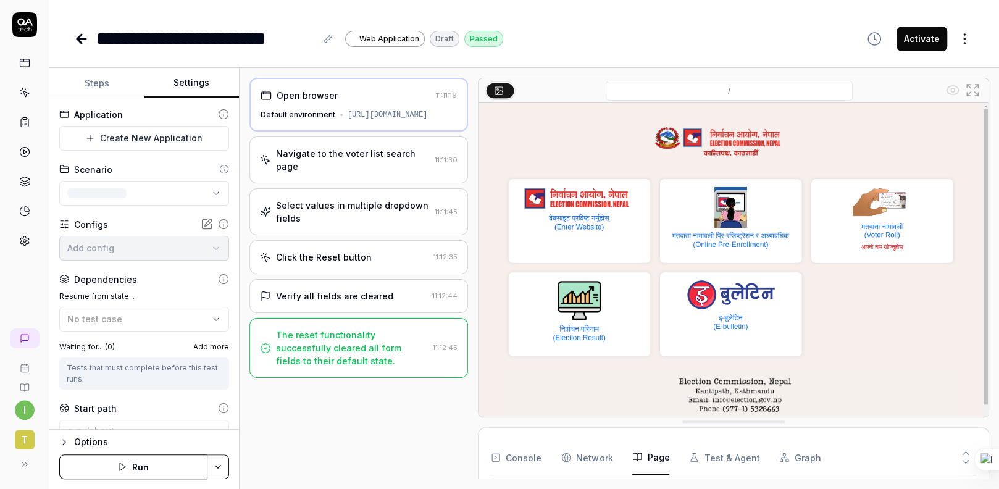
click at [185, 83] on button "Settings" at bounding box center [191, 84] width 94 height 30
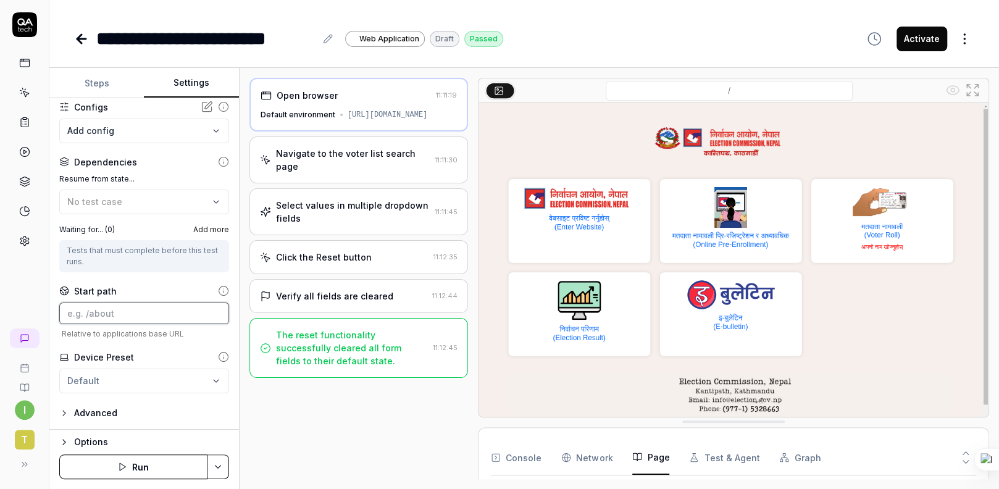
click at [113, 320] on input at bounding box center [144, 313] width 170 height 22
type input "/home"
click at [81, 39] on icon at bounding box center [81, 39] width 9 height 0
